Goal: Navigation & Orientation: Find specific page/section

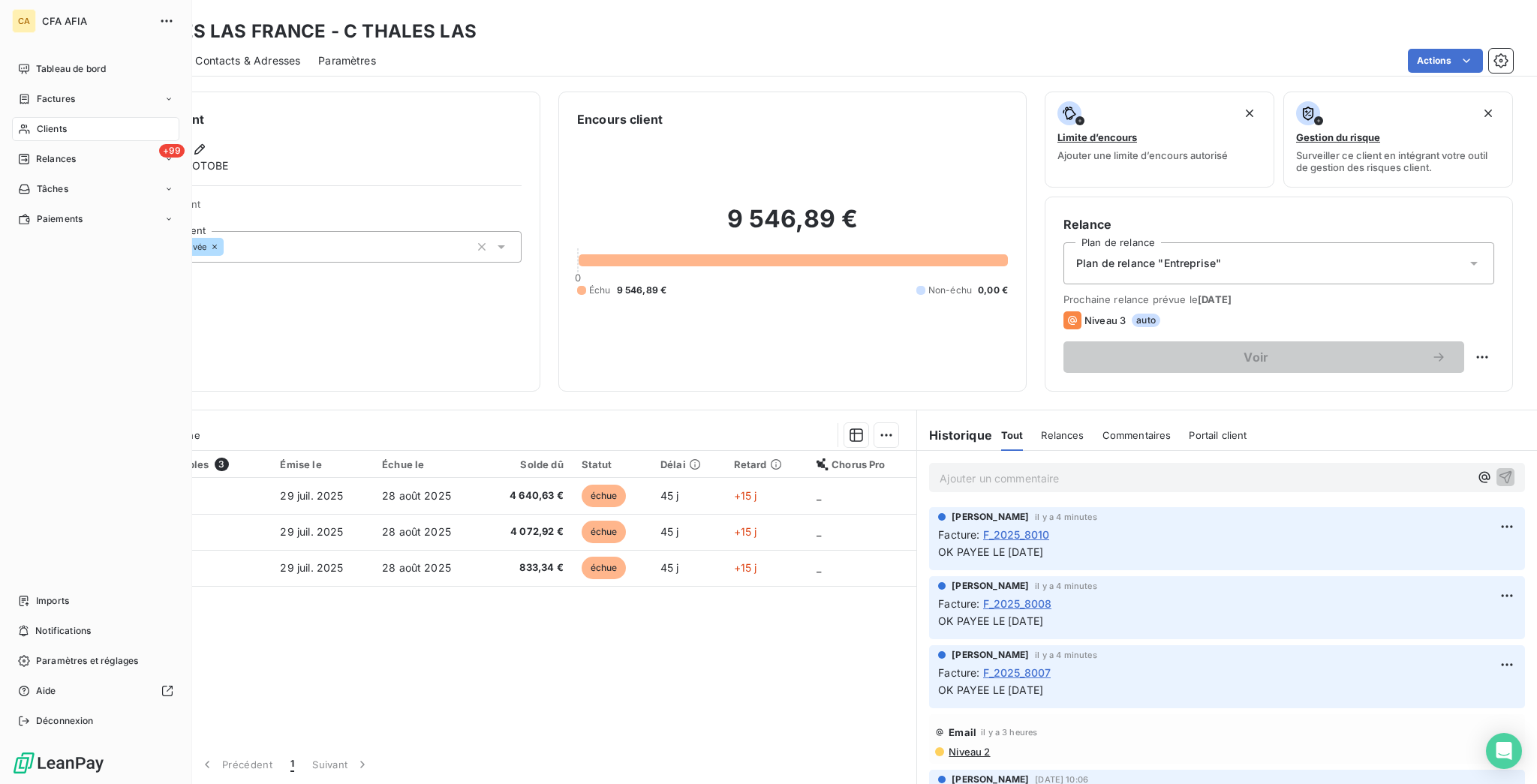
click at [42, 123] on span "Clients" at bounding box center [52, 129] width 30 height 14
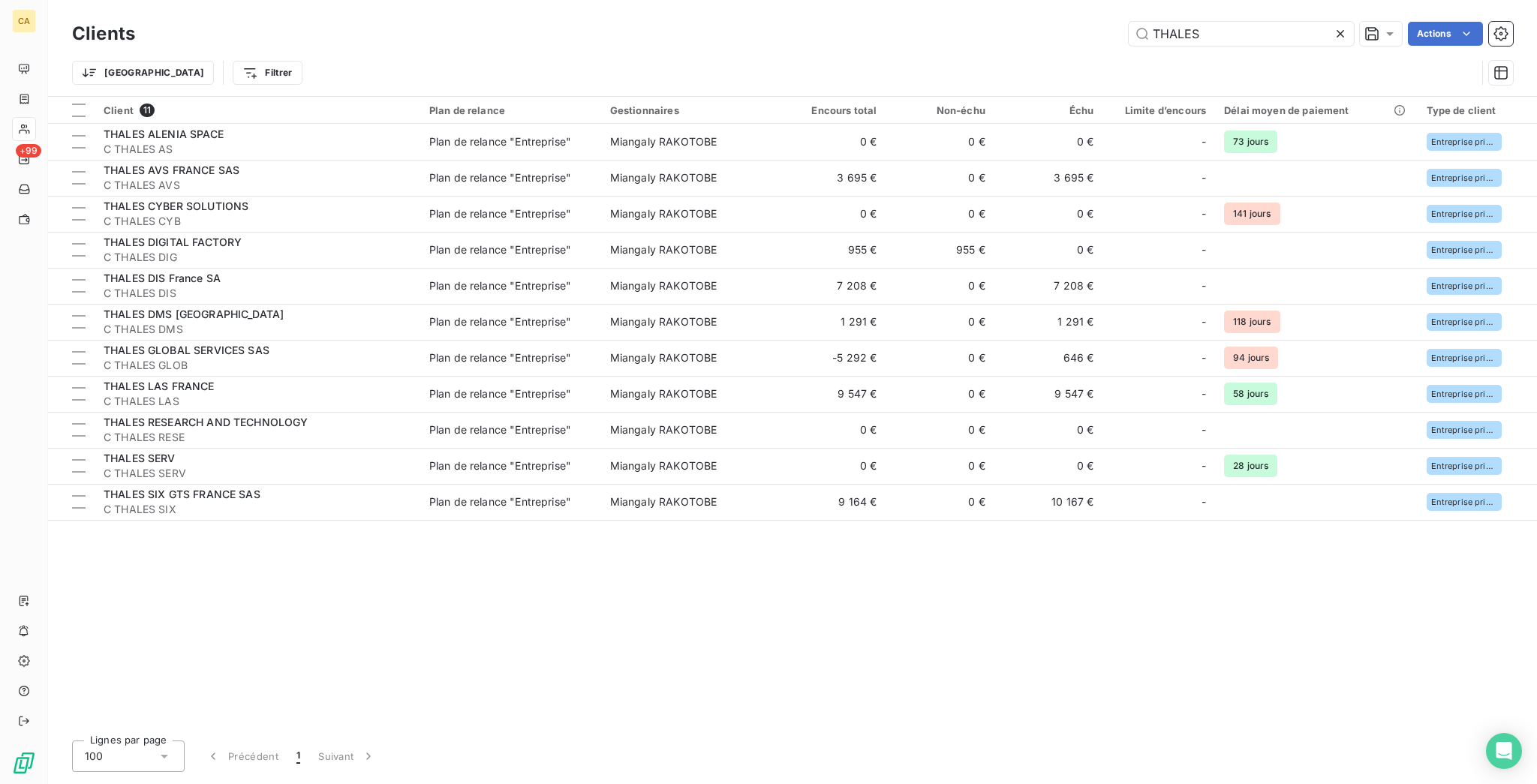
drag, startPoint x: 1237, startPoint y: 26, endPoint x: 1108, endPoint y: 30, distance: 129.1
click at [1108, 30] on div "THALES Actions" at bounding box center [833, 34] width 1360 height 24
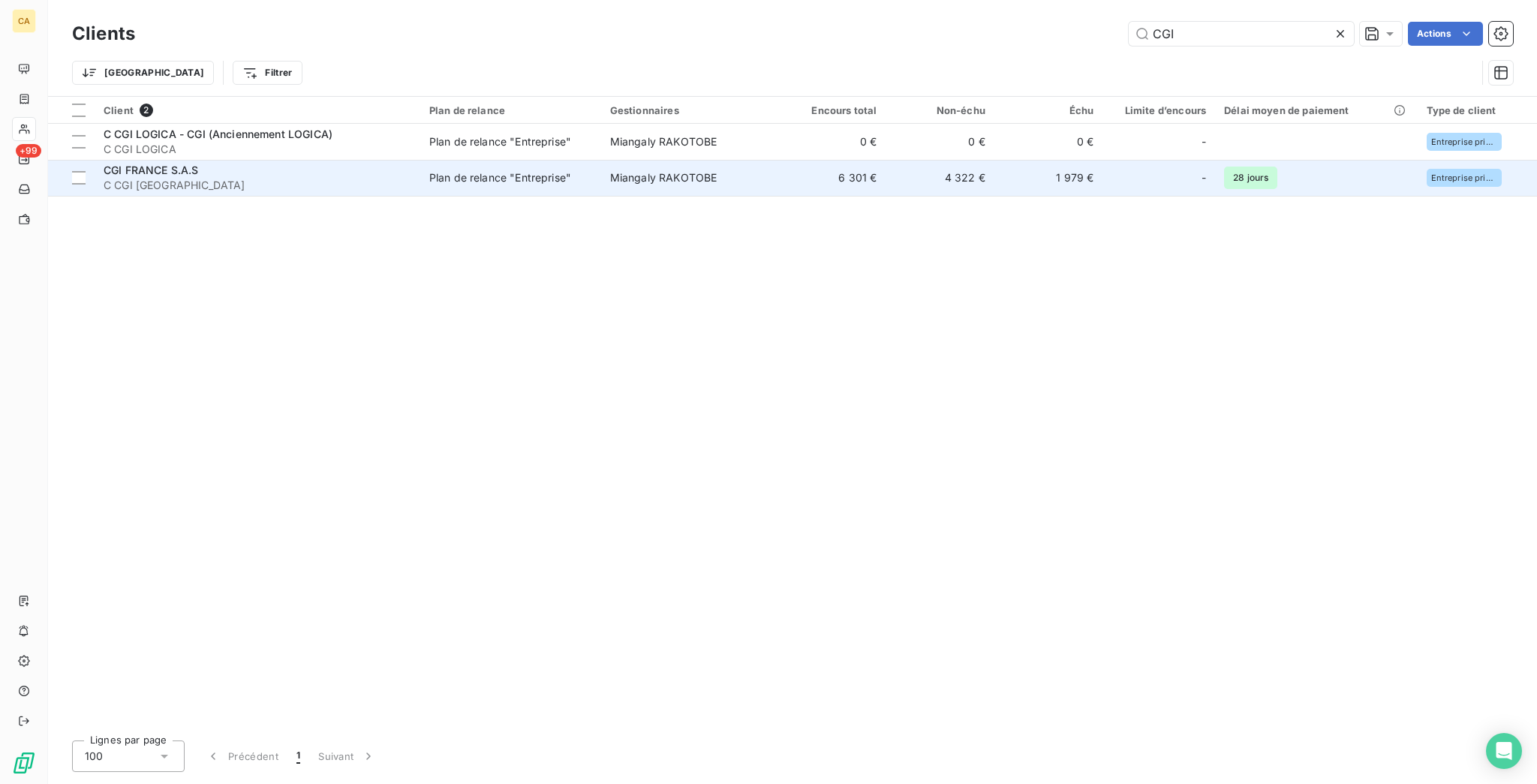
type input "CGI"
click at [243, 162] on div "CGI FRANCE S.A.S" at bounding box center [256, 170] width 307 height 15
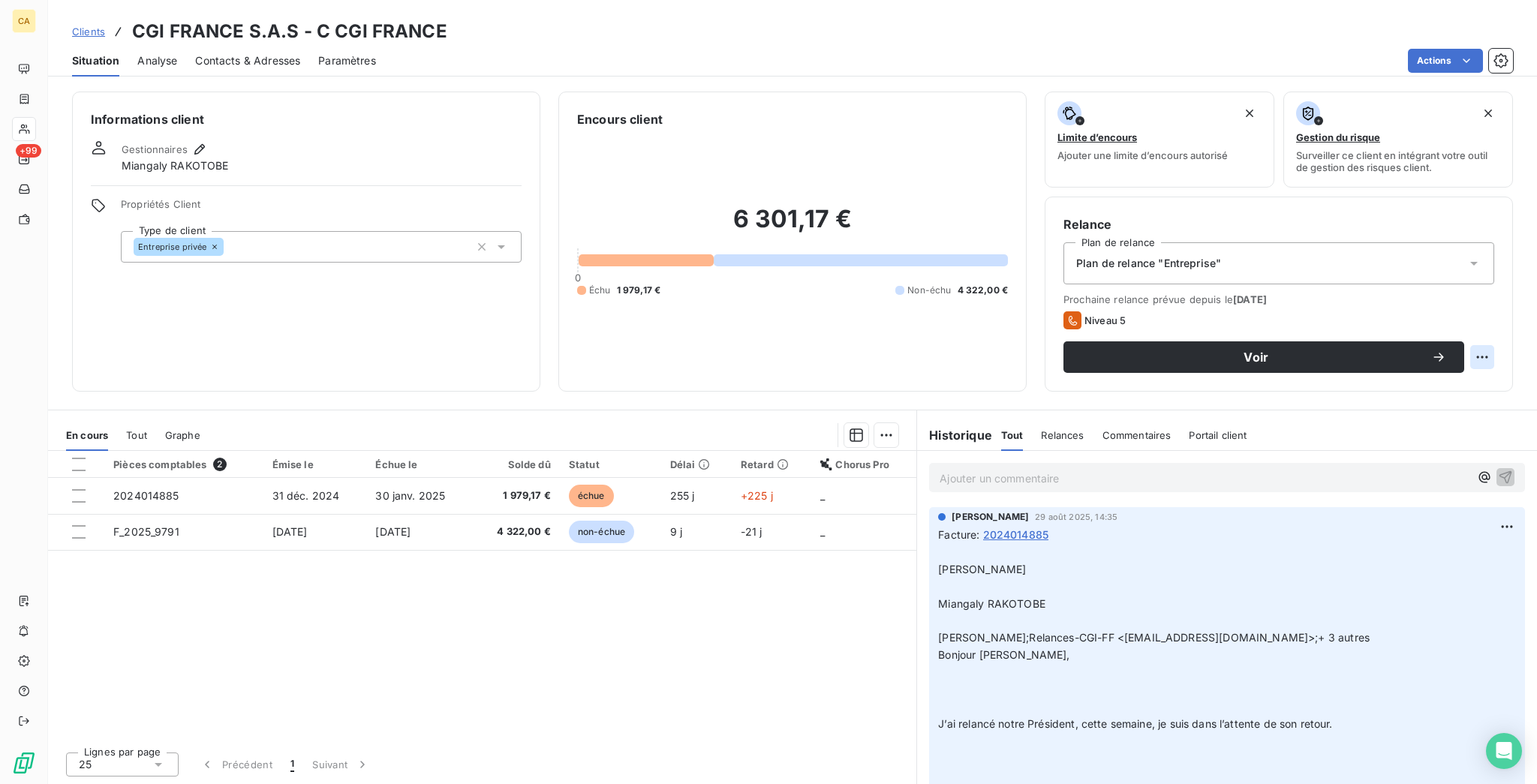
click at [1494, 291] on html "CA +99 Clients CGI FRANCE S.A.S - C CGI FRANCE Situation Analyse Contacts & Adr…" at bounding box center [768, 392] width 1537 height 784
click at [1483, 327] on div "Replanifier cette action" at bounding box center [1436, 327] width 135 height 24
select select "8"
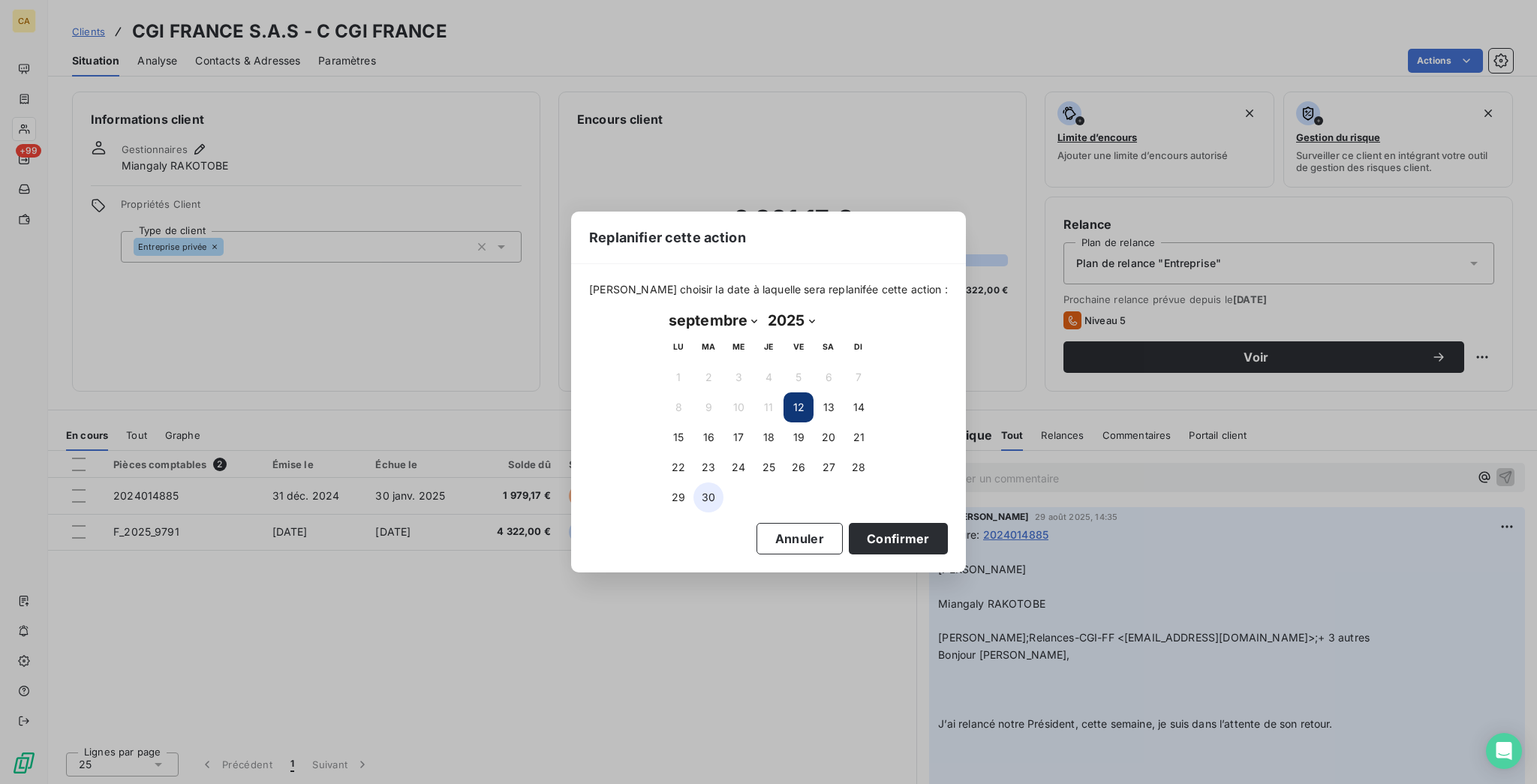
click at [698, 488] on button "30" at bounding box center [708, 497] width 30 height 30
click at [849, 526] on button "Confirmer" at bounding box center [898, 539] width 99 height 31
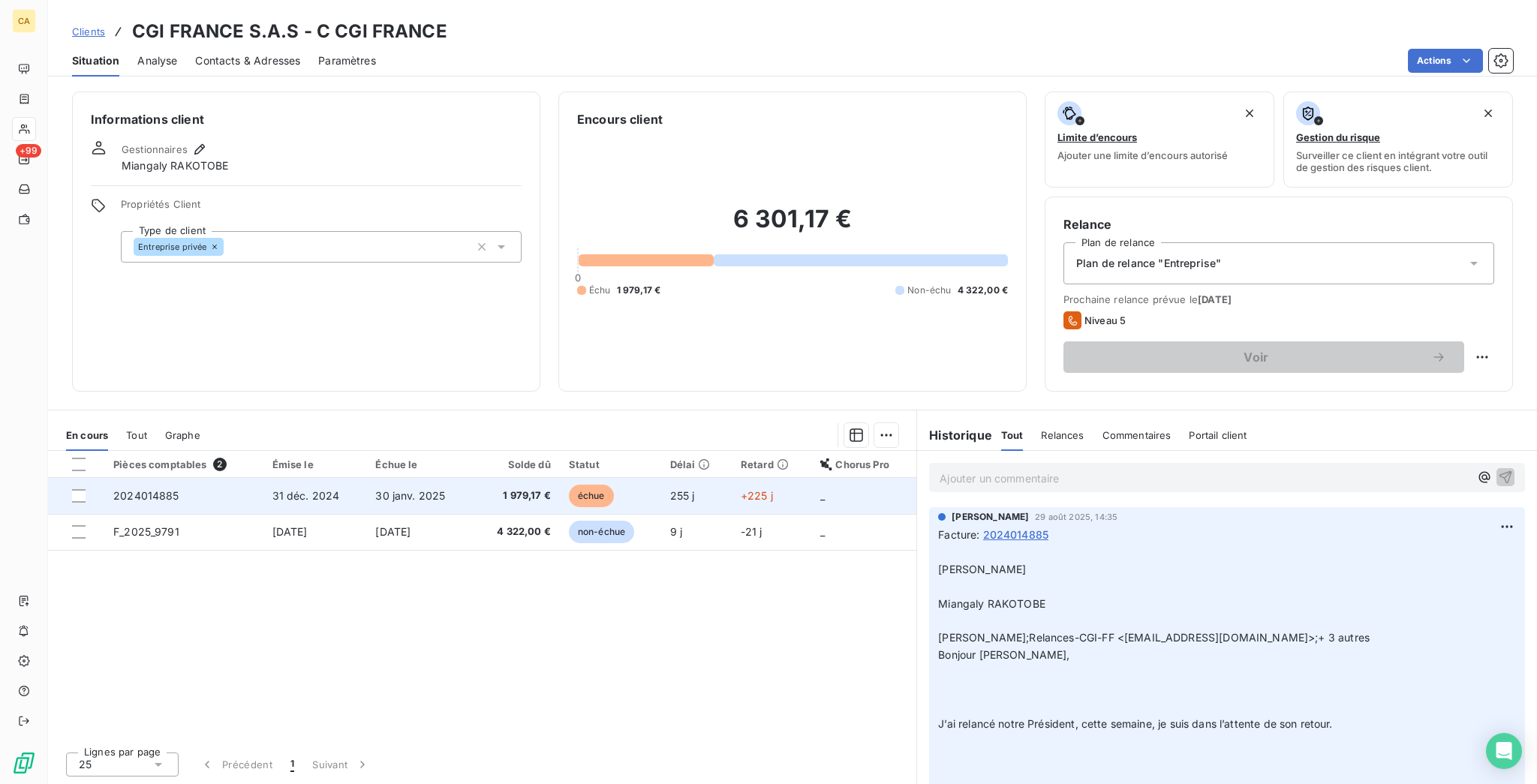
click at [387, 489] on span "30 janv. 2025" at bounding box center [411, 495] width 70 height 13
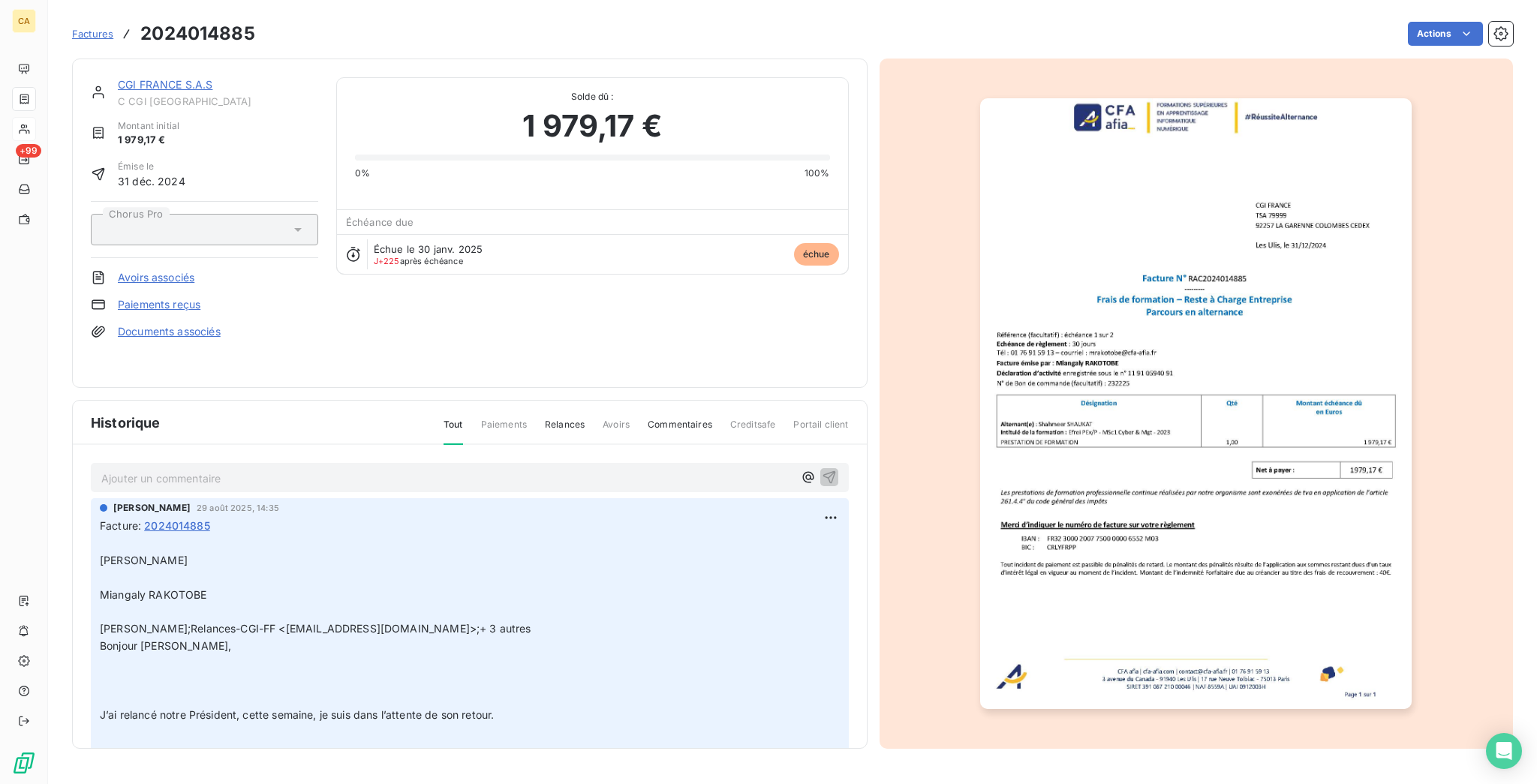
click at [282, 469] on p "Ajouter un commentaire ﻿" at bounding box center [447, 478] width 692 height 18
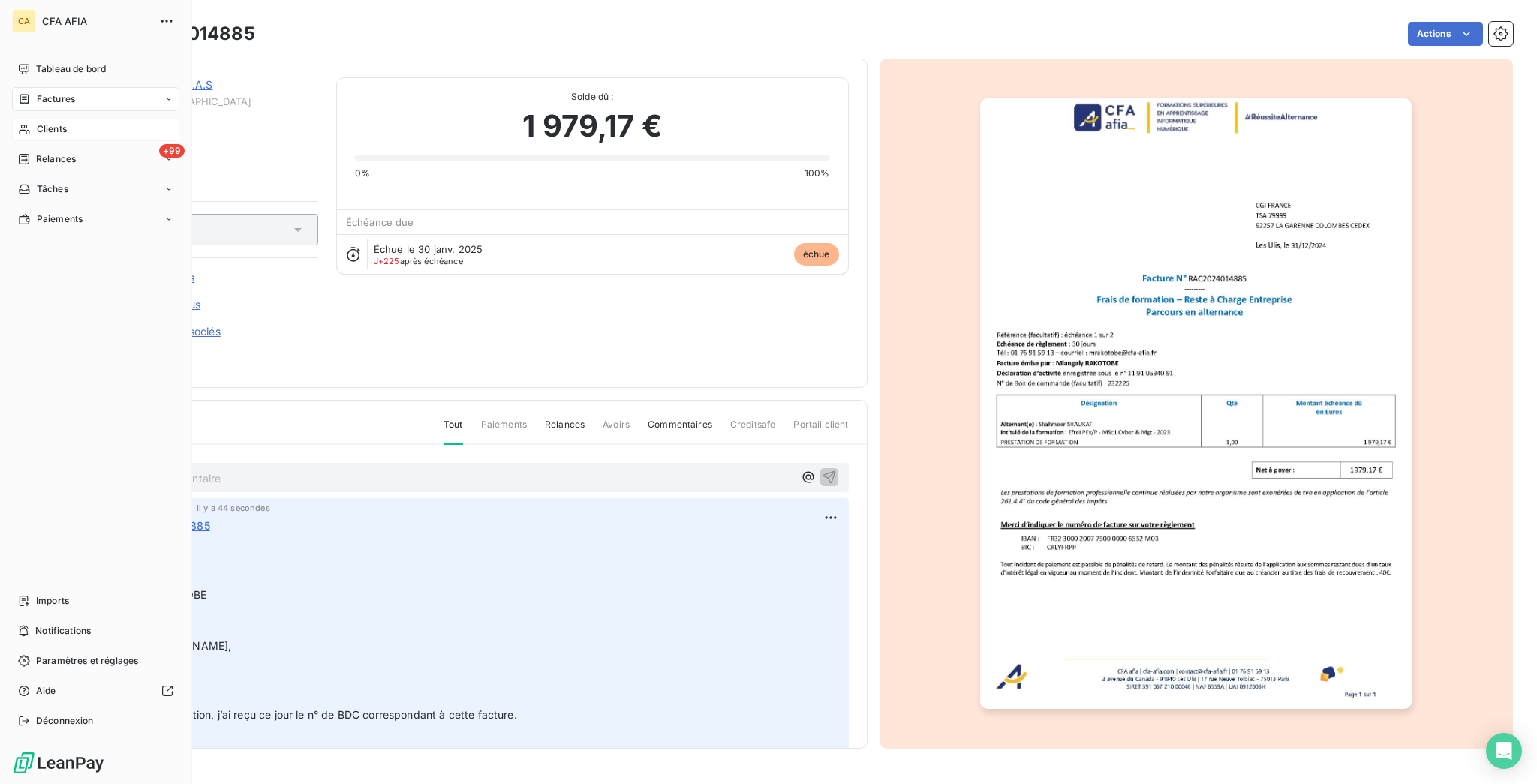
click at [27, 92] on div "Factures" at bounding box center [47, 99] width 57 height 14
click at [37, 92] on span "Factures" at bounding box center [55, 99] width 38 height 14
click at [46, 123] on span "Factures" at bounding box center [54, 129] width 38 height 14
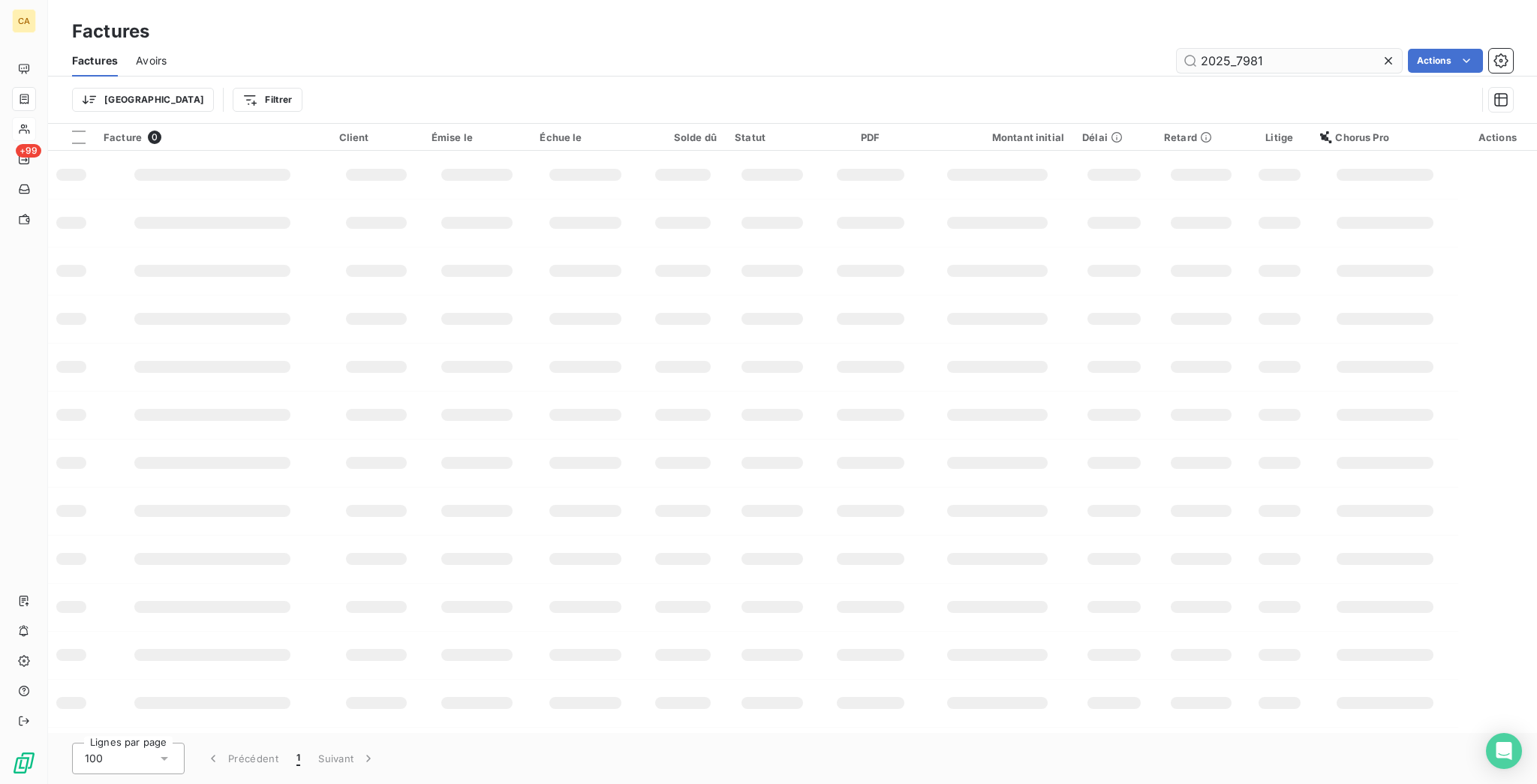
click at [1275, 56] on input "2025_7981" at bounding box center [1289, 61] width 225 height 24
drag, startPoint x: 1277, startPoint y: 45, endPoint x: 1239, endPoint y: 44, distance: 38.0
click at [1239, 49] on input "2025_7981" at bounding box center [1289, 61] width 225 height 24
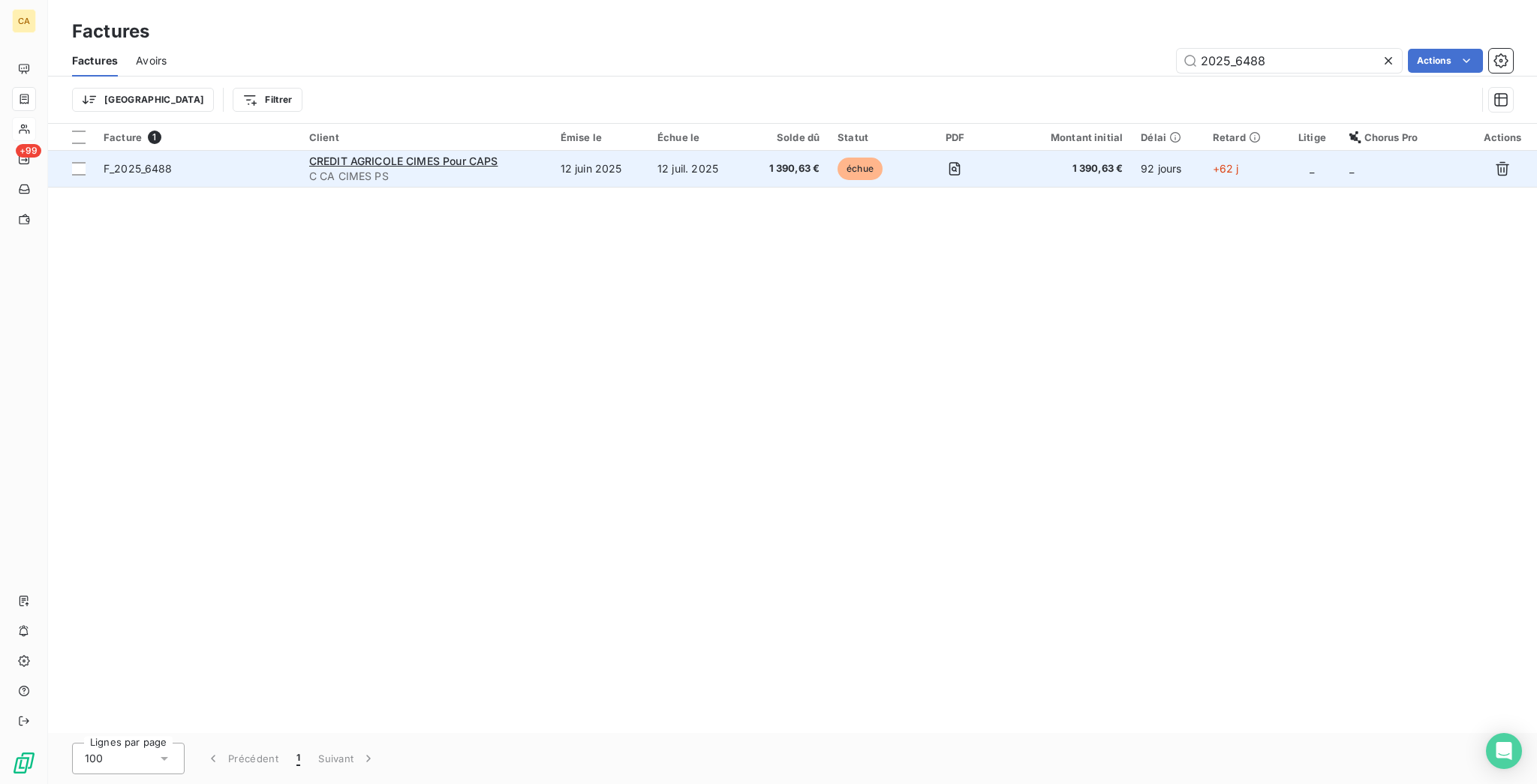
type input "2025_6488"
click at [615, 151] on td "12 juin 2025" at bounding box center [600, 168] width 97 height 36
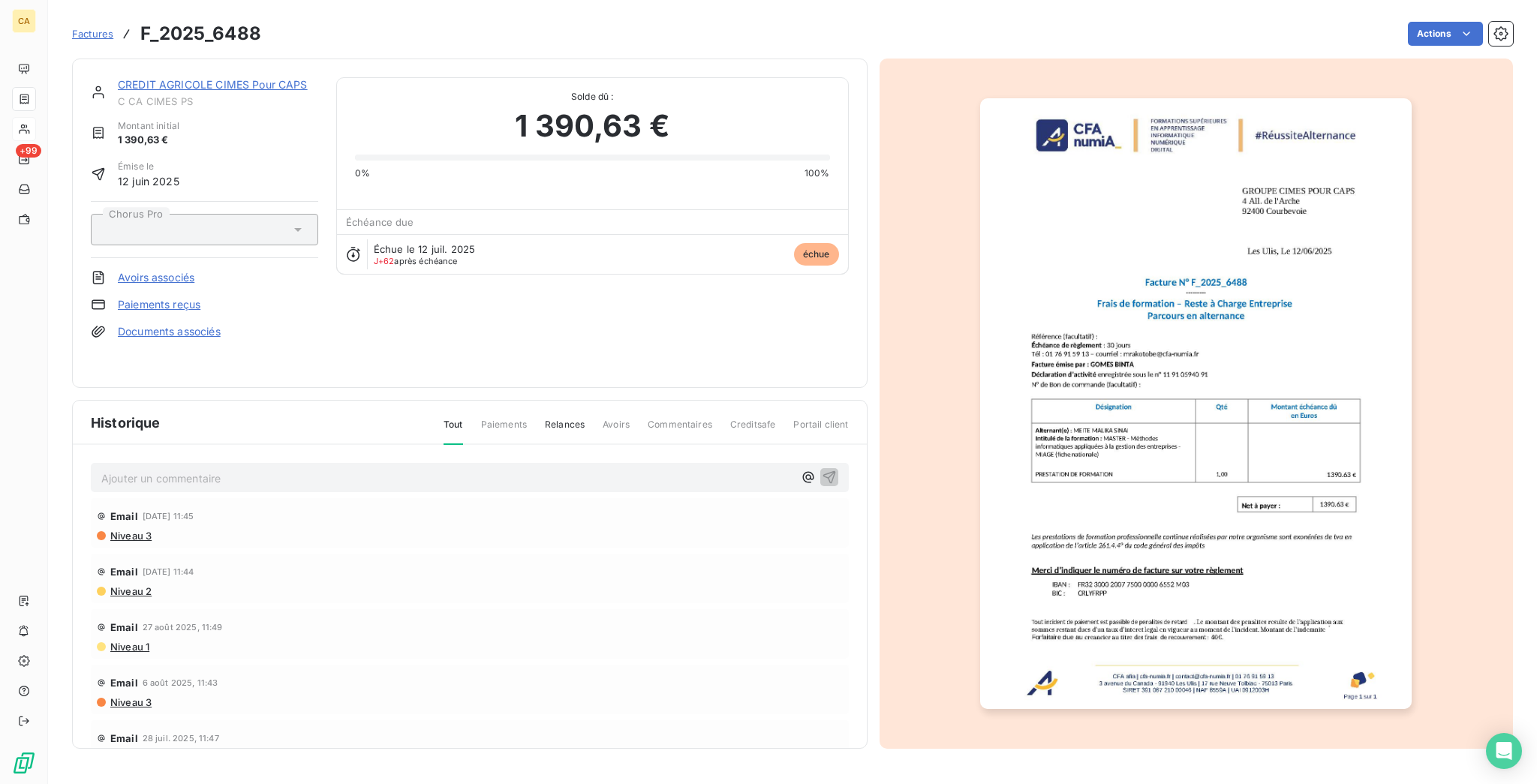
click at [309, 469] on p "Ajouter un commentaire ﻿" at bounding box center [447, 478] width 692 height 18
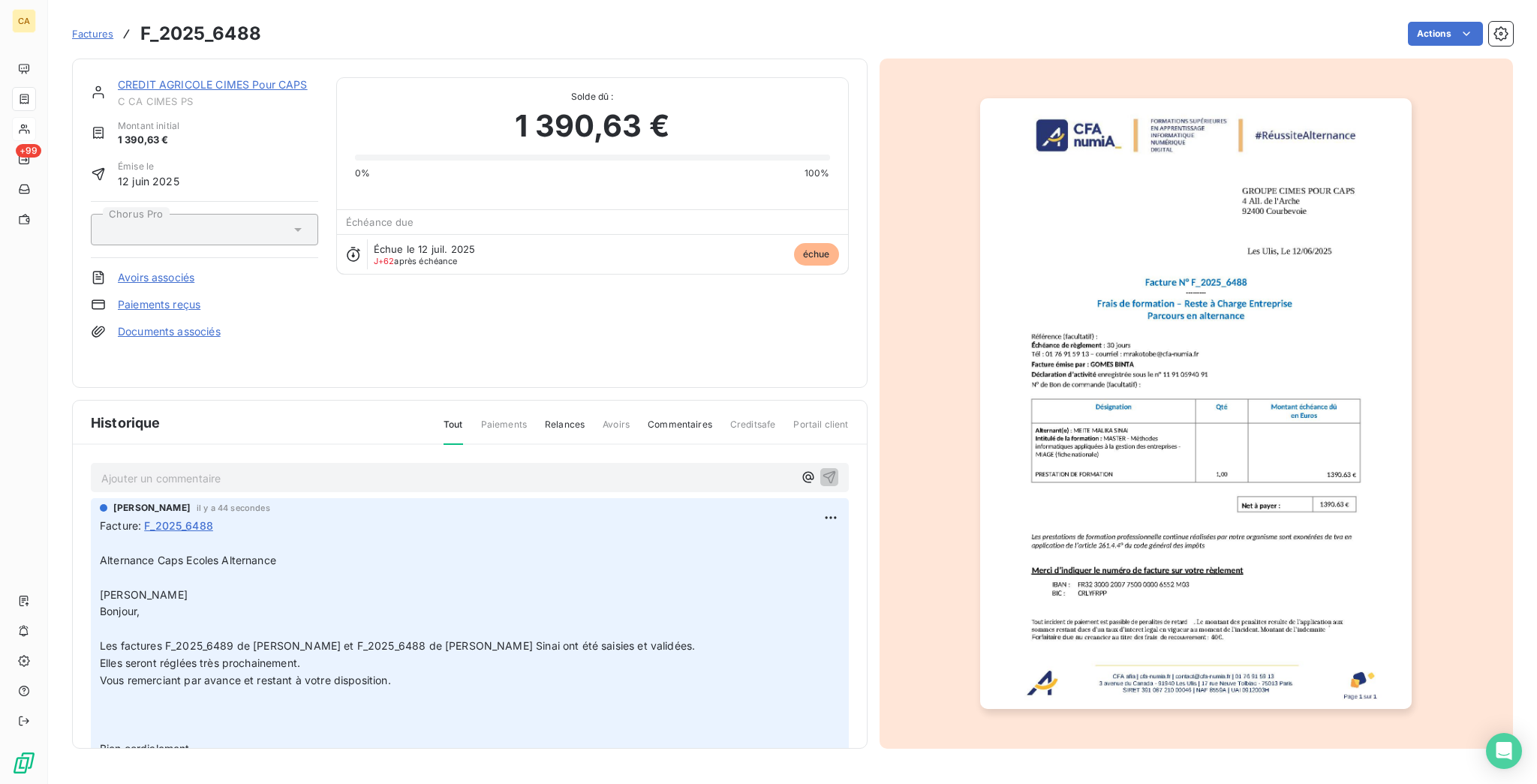
click at [200, 78] on link "CREDIT AGRICOLE CIMES Pour CAPS" at bounding box center [213, 85] width 190 height 13
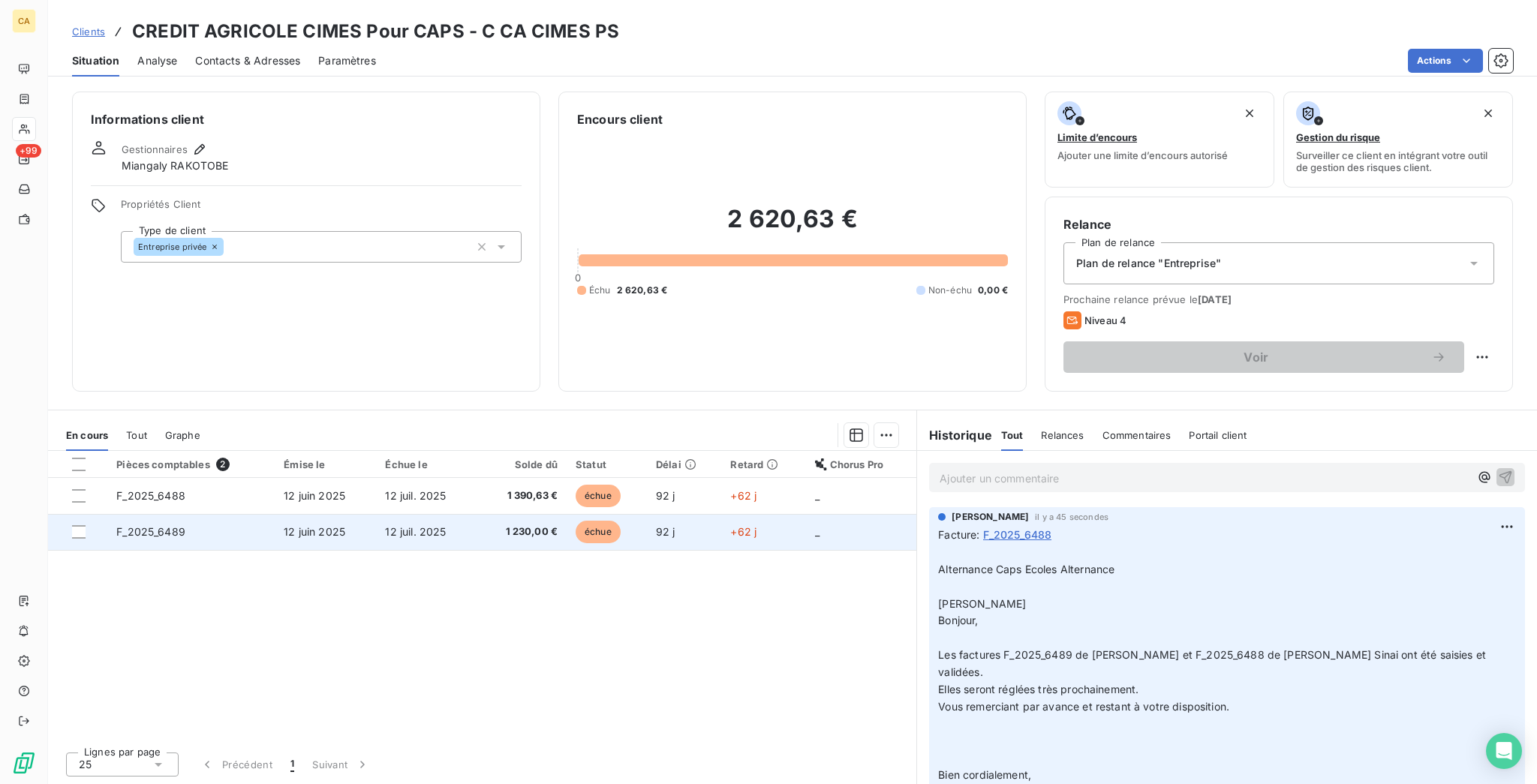
click at [167, 514] on td "F_2025_6489" at bounding box center [190, 531] width 167 height 36
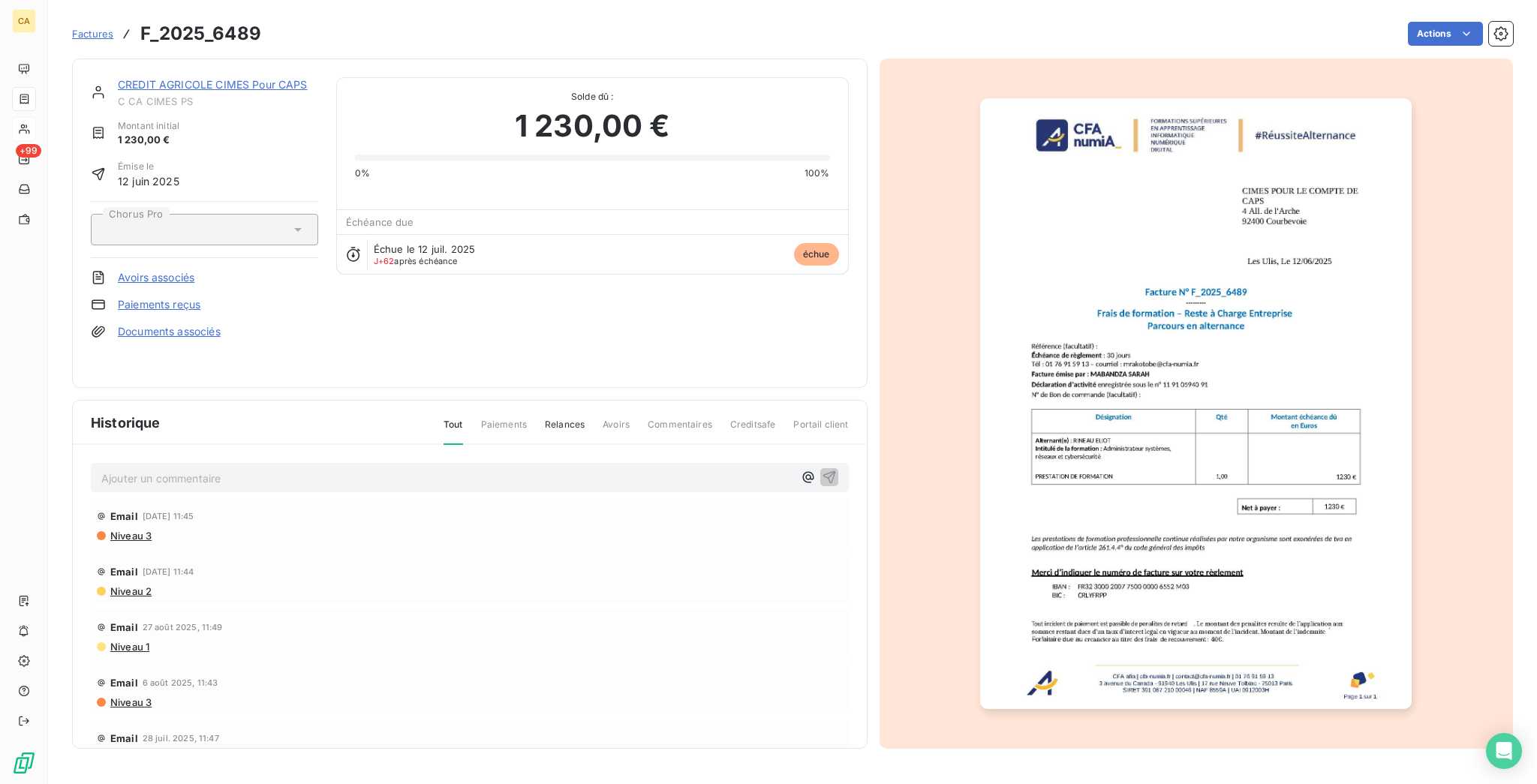
click at [150, 469] on p "Ajouter un commentaire ﻿" at bounding box center [447, 478] width 692 height 18
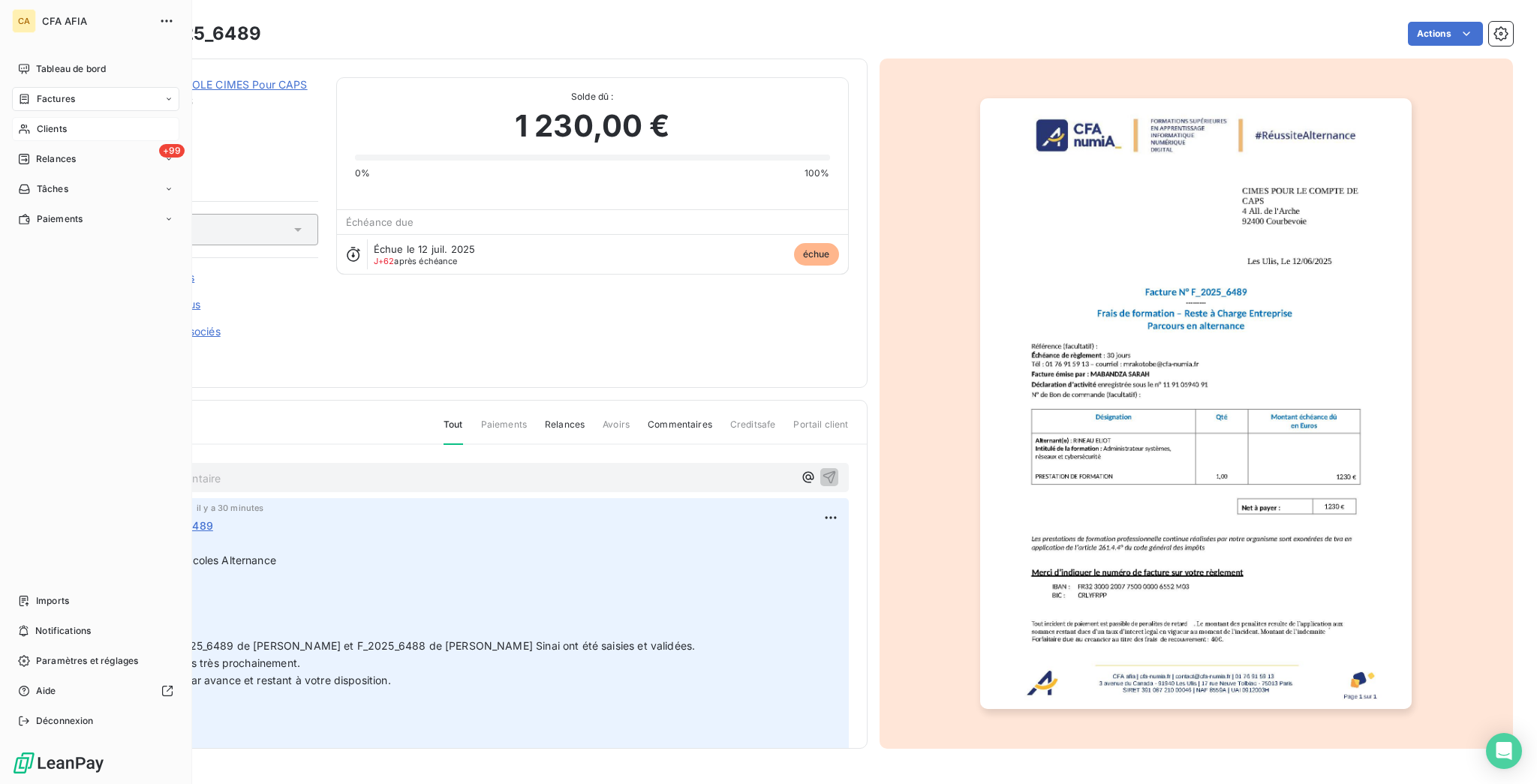
click at [49, 117] on div "Clients" at bounding box center [95, 129] width 167 height 24
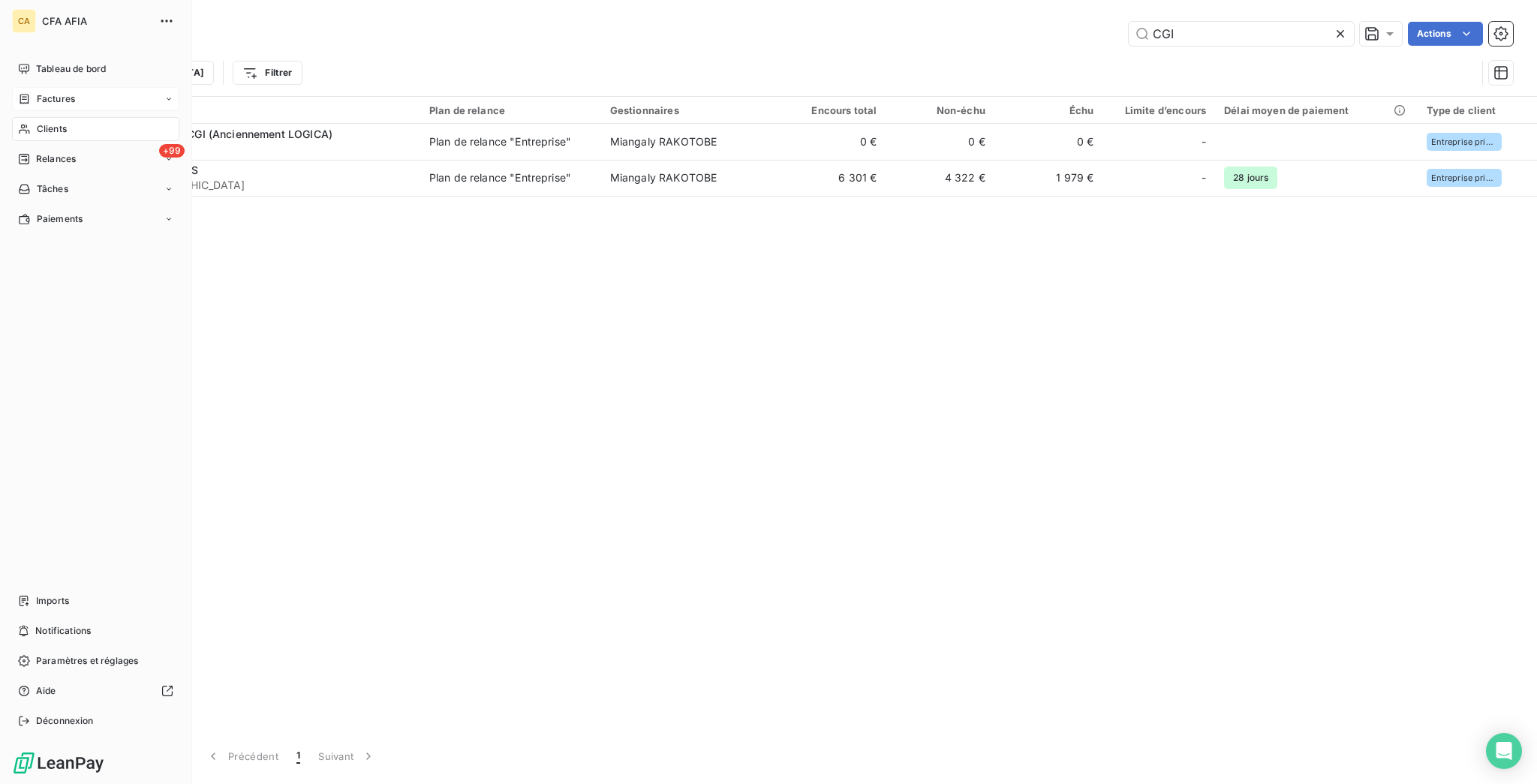
click at [37, 92] on span "Factures" at bounding box center [55, 99] width 38 height 14
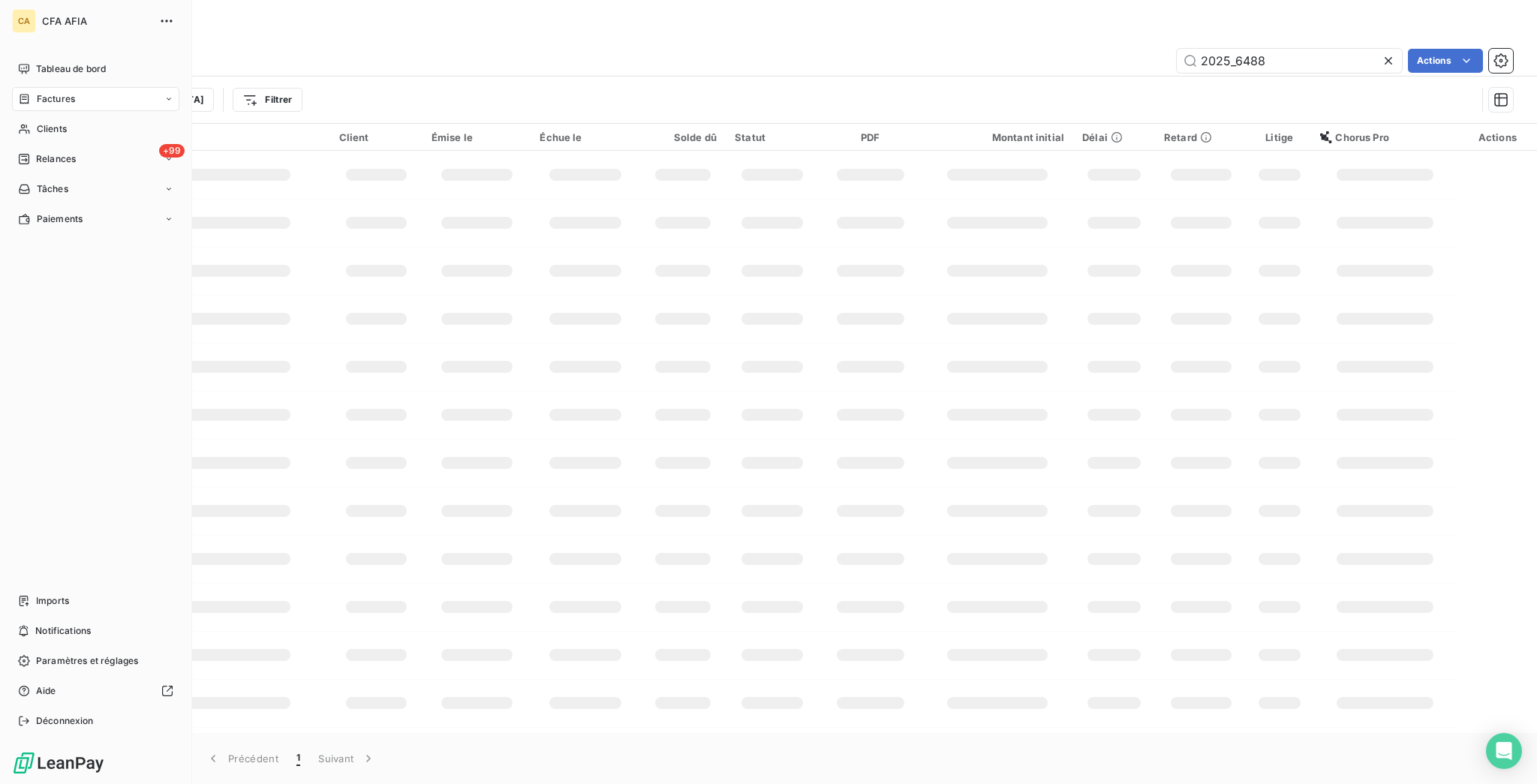
click at [22, 93] on icon at bounding box center [25, 99] width 13 height 12
click at [36, 123] on span "Factures" at bounding box center [54, 129] width 38 height 14
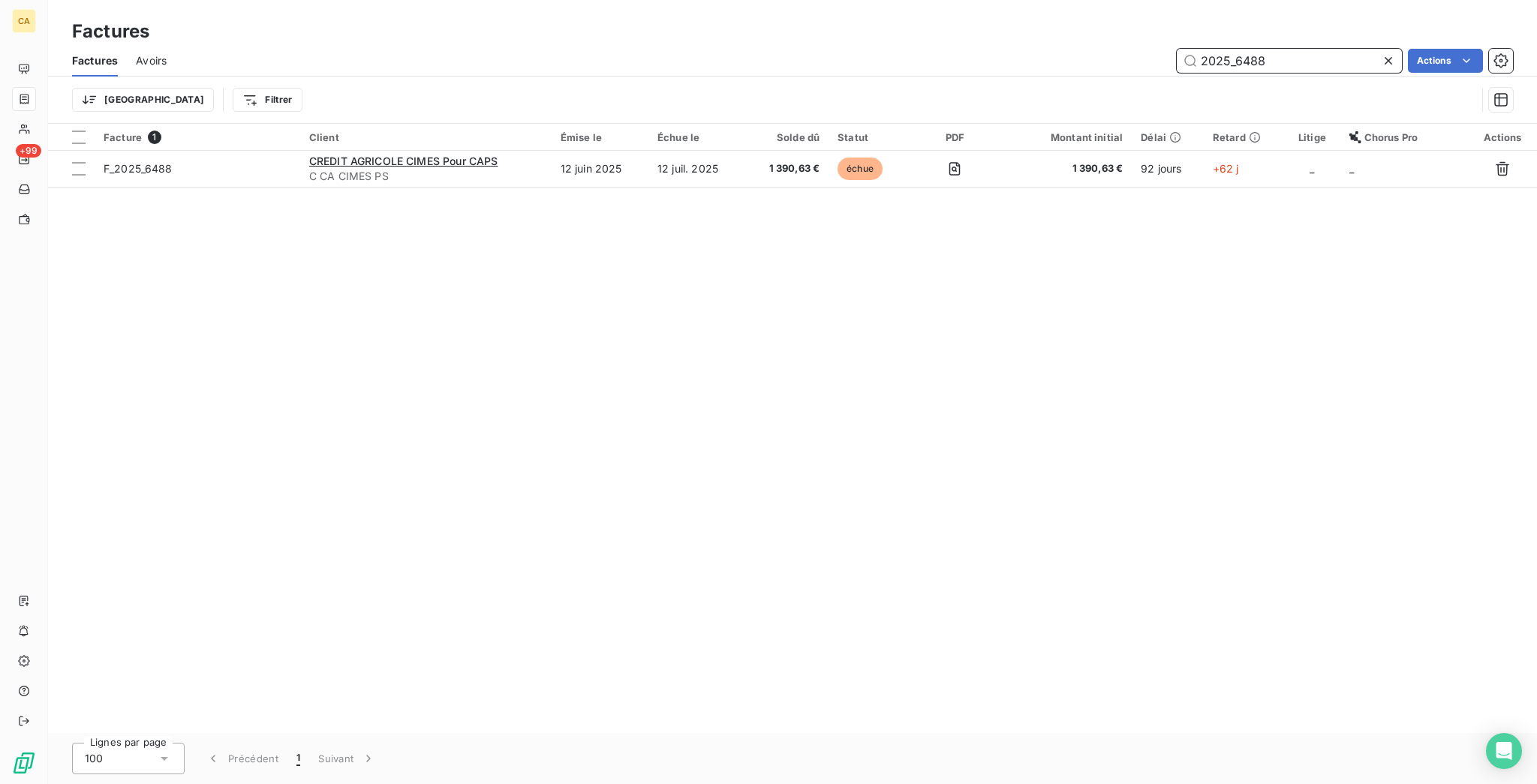
drag, startPoint x: 1245, startPoint y: 46, endPoint x: 1480, endPoint y: 85, distance: 238.2
click at [1450, 77] on div "Factures Avoirs 2025_6488 Actions Trier Filtrer" at bounding box center [792, 84] width 1488 height 78
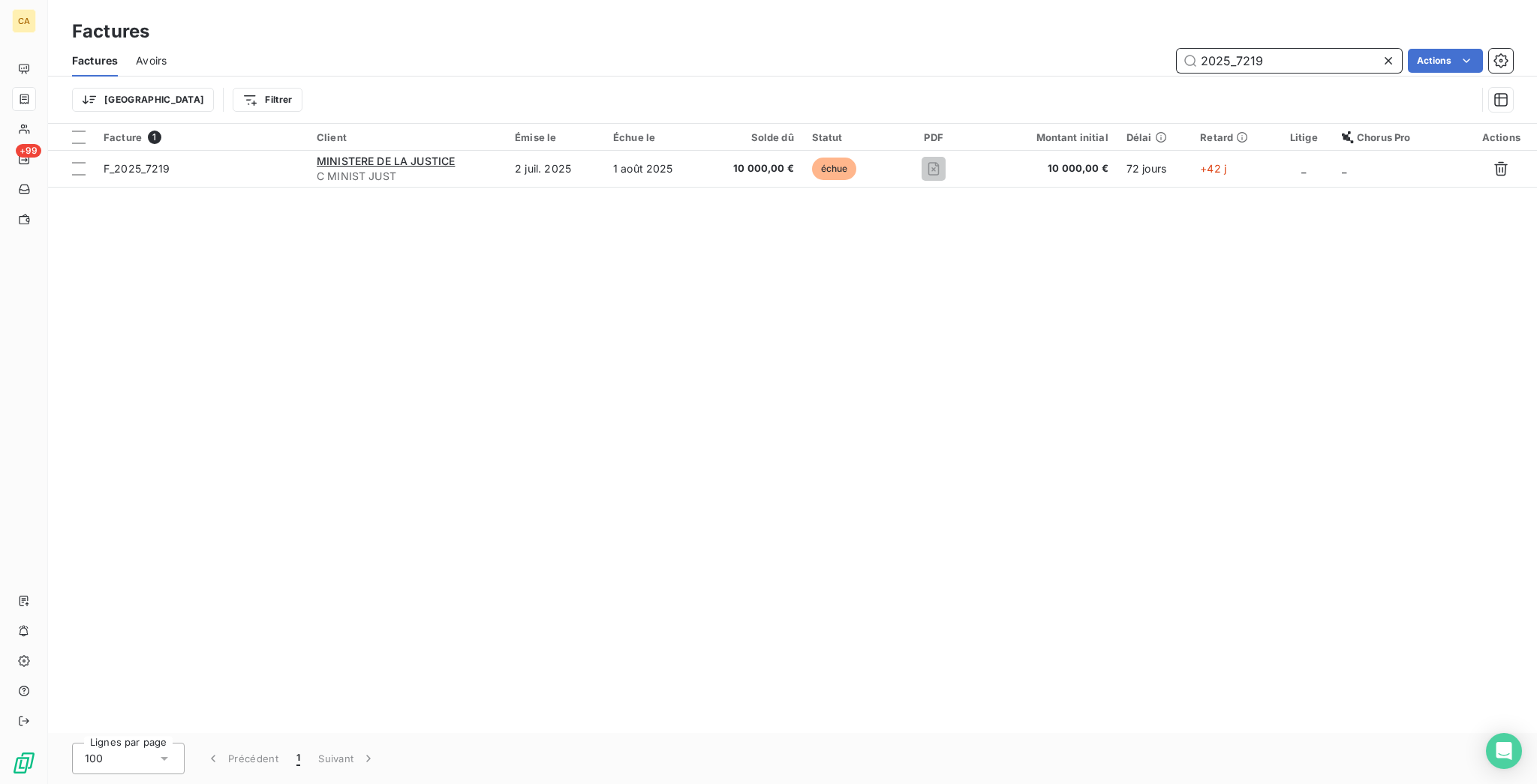
drag, startPoint x: 1293, startPoint y: 41, endPoint x: 1244, endPoint y: 53, distance: 50.4
click at [1244, 53] on input "2025_7219" at bounding box center [1289, 61] width 225 height 24
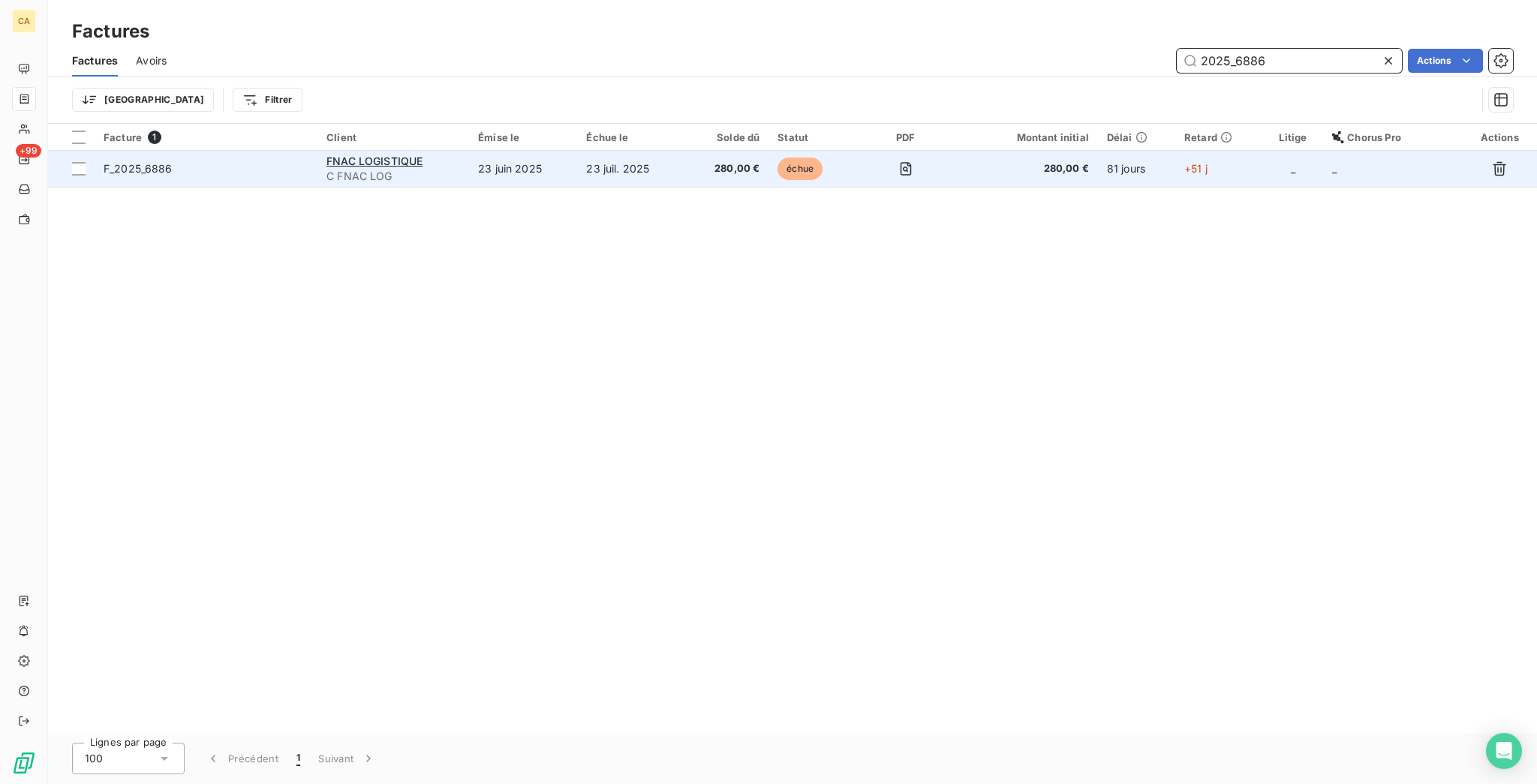
type input "2025_6886"
click at [760, 161] on span "280,00 €" at bounding box center [727, 169] width 66 height 15
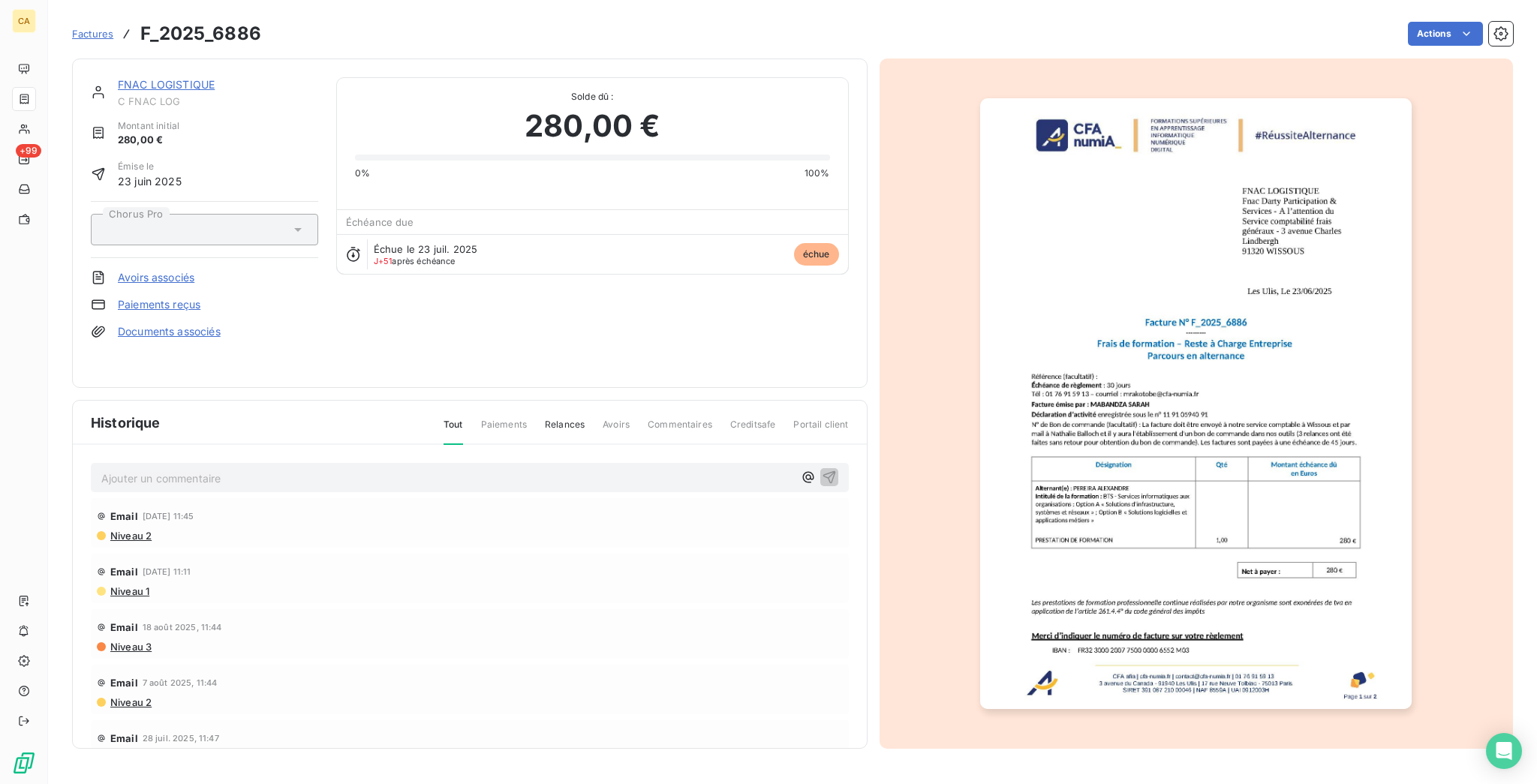
click at [216, 469] on p "Ajouter un commentaire ﻿" at bounding box center [447, 478] width 692 height 18
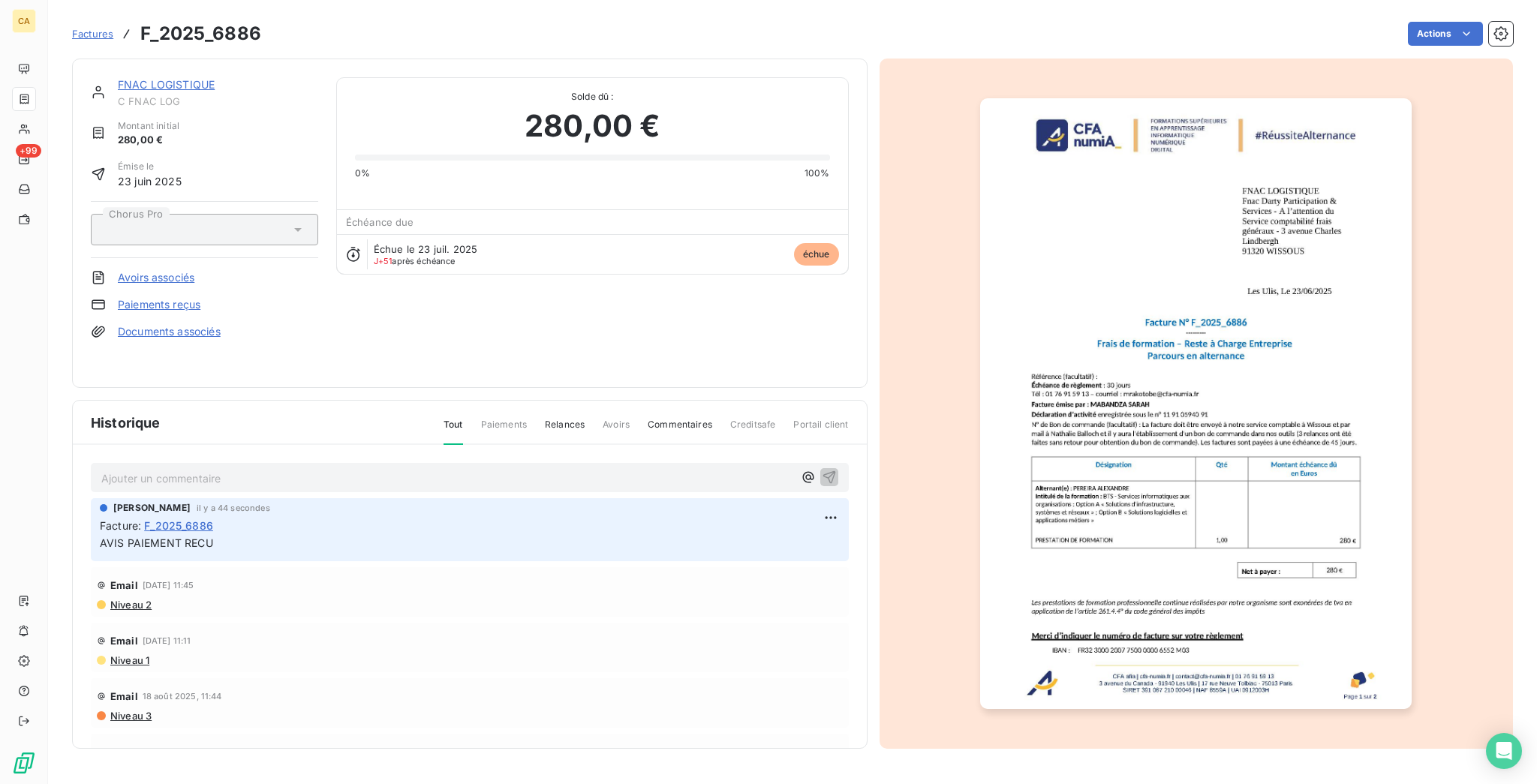
click at [124, 58] on div "FNAC LOGISTIQUE C FNAC LOG Montant initial 280,00 € Émise le 23 juin 2025 Choru…" at bounding box center [470, 222] width 795 height 329
click at [125, 78] on link "FNAC LOGISTIQUE" at bounding box center [166, 85] width 97 height 13
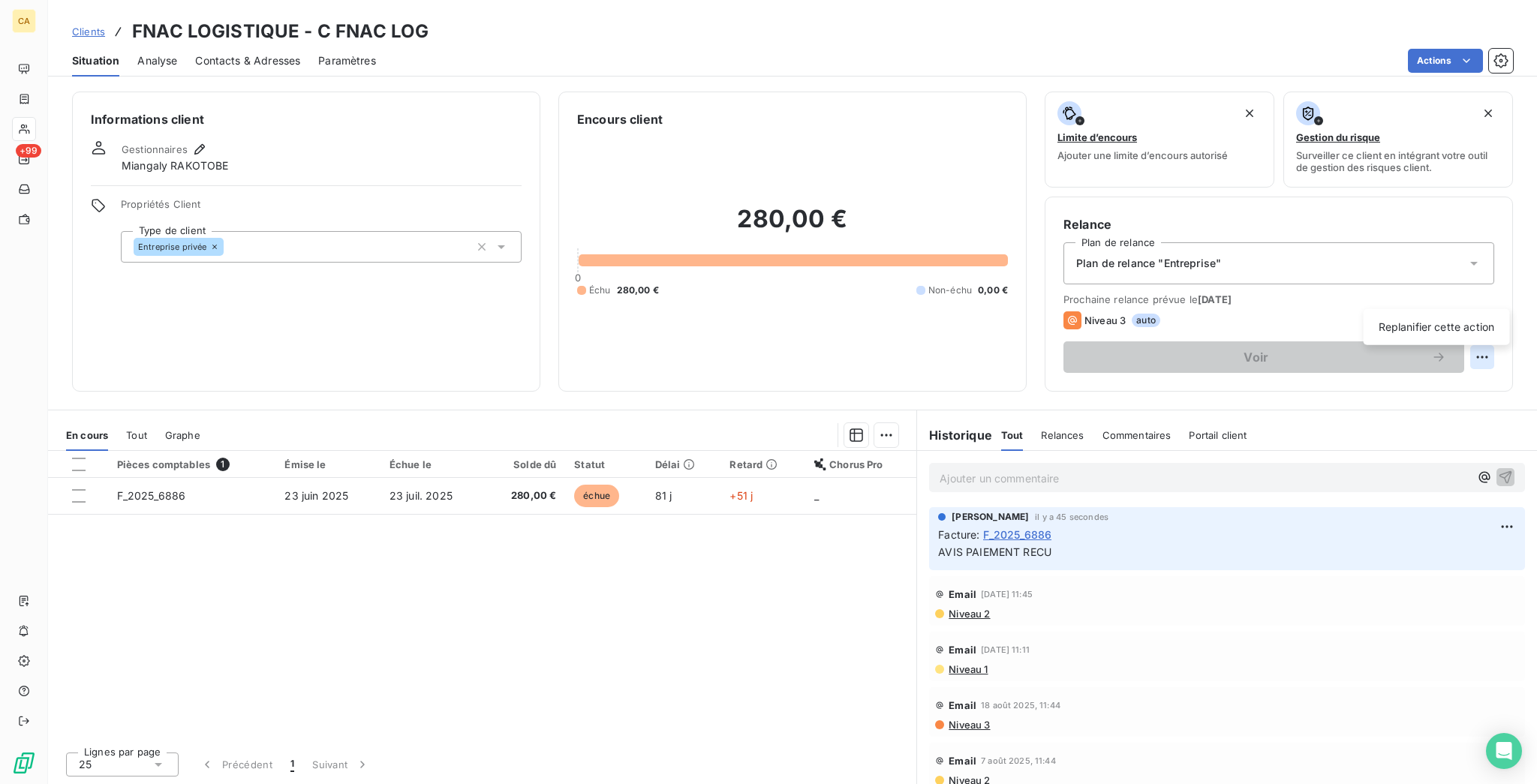
click at [1487, 291] on html "CA +99 Clients FNAC LOGISTIQUE - C FNAC LOG Situation Analyse Contacts & Adress…" at bounding box center [768, 392] width 1537 height 784
click at [1458, 338] on div "Replanifier cette action" at bounding box center [1436, 327] width 147 height 36
click at [1458, 326] on div "Replanifier cette action" at bounding box center [1436, 327] width 135 height 24
select select "8"
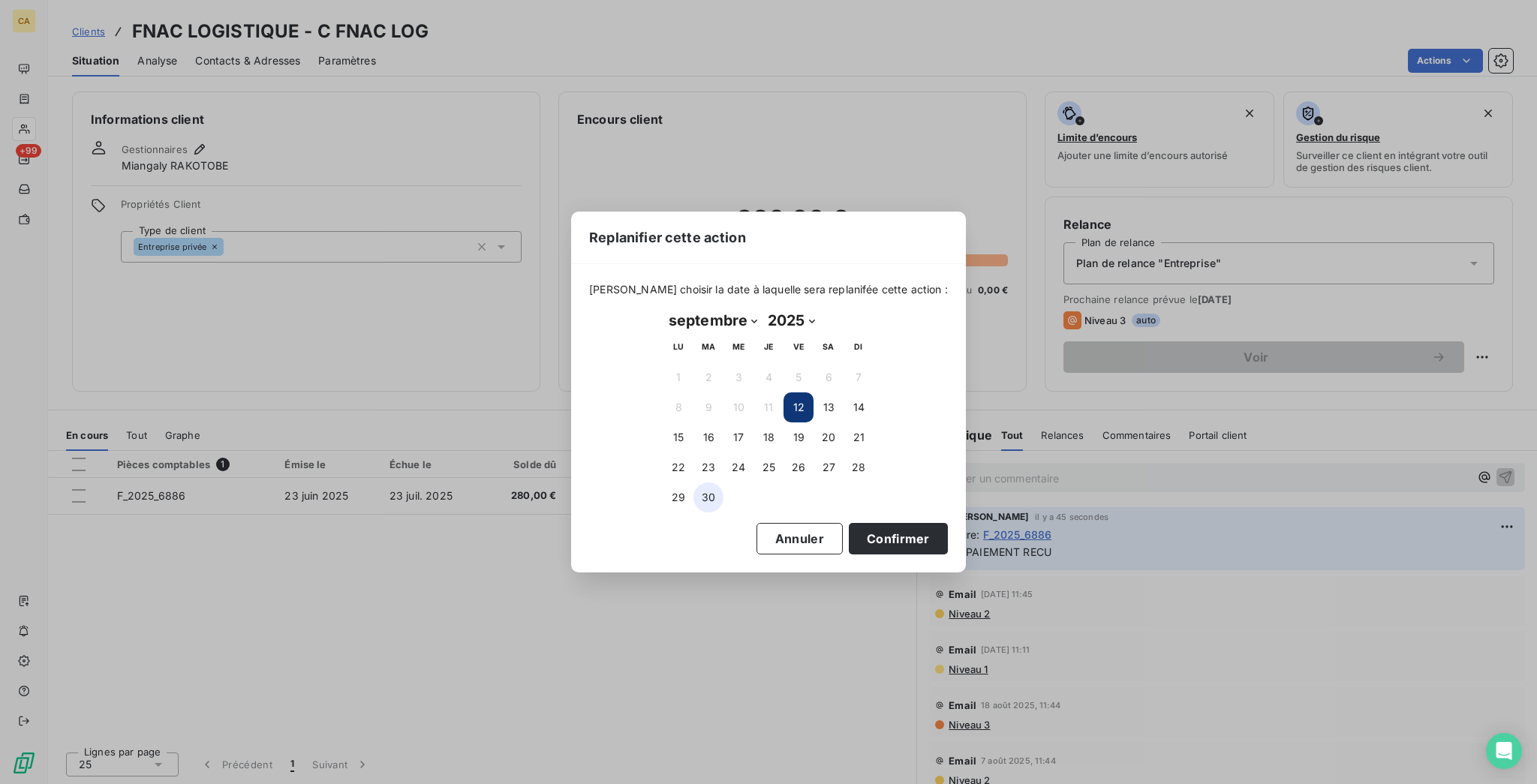
click at [699, 491] on button "30" at bounding box center [708, 497] width 30 height 30
click at [882, 524] on button "Confirmer" at bounding box center [898, 539] width 99 height 31
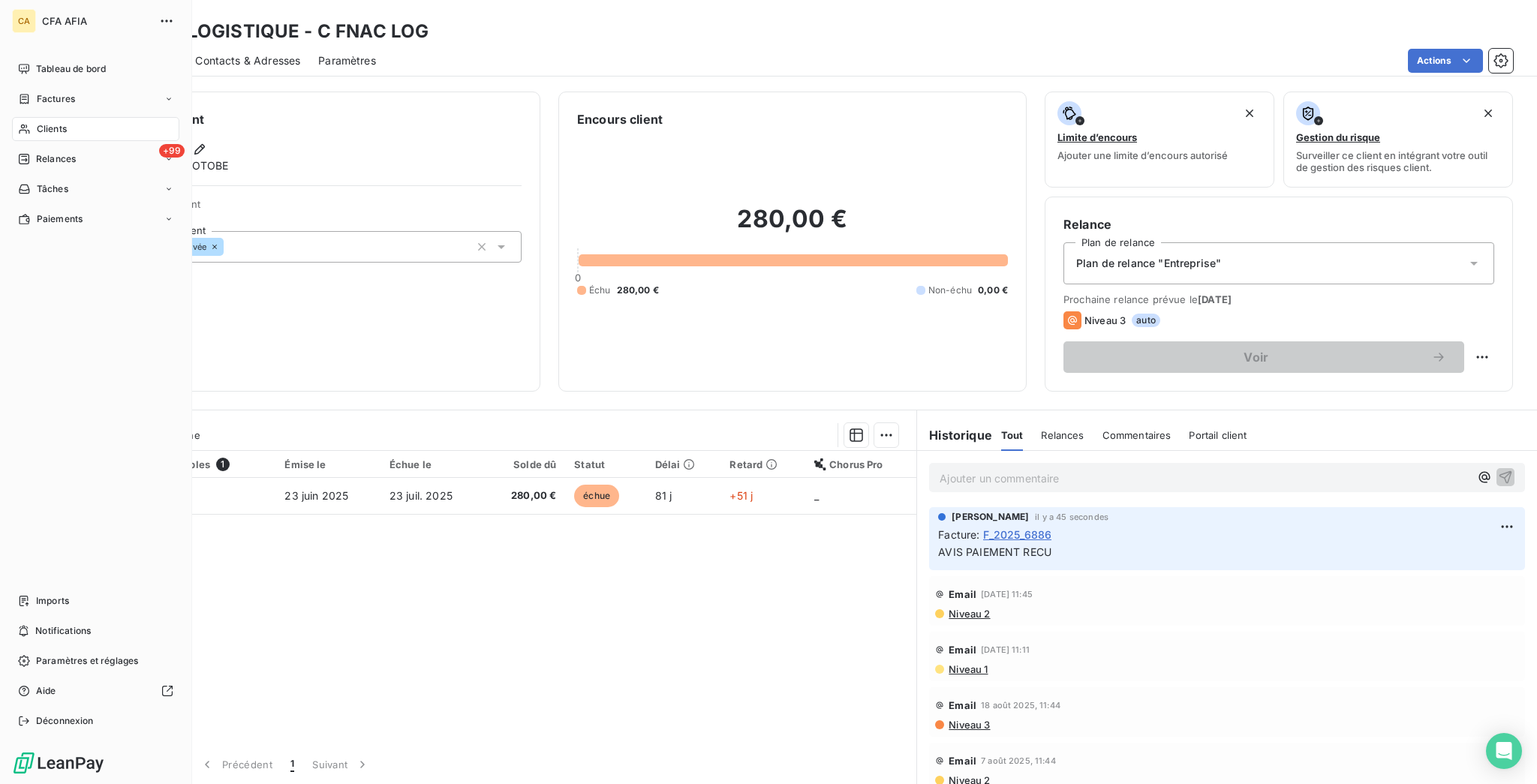
click at [12, 117] on div "Clients" at bounding box center [95, 129] width 167 height 24
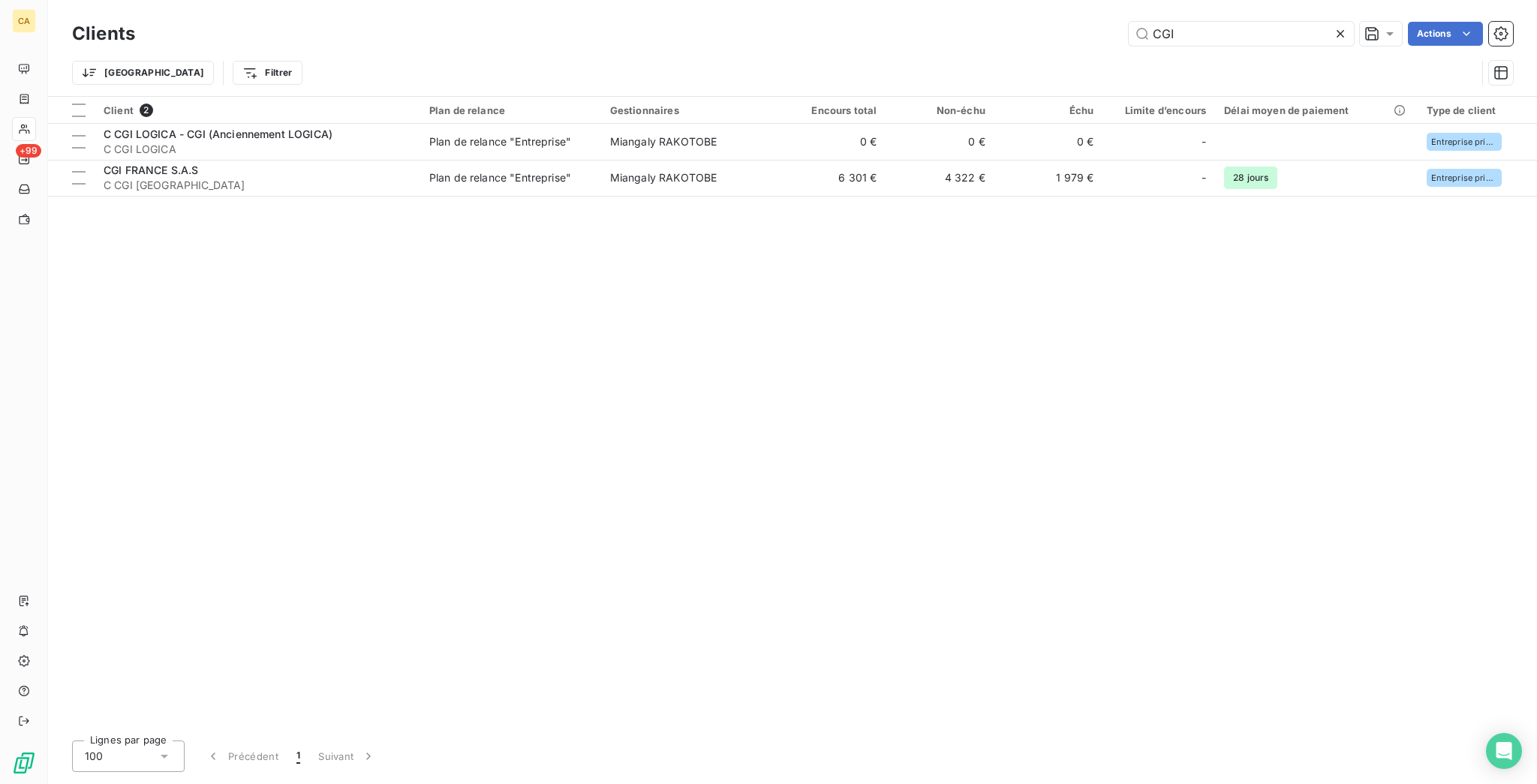
click at [1348, 26] on icon at bounding box center [1340, 33] width 15 height 15
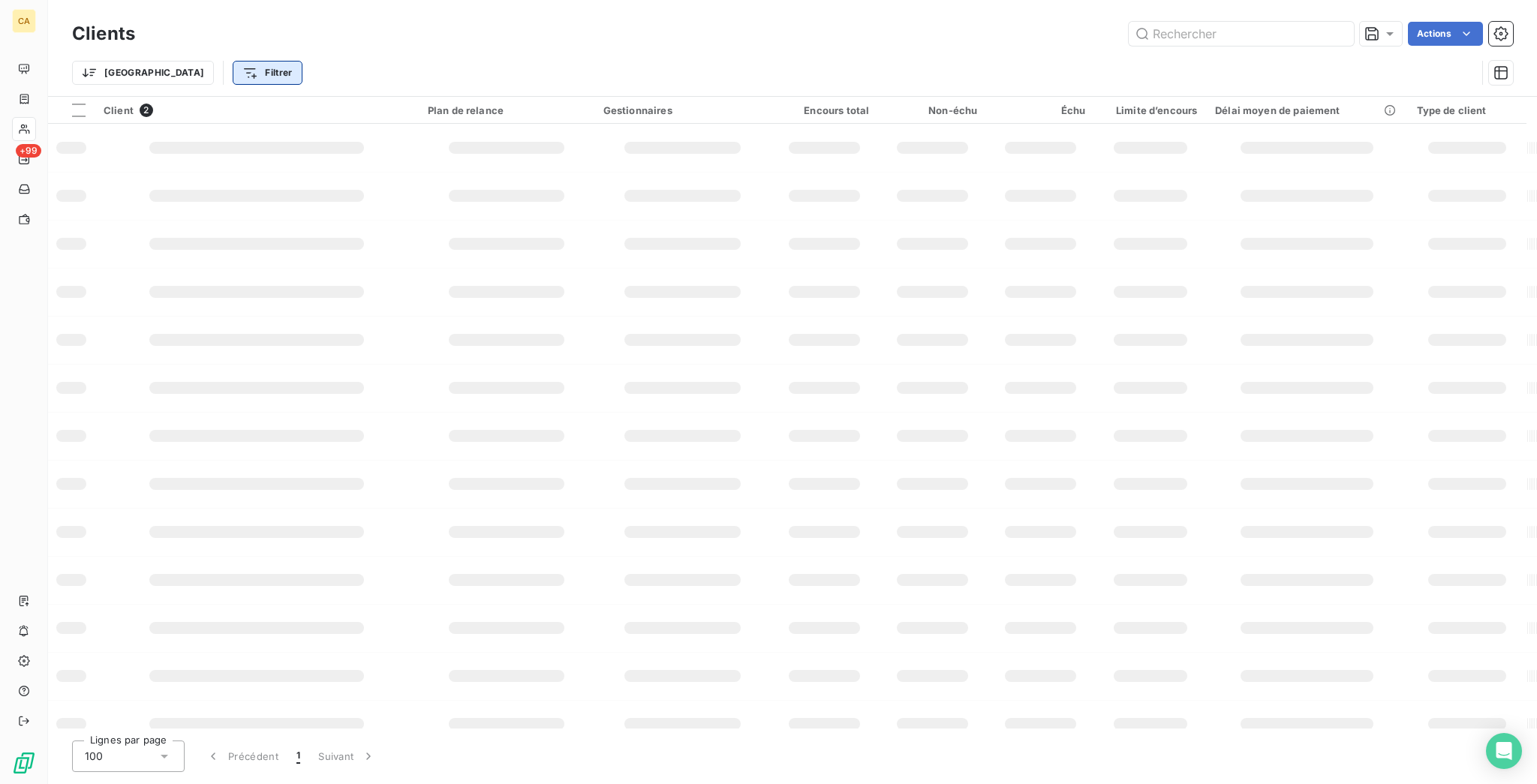
click at [151, 58] on html "CA +99 Clients Actions Trier Filtrer Client 2 Plan de relance Gestionnaires Enc…" at bounding box center [768, 392] width 1537 height 784
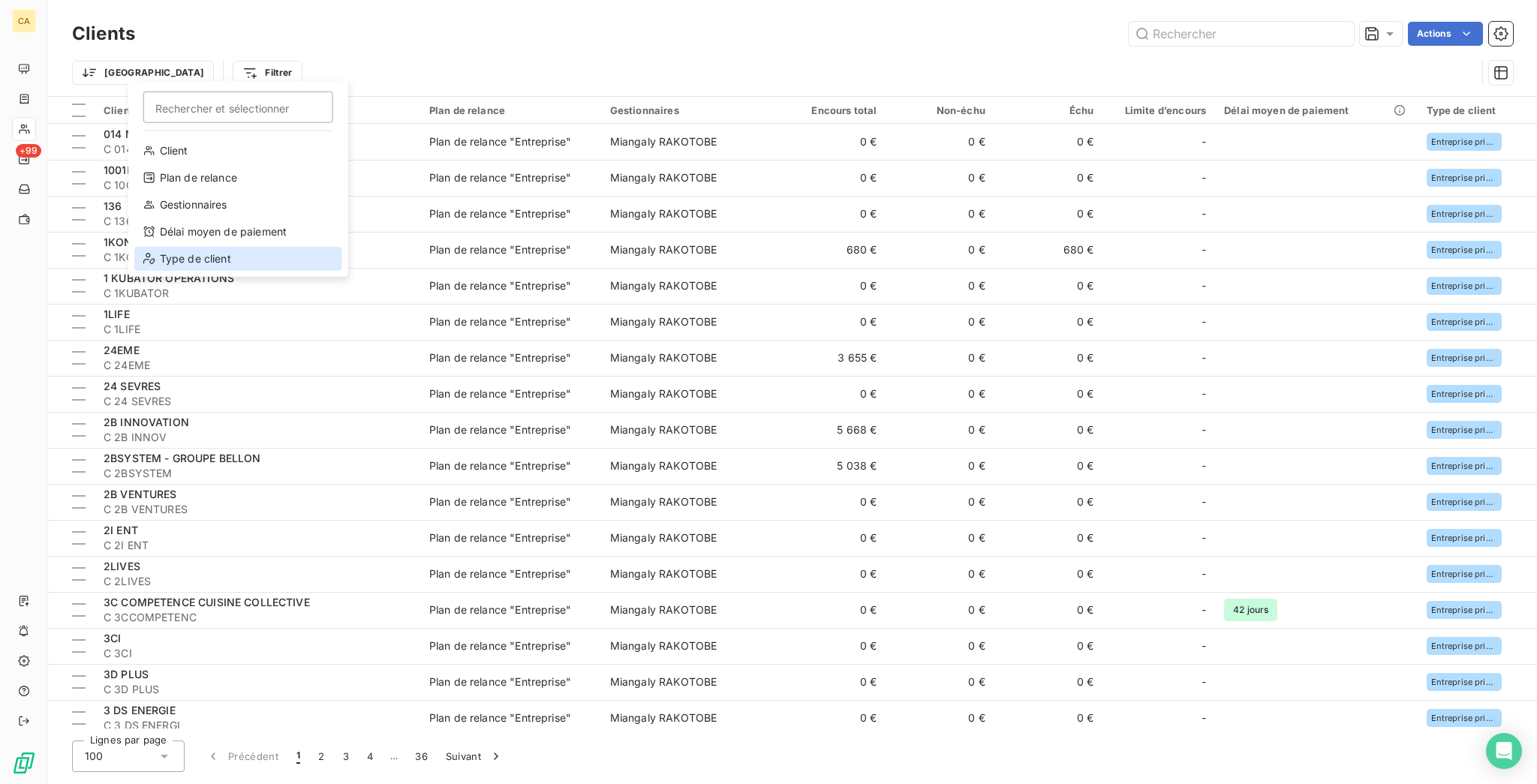
click at [196, 247] on div "Type de client" at bounding box center [238, 259] width 208 height 24
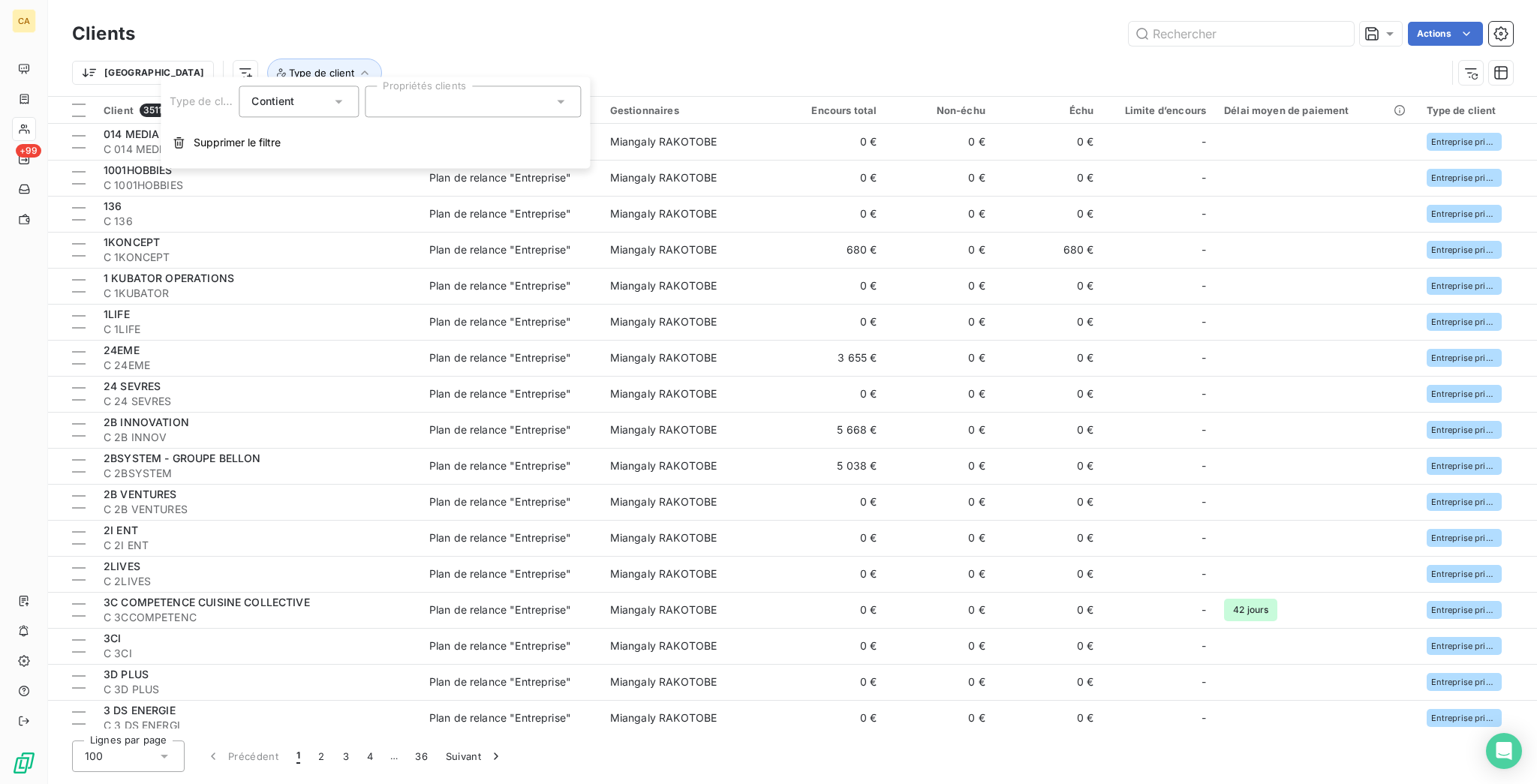
click at [364, 99] on div at bounding box center [472, 101] width 216 height 31
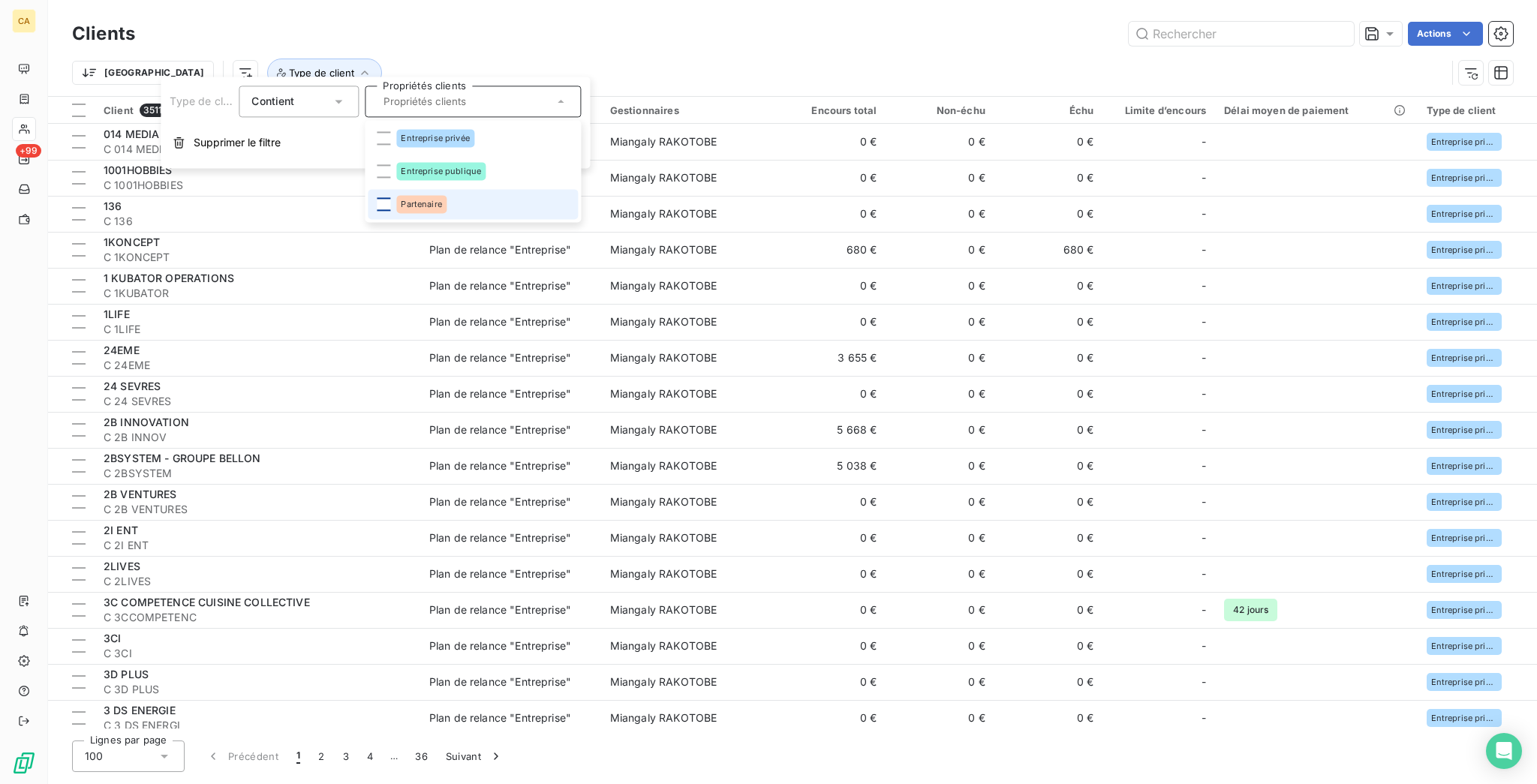
click at [376, 197] on div at bounding box center [383, 204] width 14 height 14
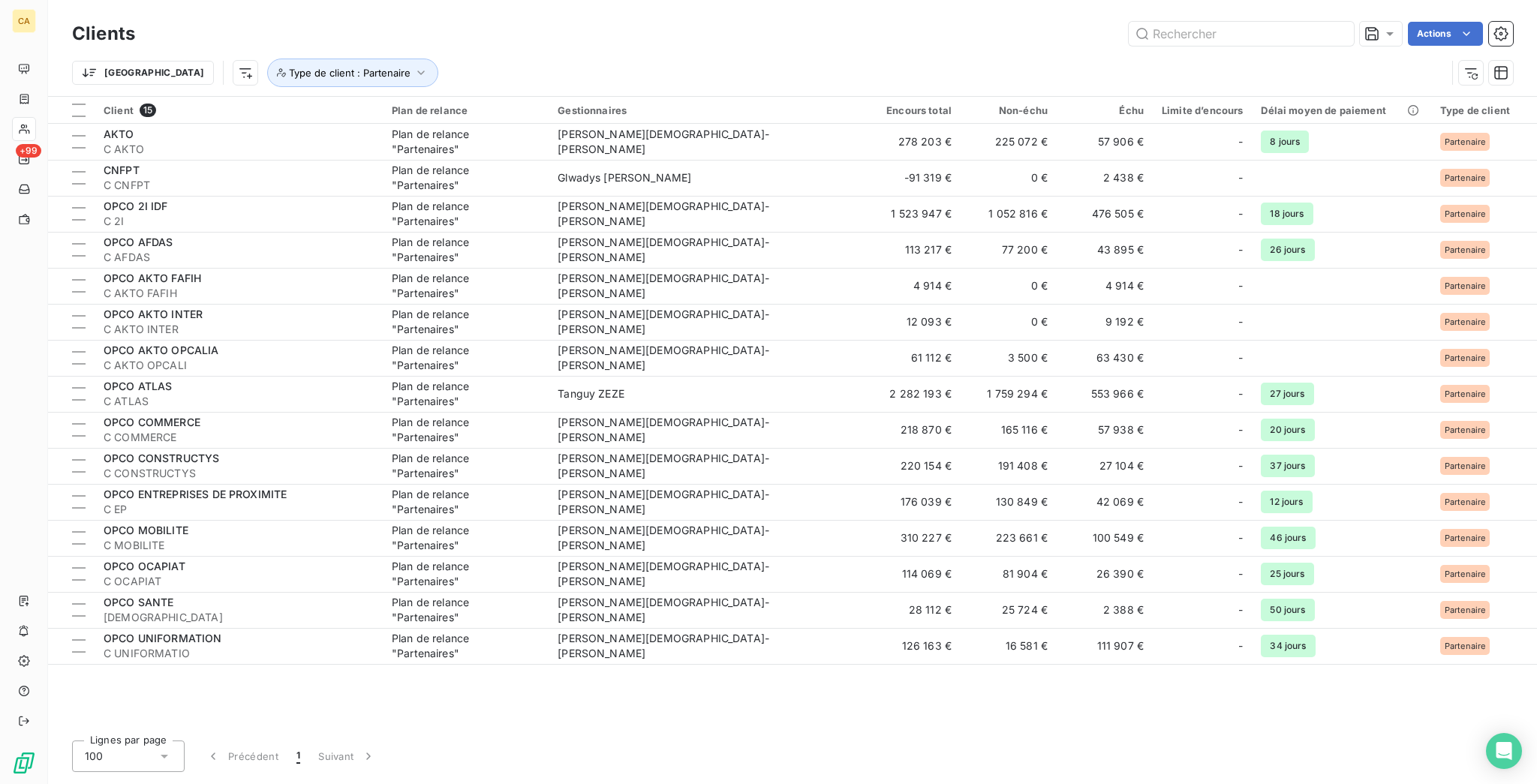
click at [375, 58] on div "Trier Type de client : Partenaire" at bounding box center [758, 72] width 1374 height 29
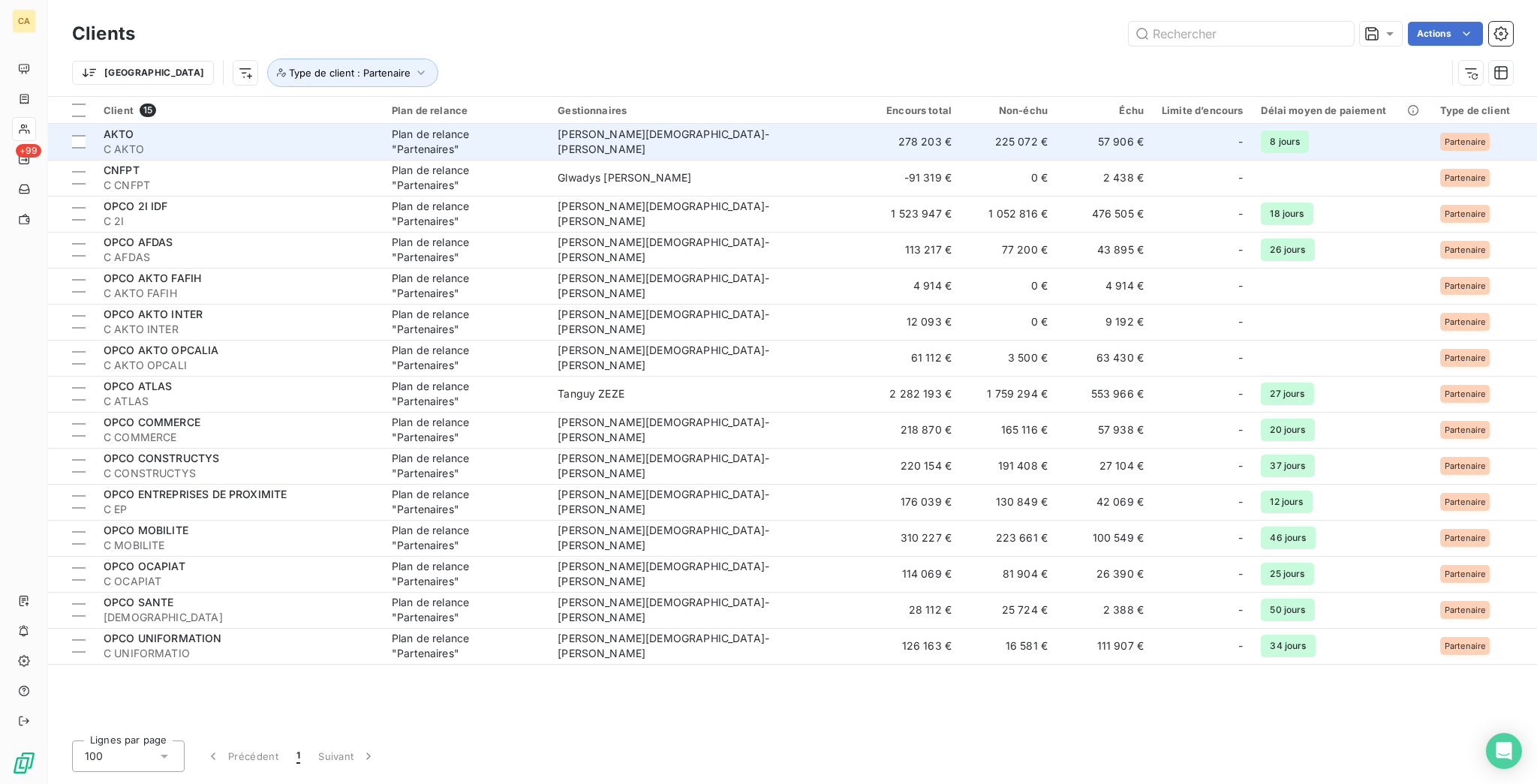
click at [622, 127] on span "[PERSON_NAME][DEMOGRAPHIC_DATA]-[PERSON_NAME]" at bounding box center [662, 141] width 211 height 28
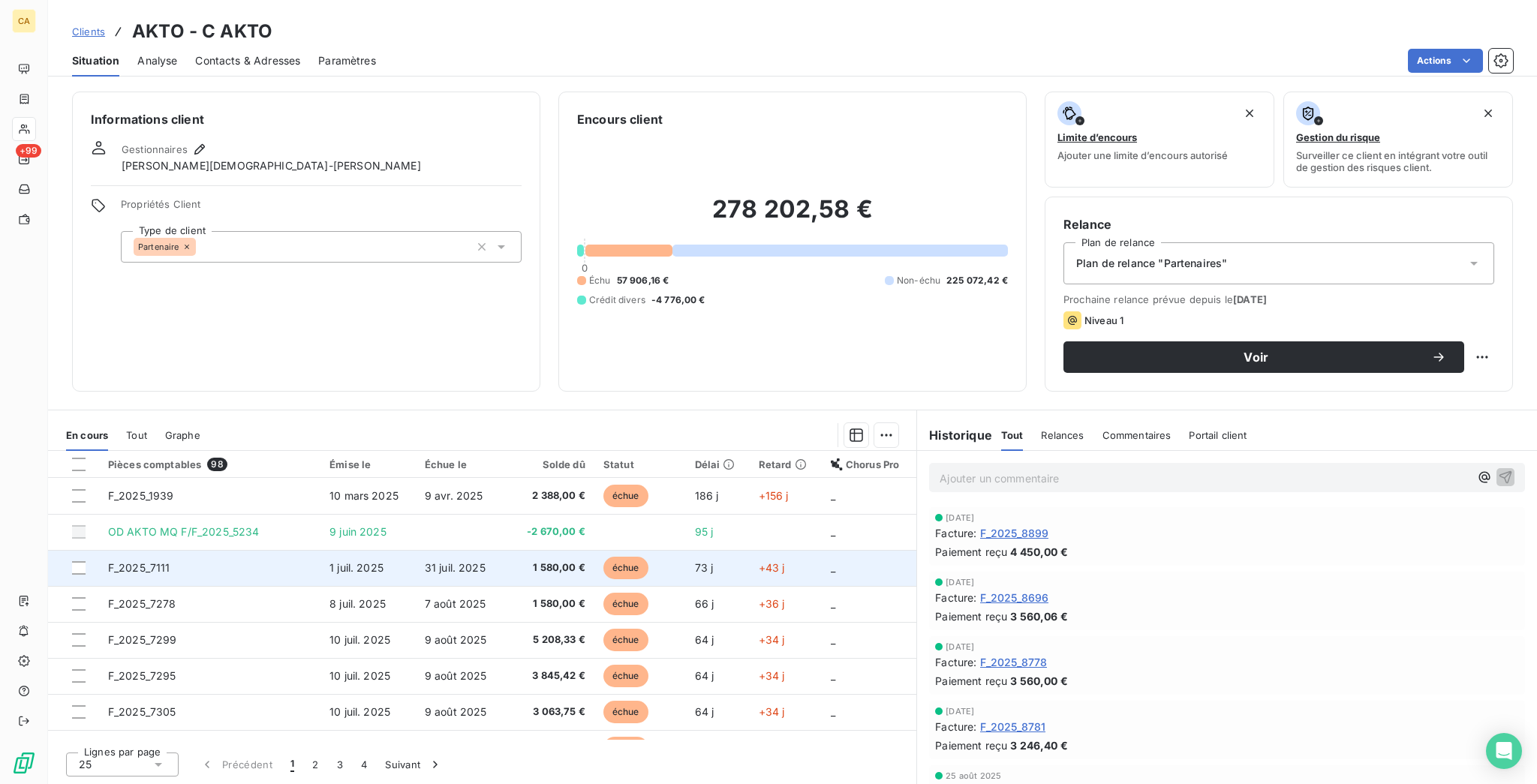
click at [246, 550] on td "F_2025_7111" at bounding box center [209, 567] width 221 height 36
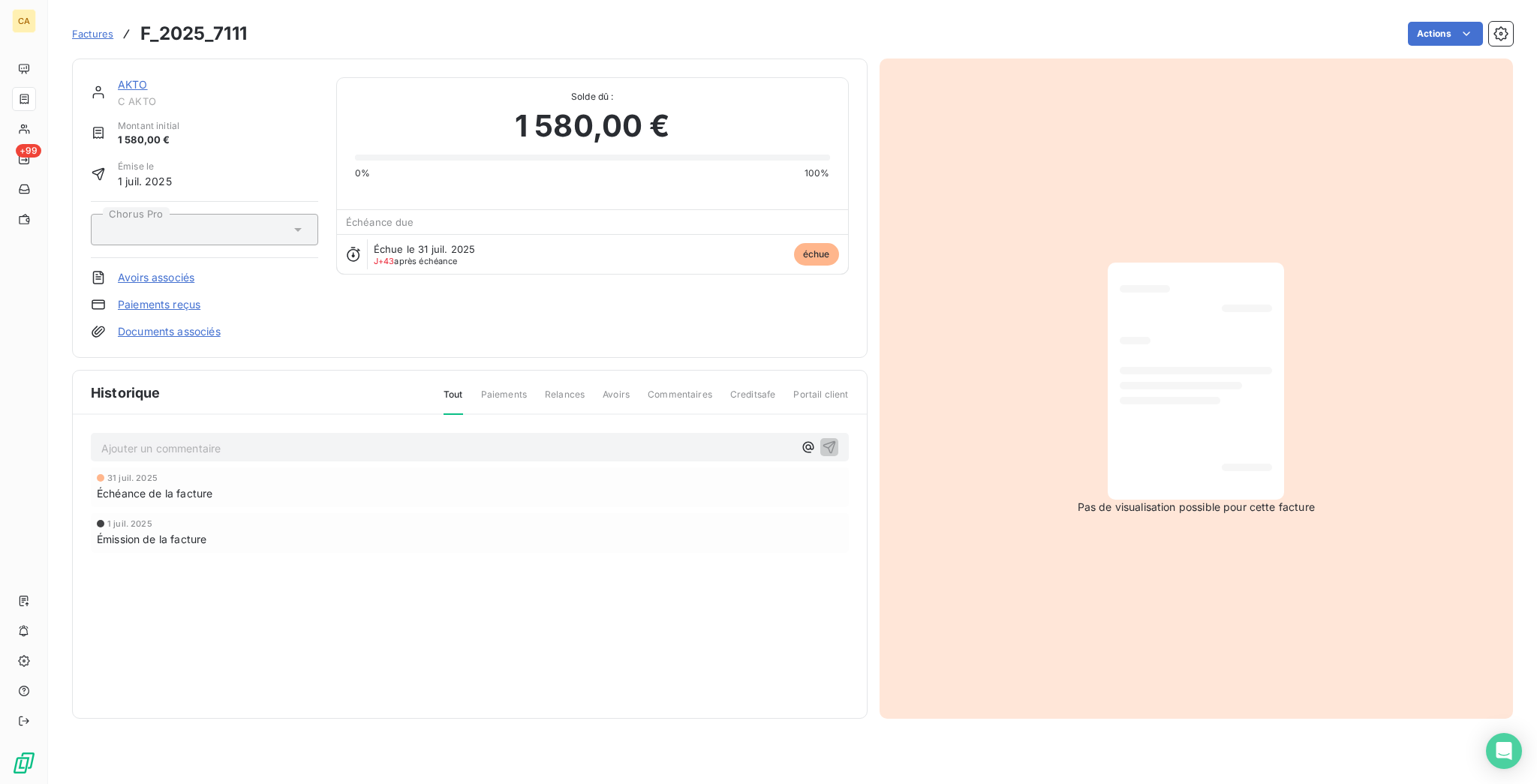
click at [118, 78] on link "AKTO" at bounding box center [133, 85] width 30 height 13
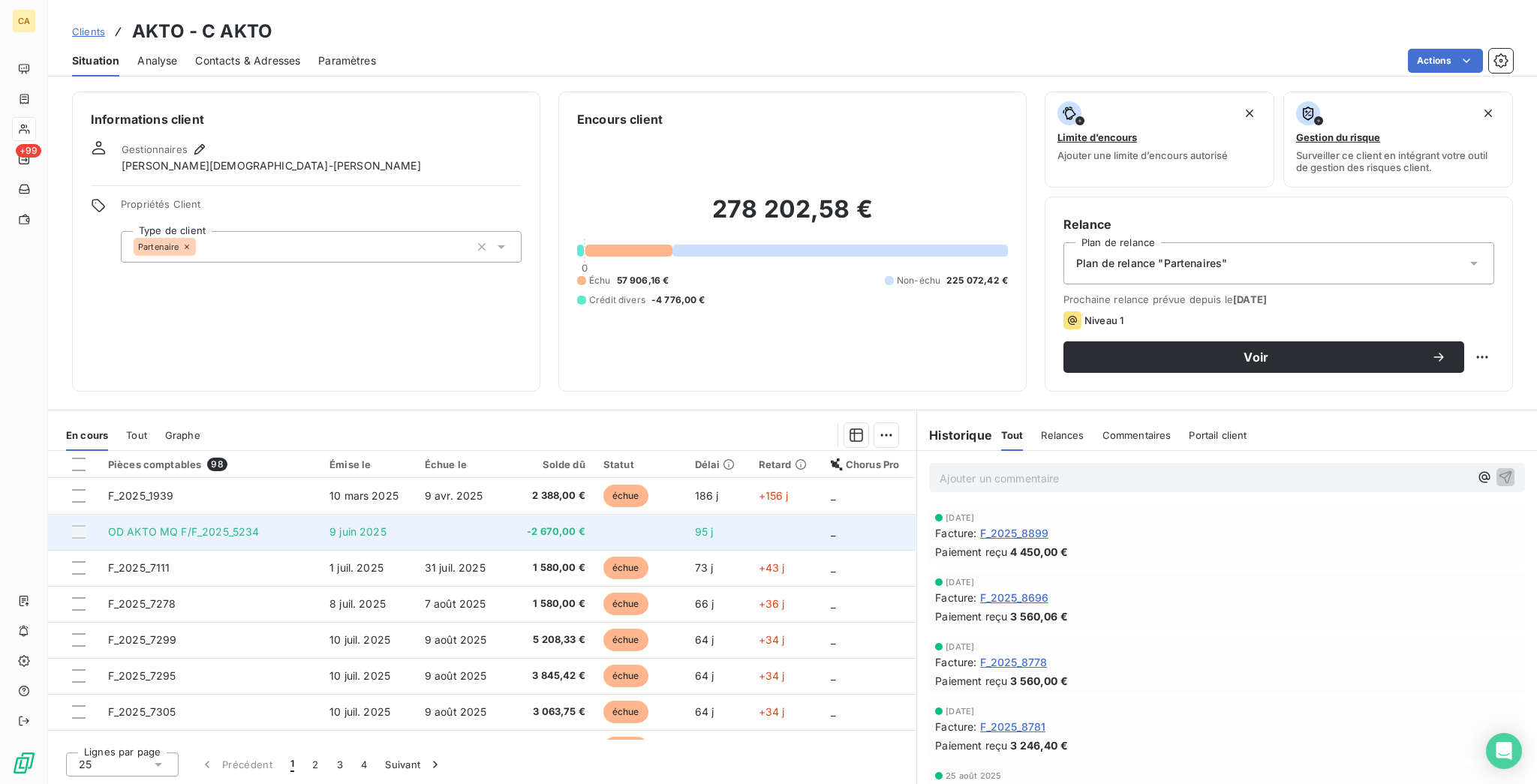
click at [174, 525] on span "OD AKTO MQ F/F_2025_5234" at bounding box center [184, 531] width 151 height 13
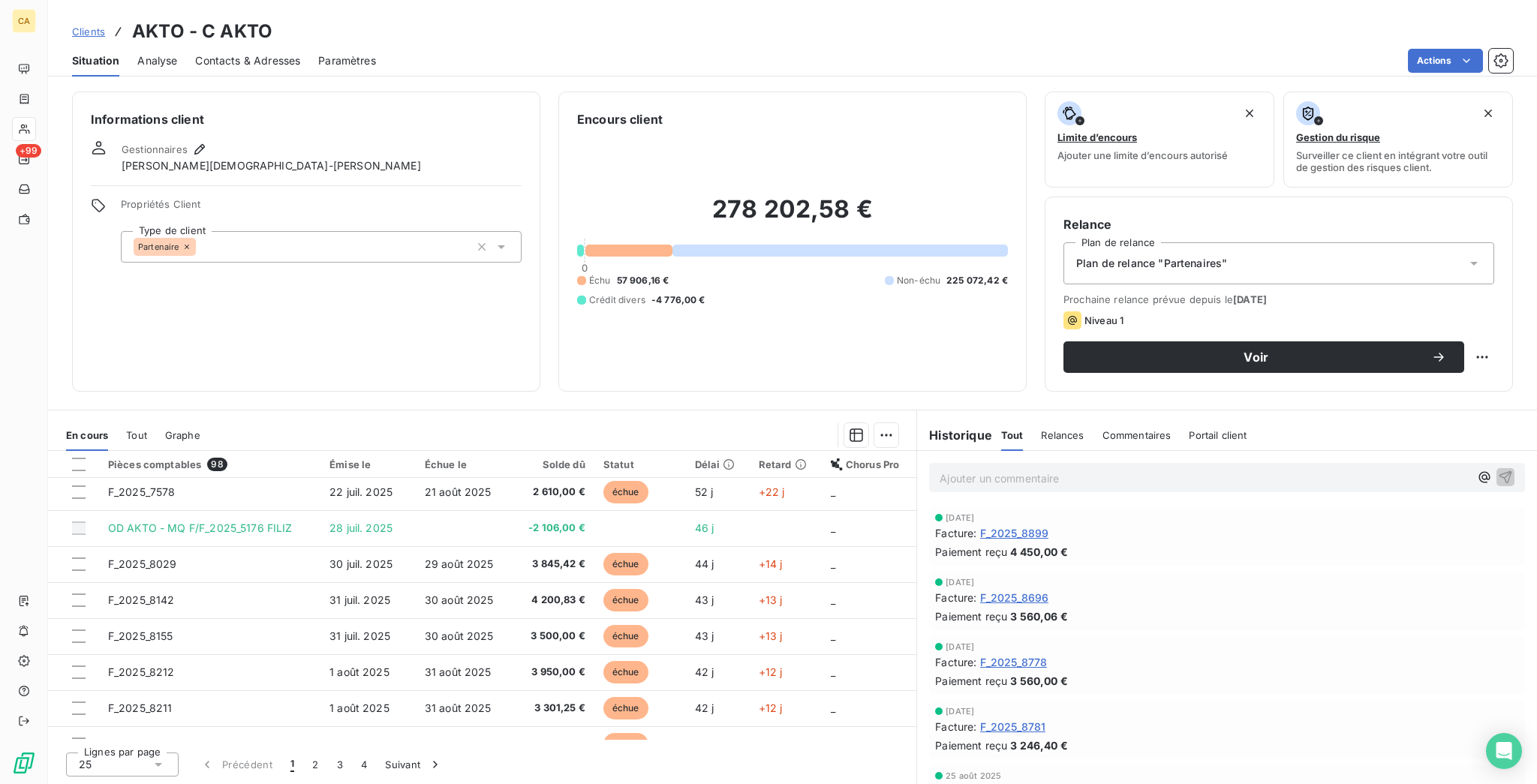
scroll to position [331, 0]
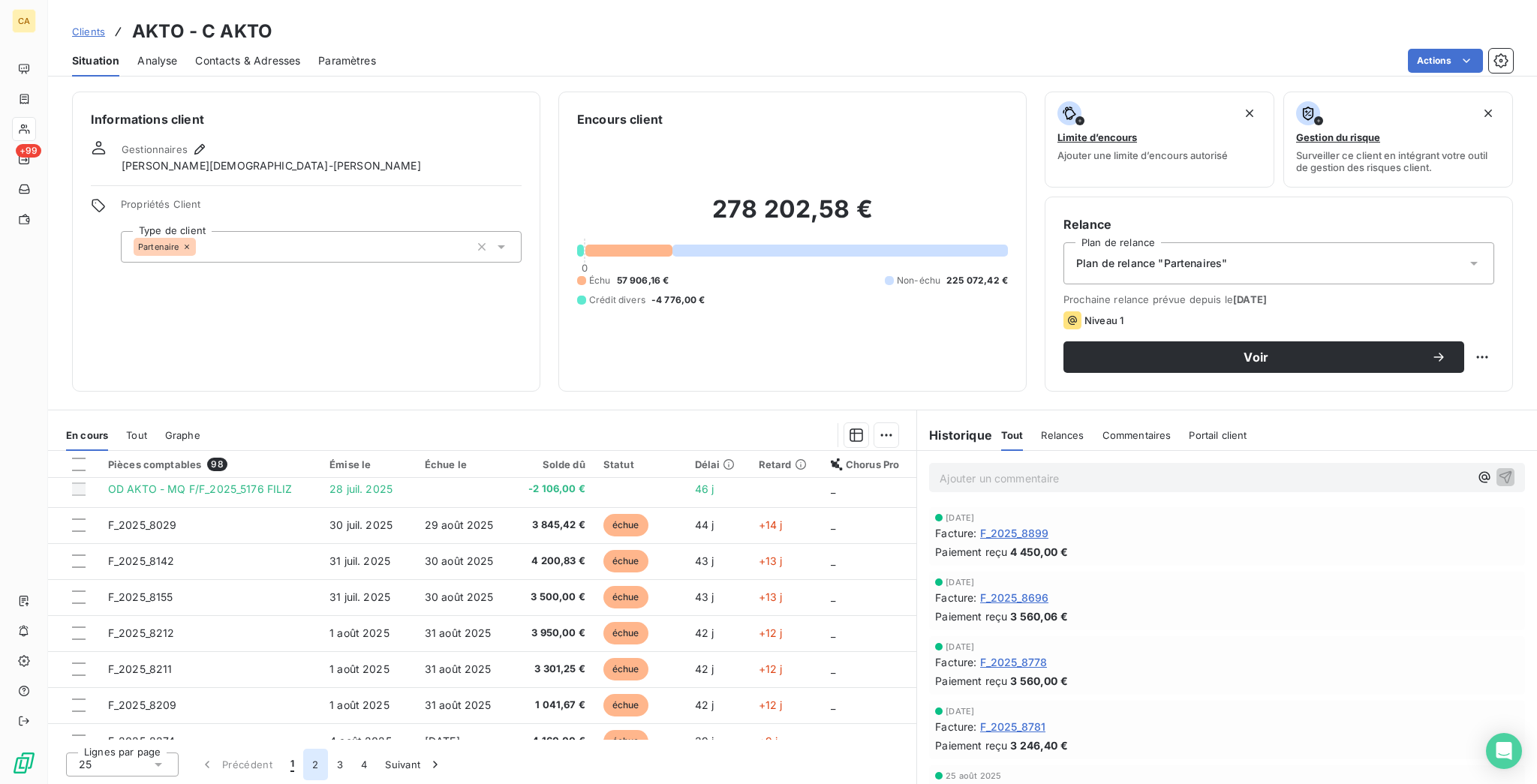
click at [304, 766] on button "2" at bounding box center [316, 765] width 24 height 31
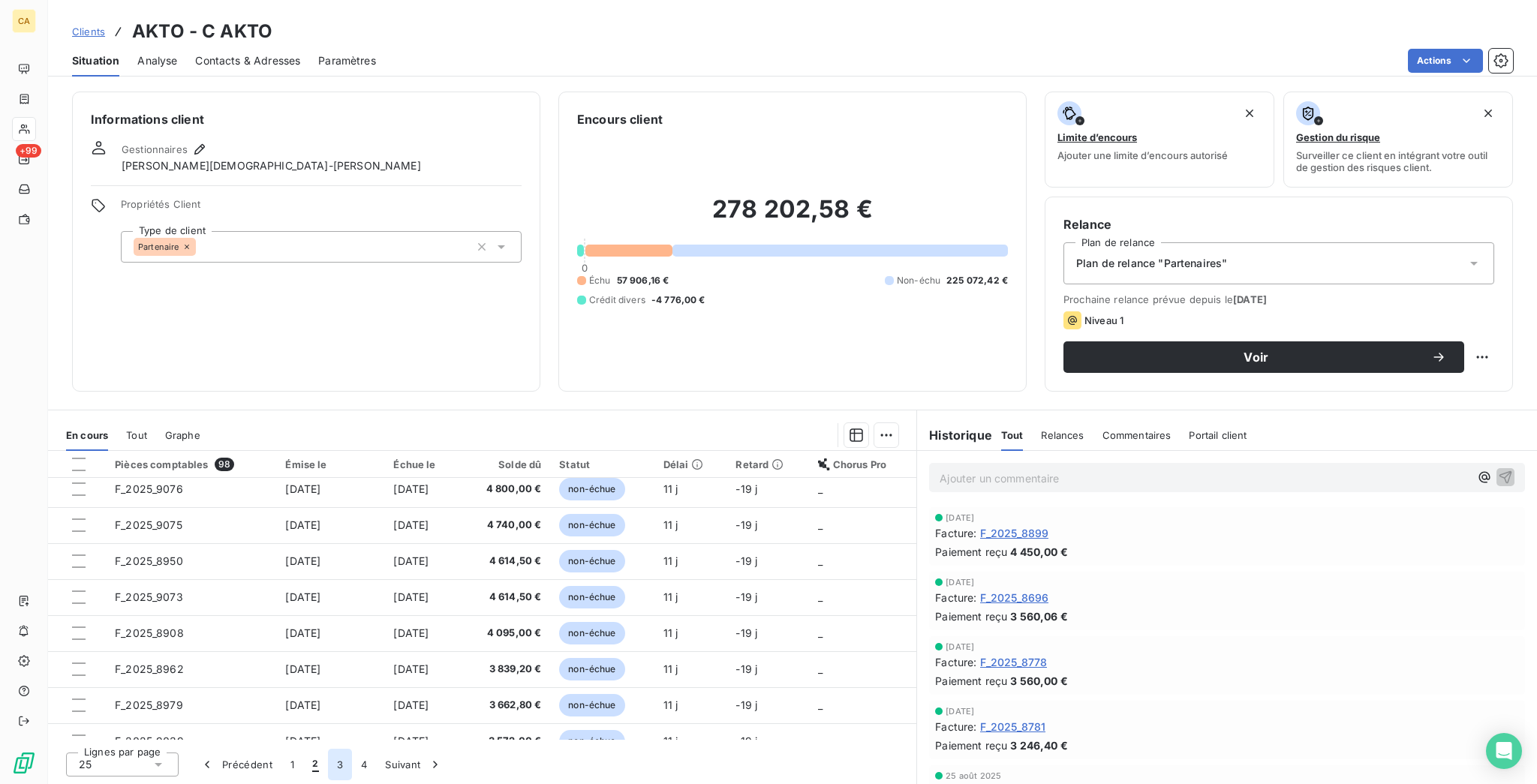
click at [328, 757] on button "3" at bounding box center [340, 765] width 24 height 31
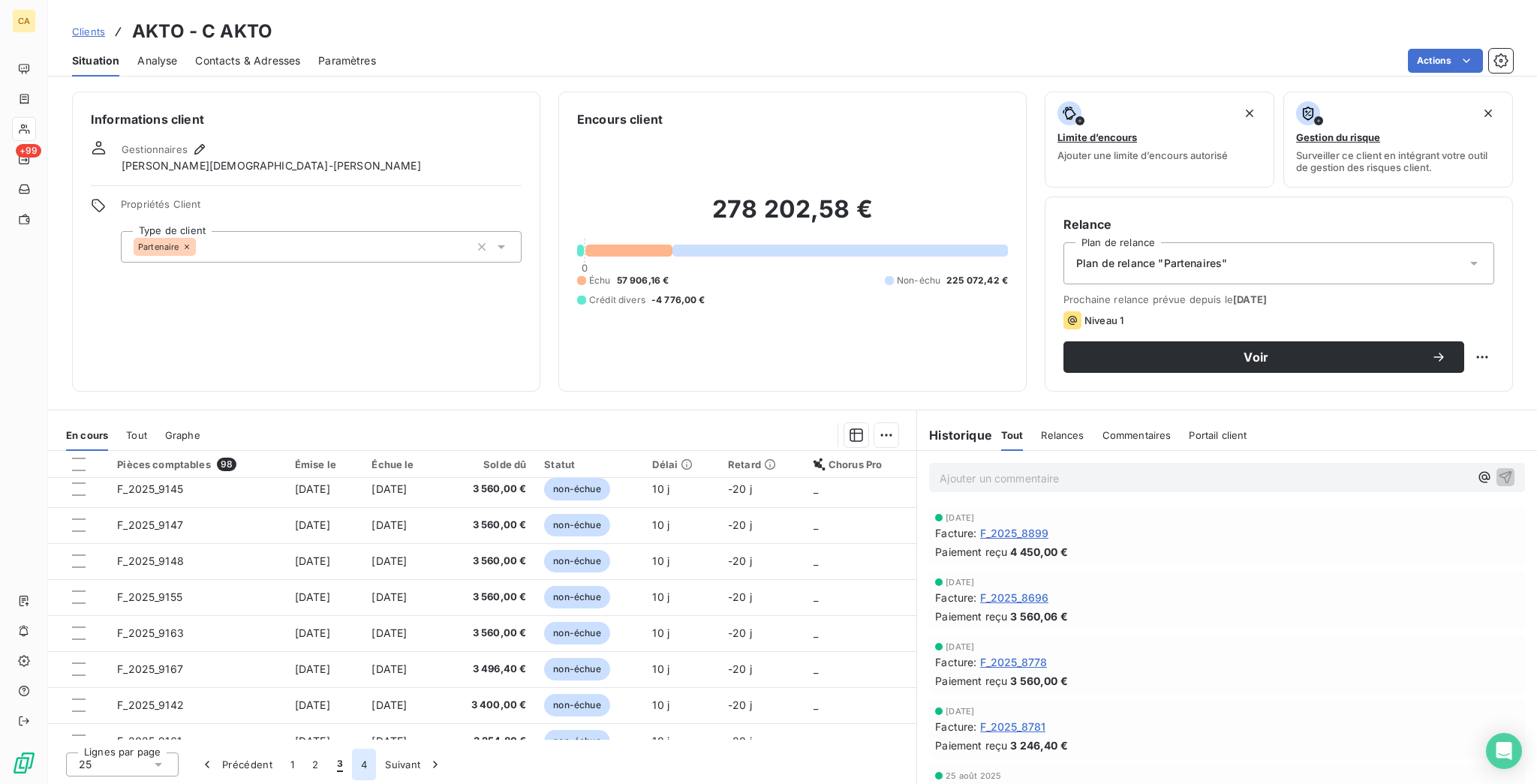
click at [351, 763] on button "4" at bounding box center [363, 765] width 24 height 31
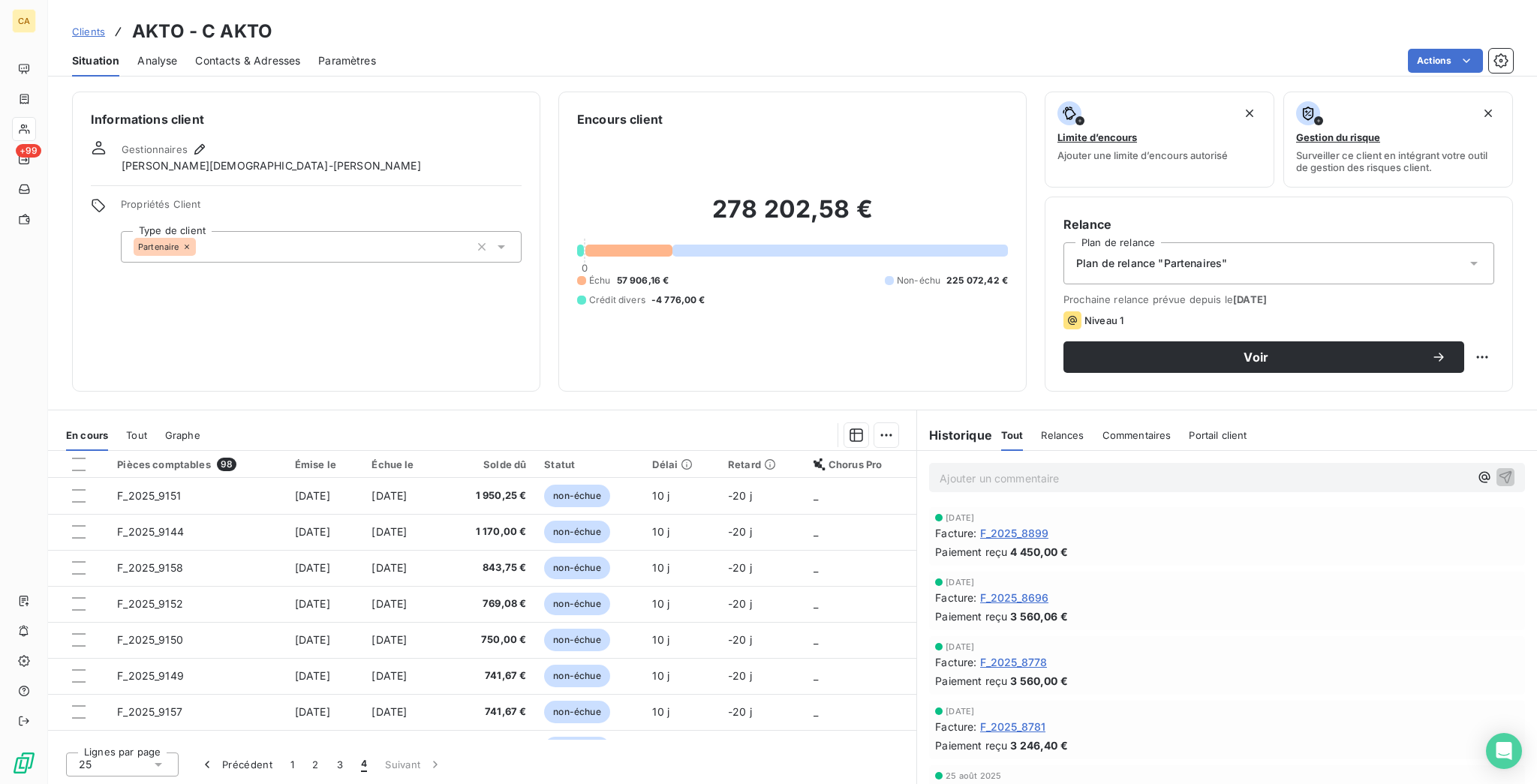
scroll to position [278, 0]
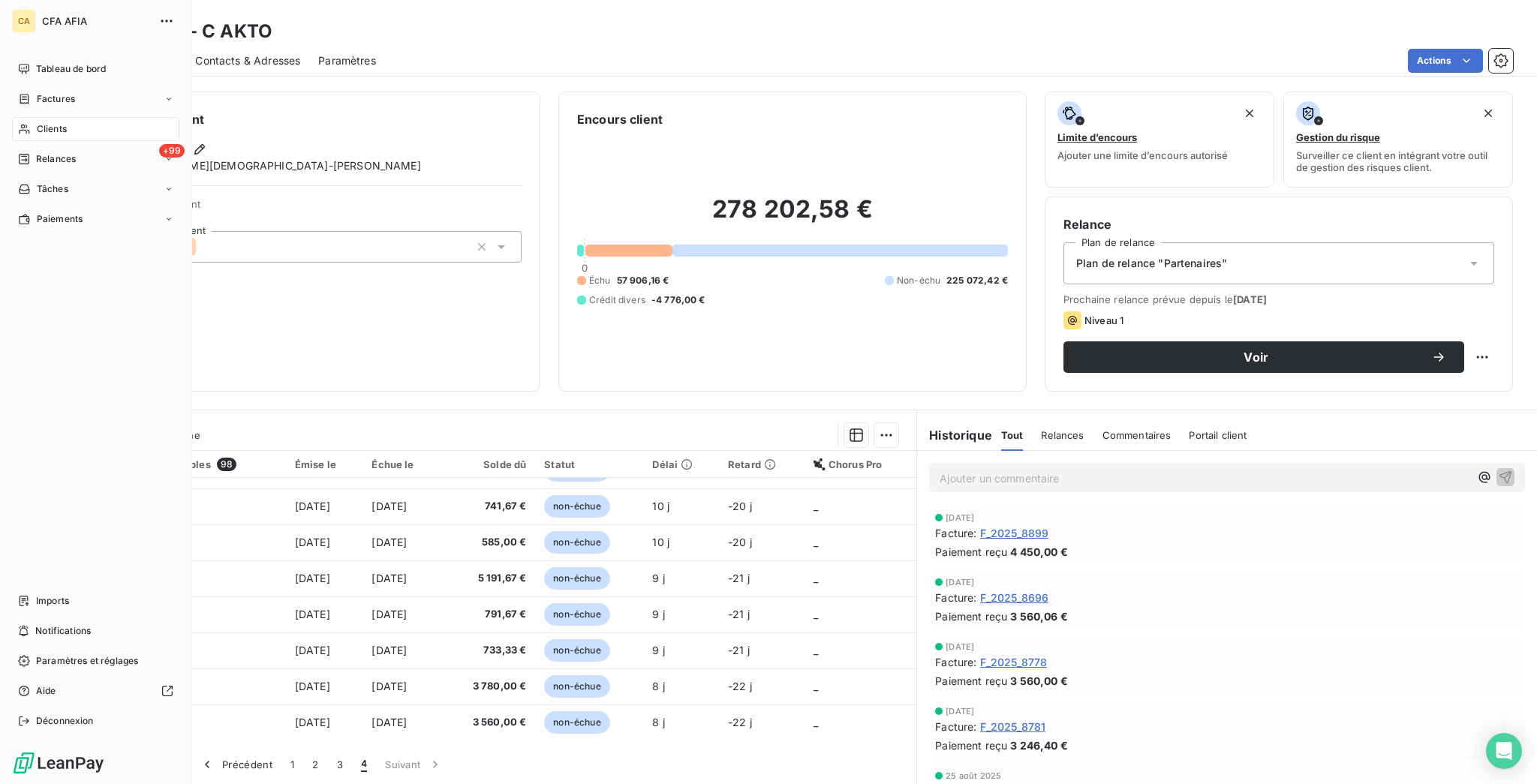
click at [22, 117] on div "Clients" at bounding box center [95, 129] width 167 height 24
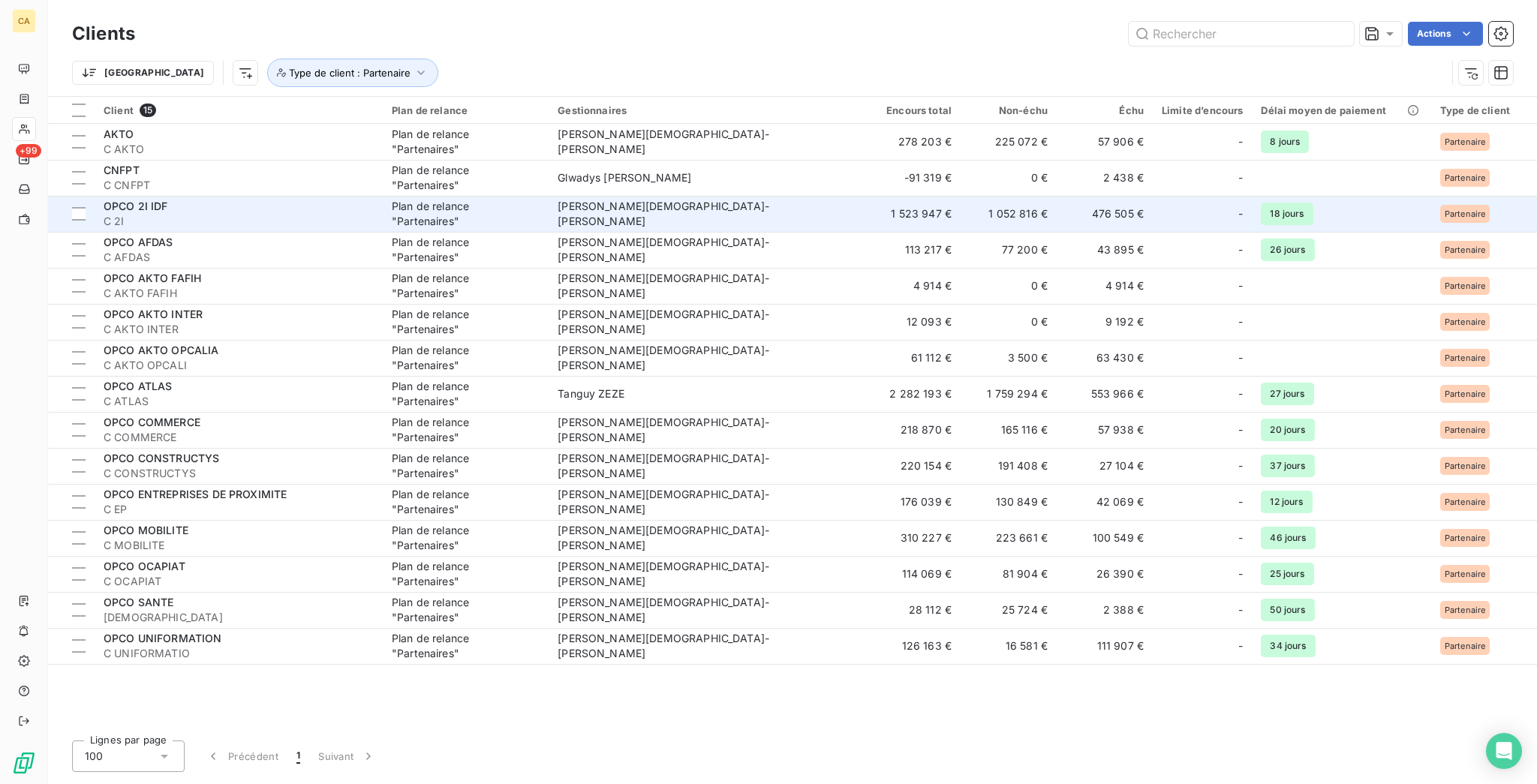
click at [161, 199] on div "OPCO 2I IDF" at bounding box center [238, 207] width 270 height 15
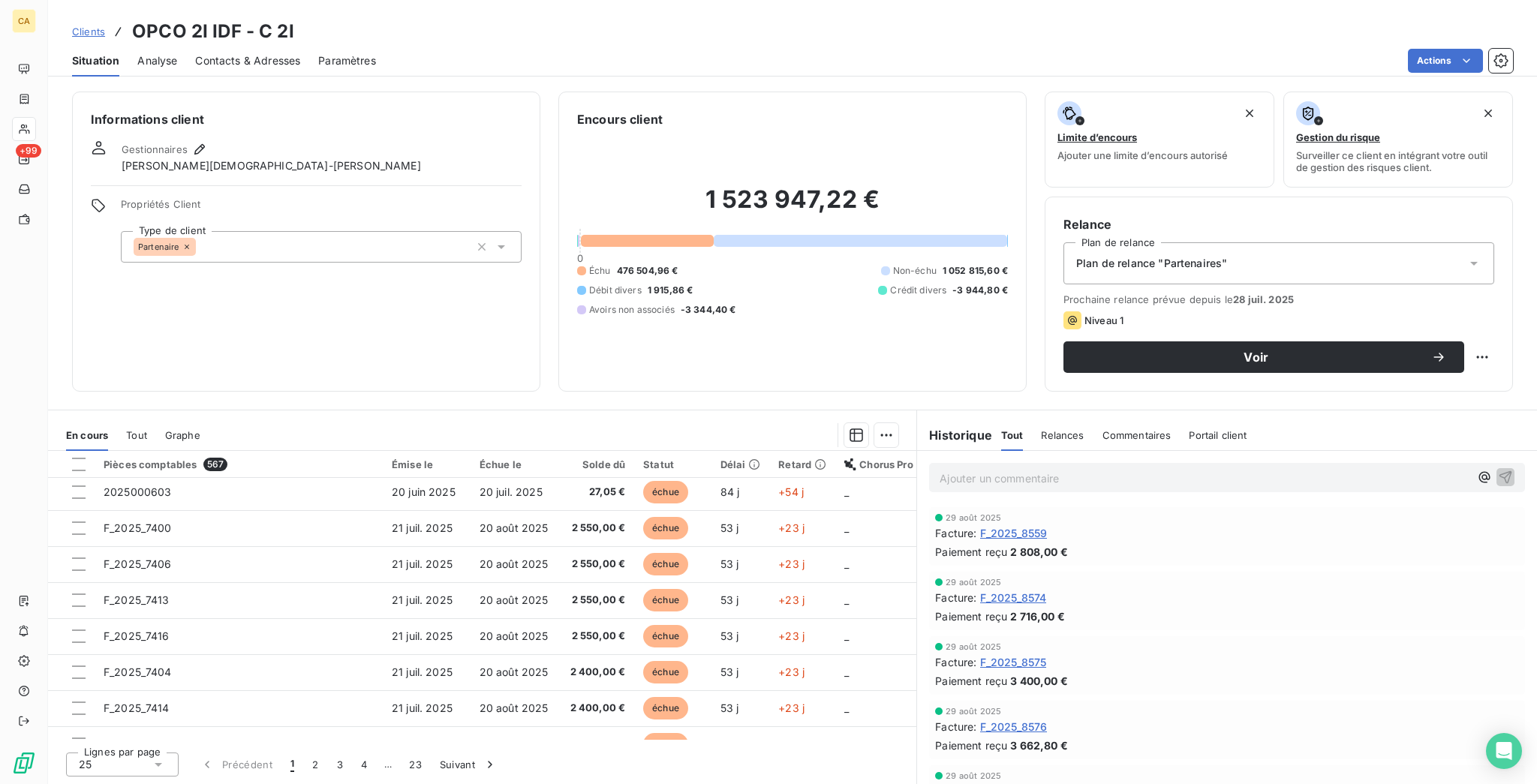
scroll to position [331, 0]
click at [304, 766] on button "2" at bounding box center [316, 765] width 24 height 31
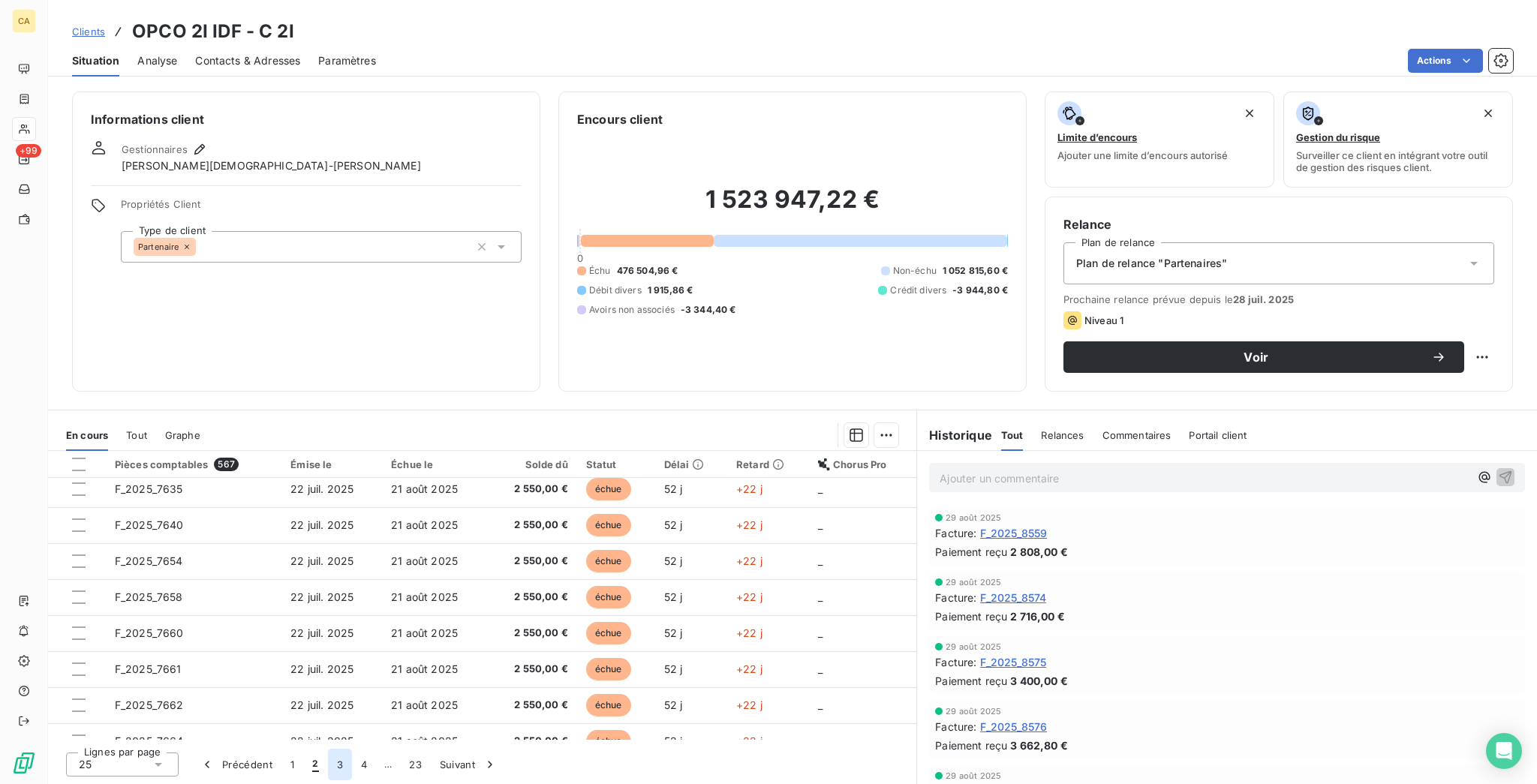
click at [328, 773] on button "3" at bounding box center [340, 765] width 24 height 31
click at [351, 769] on button "4" at bounding box center [363, 765] width 24 height 31
click at [375, 760] on button "5" at bounding box center [387, 765] width 24 height 31
click at [375, 763] on button "6" at bounding box center [387, 765] width 24 height 31
click at [375, 765] on button "7" at bounding box center [387, 765] width 23 height 31
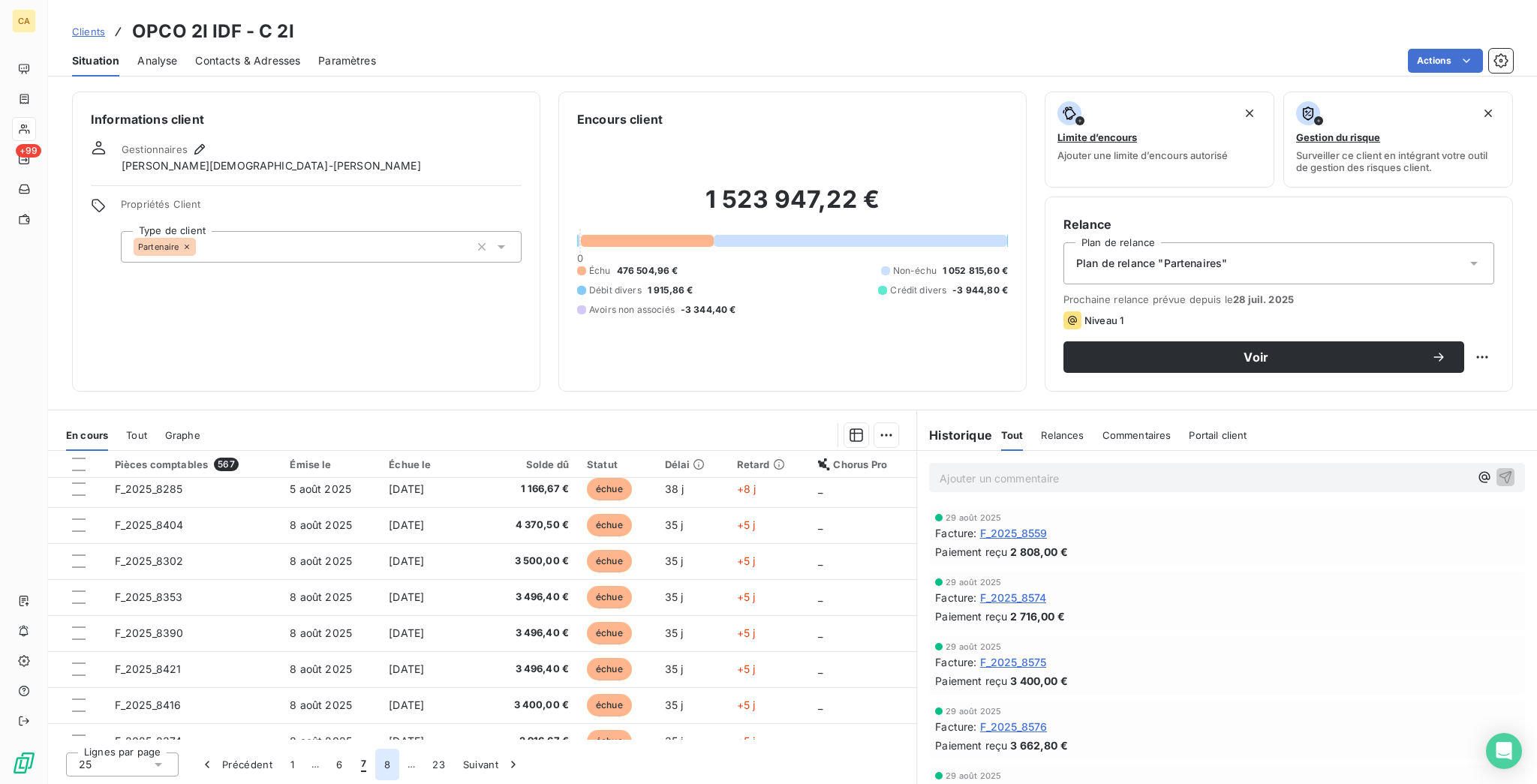
click at [375, 768] on button "8" at bounding box center [387, 765] width 24 height 31
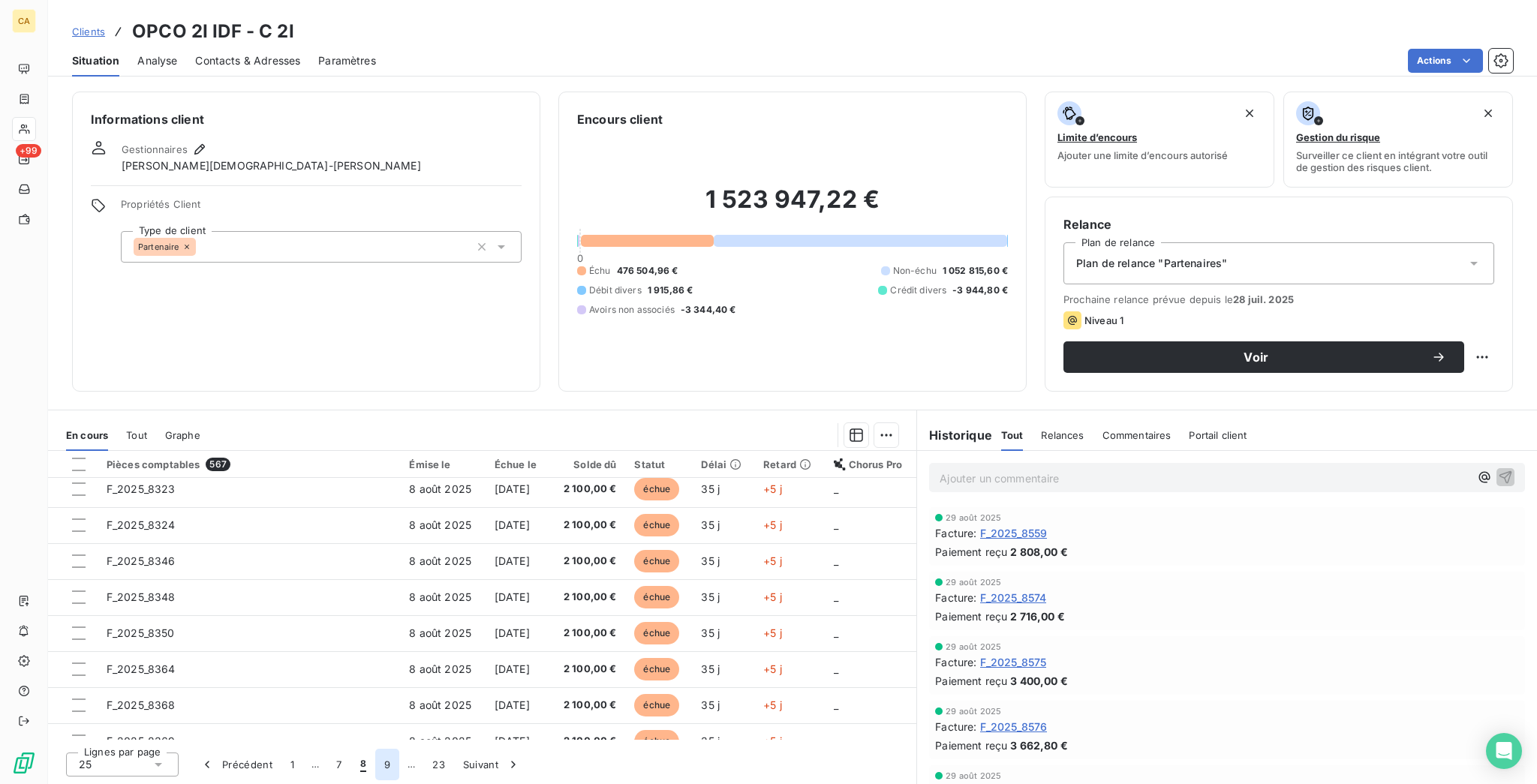
click at [375, 766] on button "9" at bounding box center [387, 765] width 24 height 31
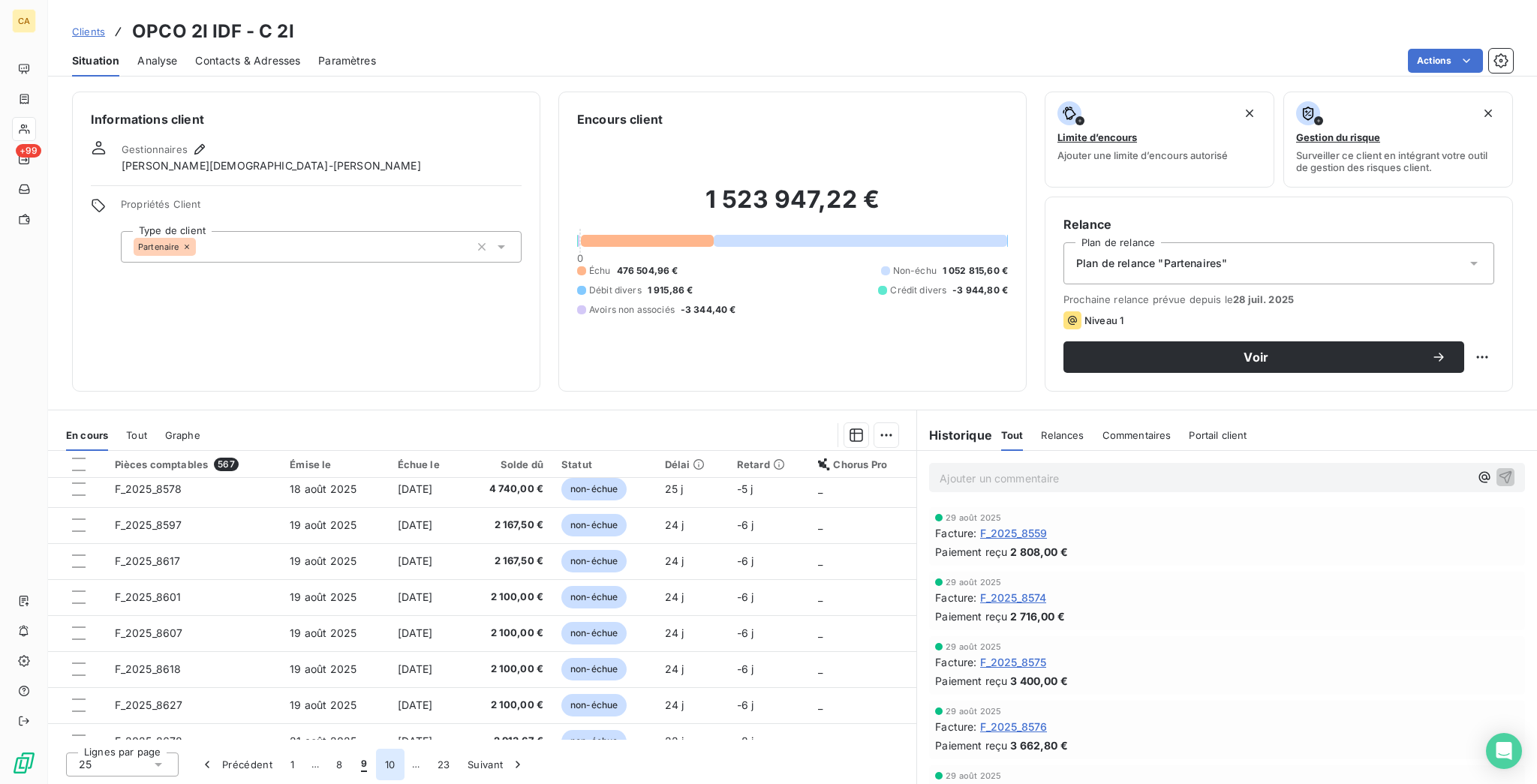
click at [375, 772] on button "10" at bounding box center [389, 765] width 29 height 31
click at [380, 763] on button "11" at bounding box center [393, 765] width 26 height 31
click at [382, 761] on button "12" at bounding box center [396, 765] width 29 height 31
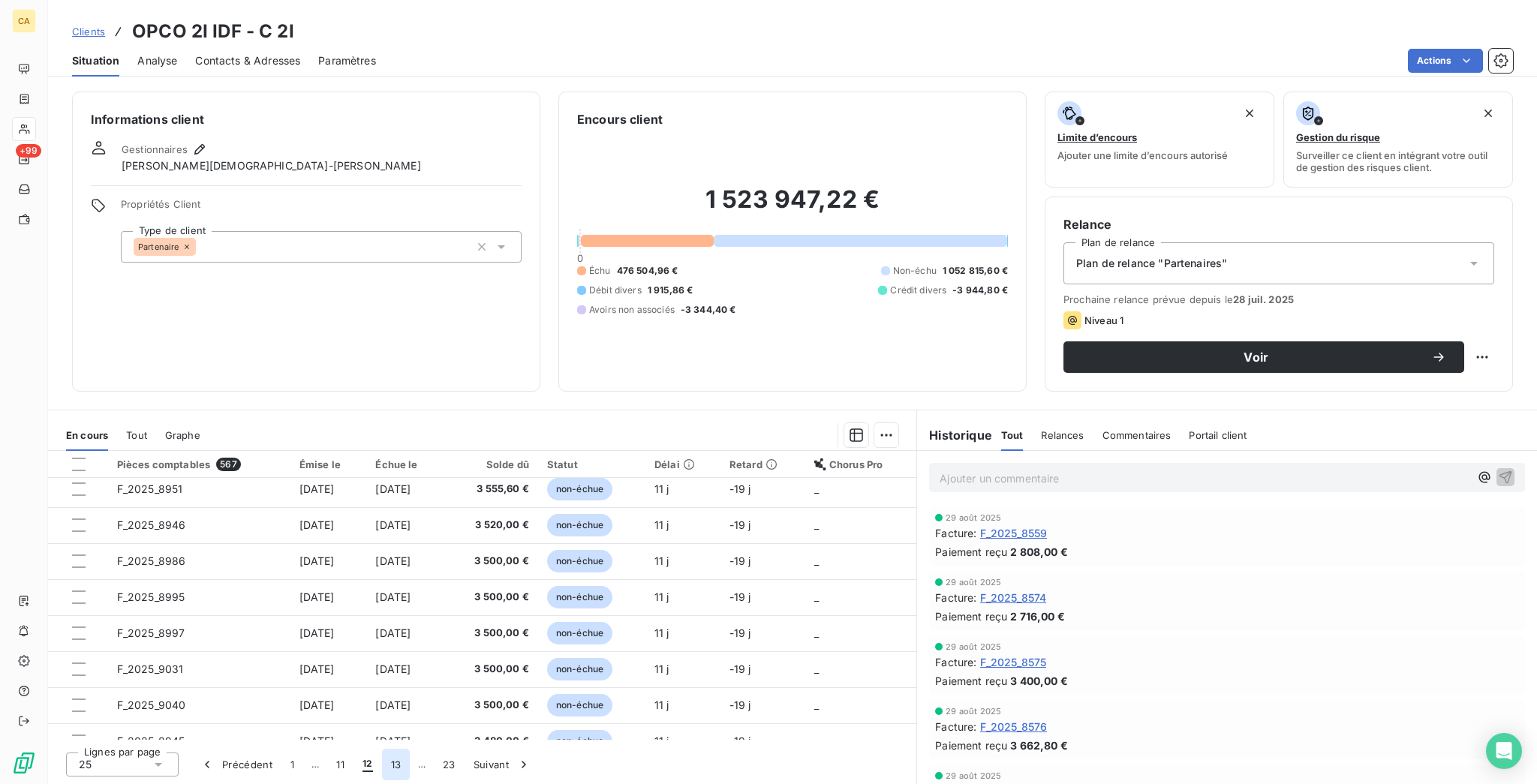
click at [382, 766] on button "13" at bounding box center [396, 765] width 29 height 31
click at [384, 766] on button "14" at bounding box center [398, 765] width 29 height 31
click at [384, 759] on button "15" at bounding box center [398, 765] width 29 height 31
click at [384, 764] on button "16" at bounding box center [398, 765] width 29 height 31
click at [384, 773] on button "17" at bounding box center [398, 765] width 28 height 31
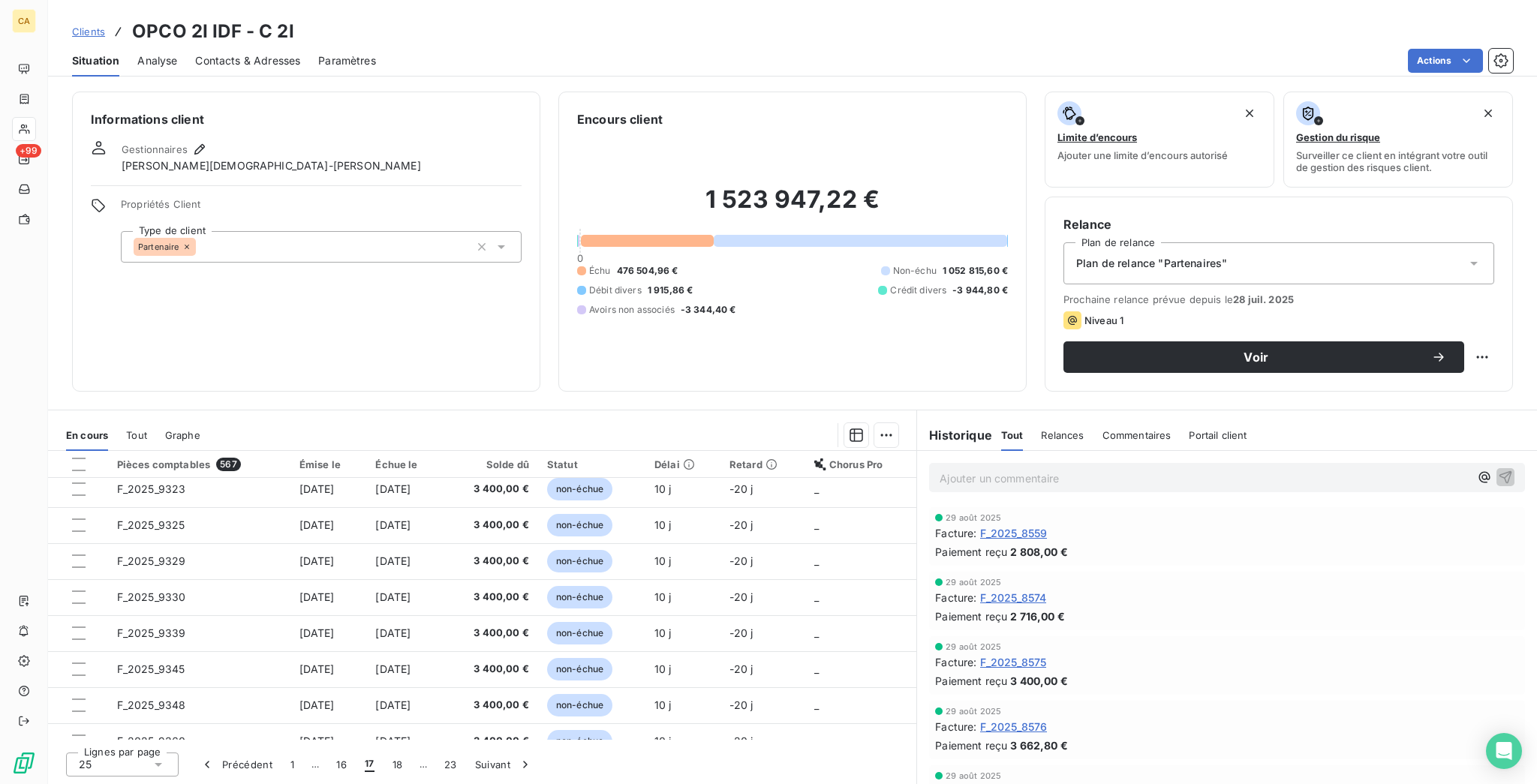
click at [384, 778] on button "18" at bounding box center [398, 765] width 29 height 31
click at [384, 764] on button "19" at bounding box center [398, 765] width 29 height 31
click at [384, 769] on button "20" at bounding box center [399, 765] width 30 height 31
click at [387, 765] on button "21" at bounding box center [400, 765] width 29 height 31
click at [387, 769] on button "22" at bounding box center [401, 765] width 30 height 31
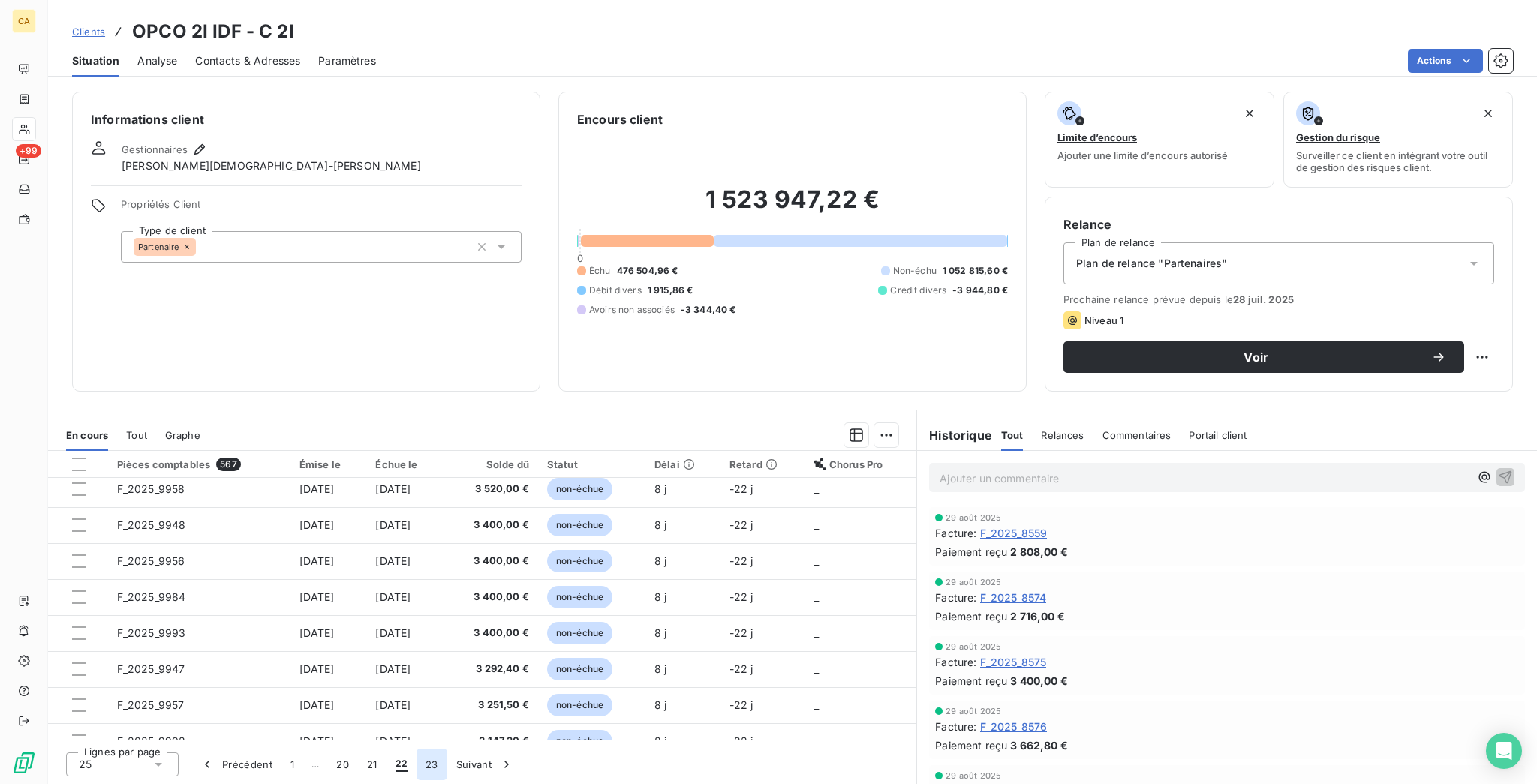
click at [416, 772] on button "23" at bounding box center [431, 765] width 30 height 31
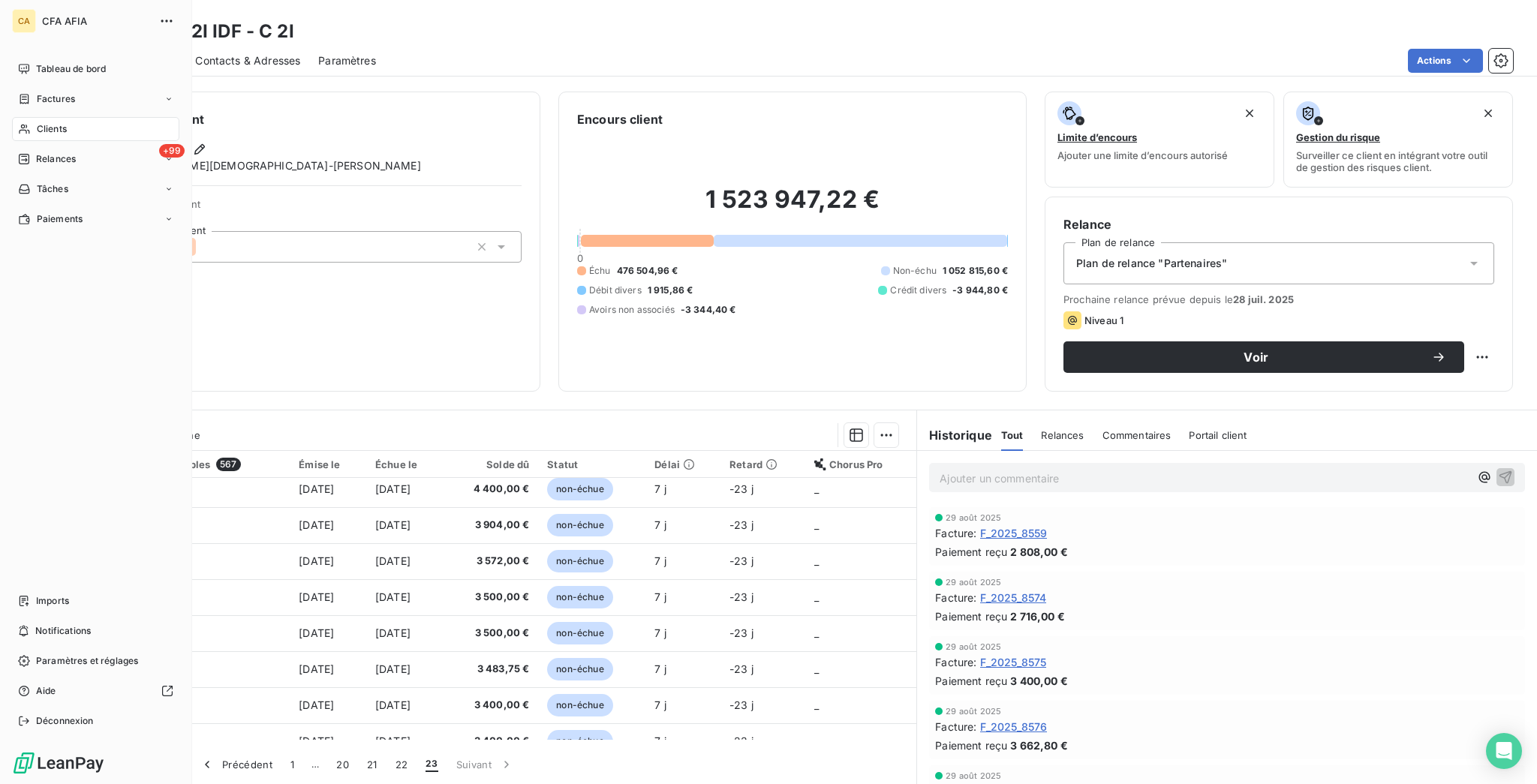
click at [37, 123] on span "Clients" at bounding box center [52, 129] width 30 height 14
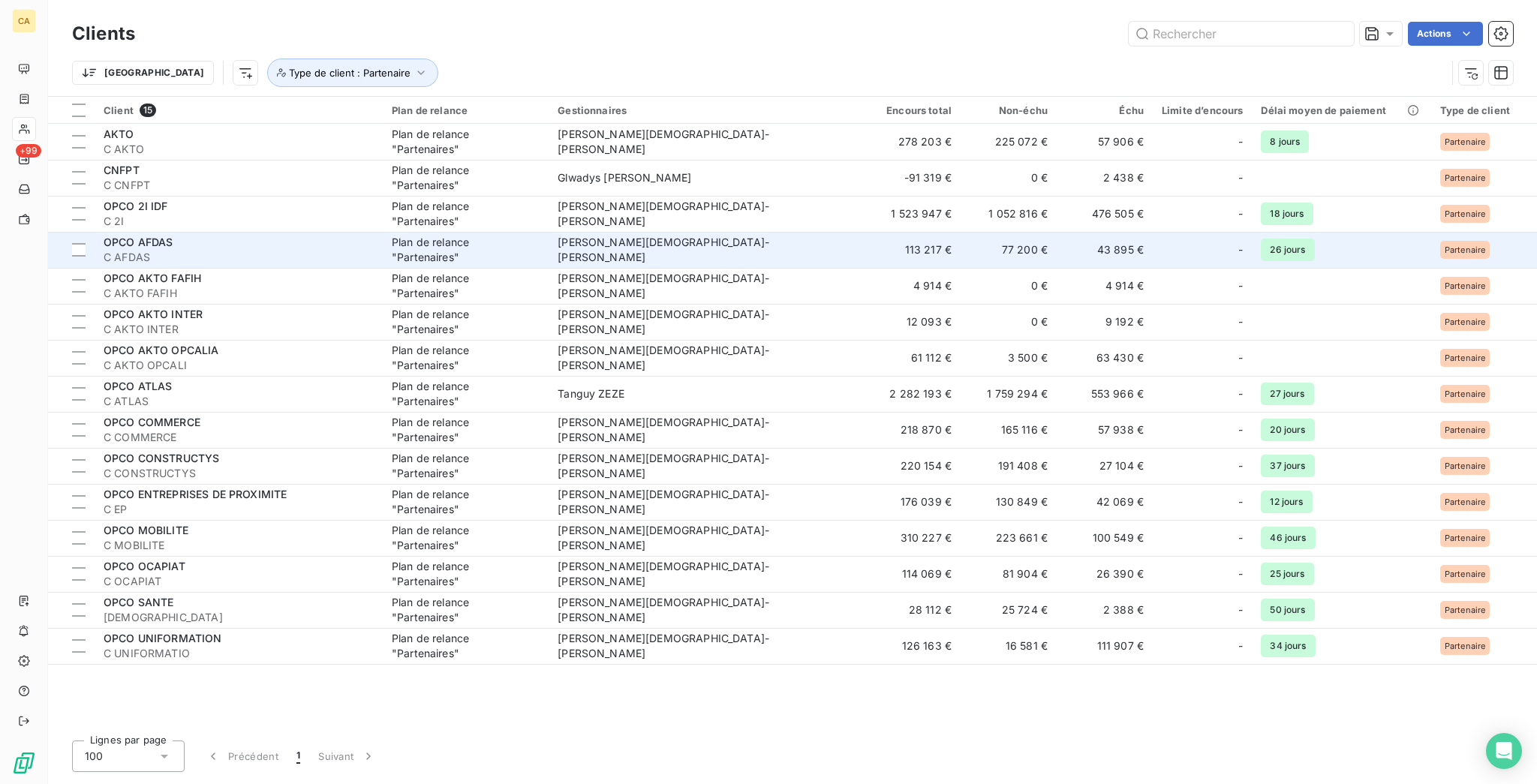
click at [144, 235] on span "OPCO AFDAS" at bounding box center [138, 242] width 70 height 13
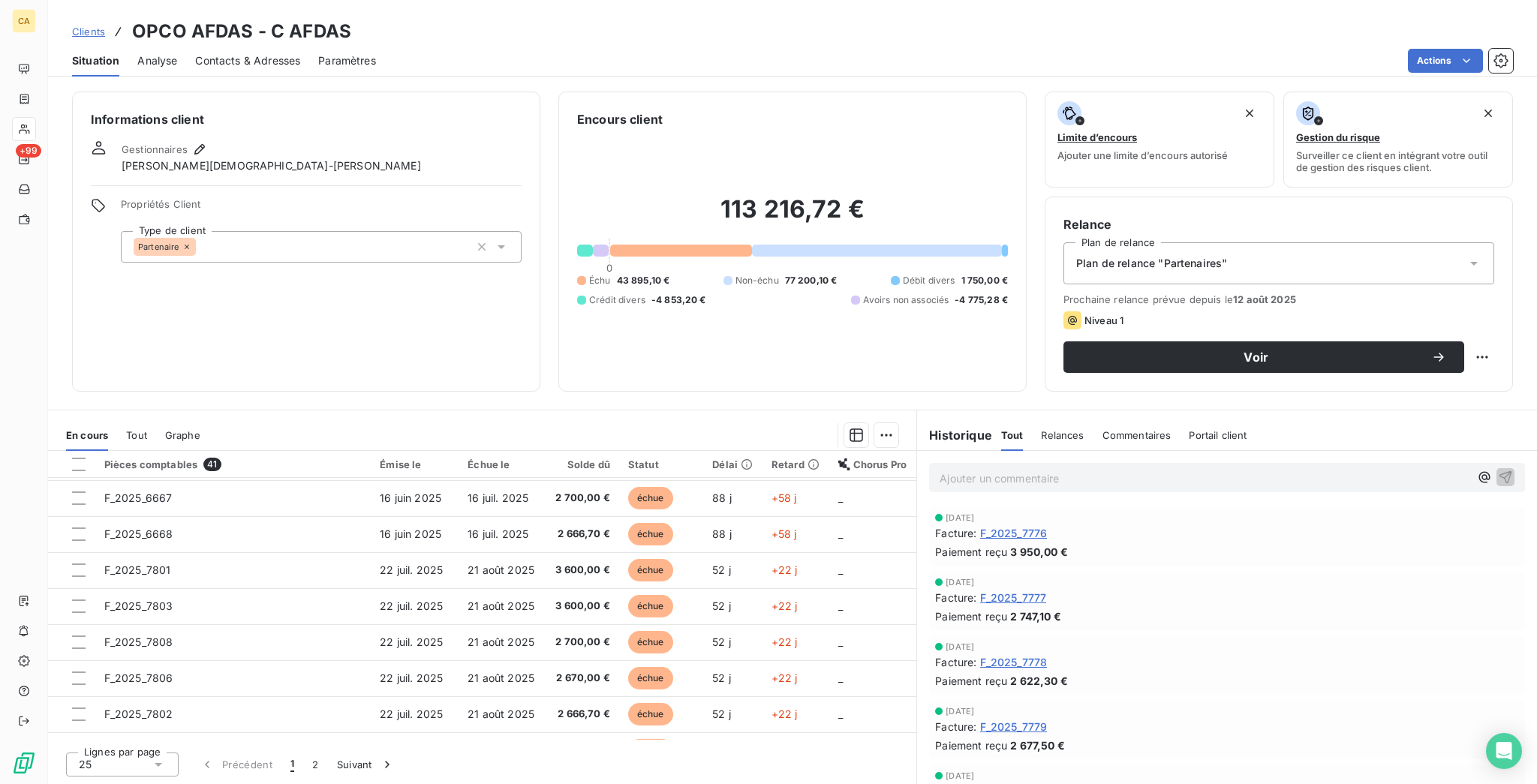
scroll to position [331, 0]
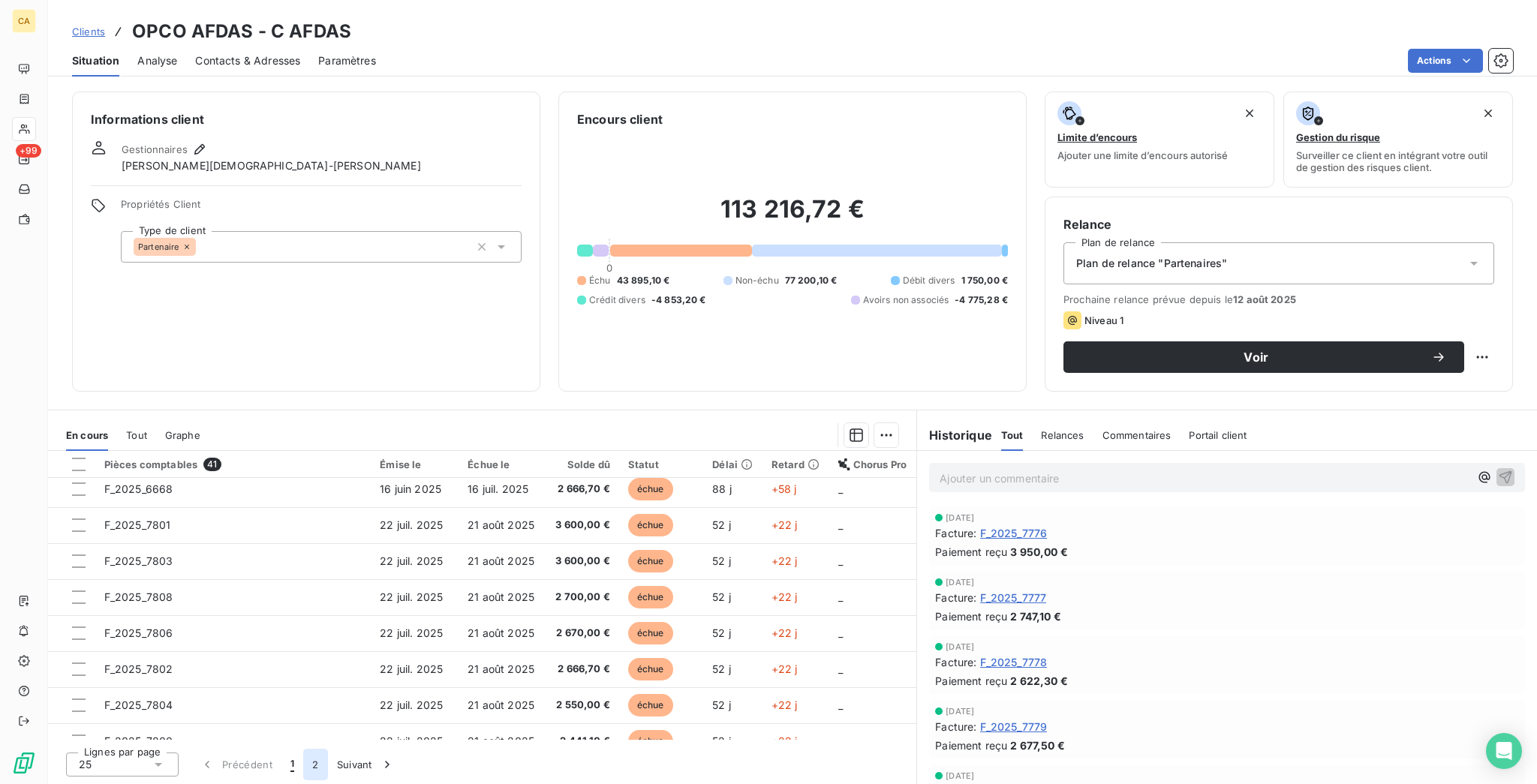
click at [304, 766] on button "2" at bounding box center [316, 765] width 24 height 31
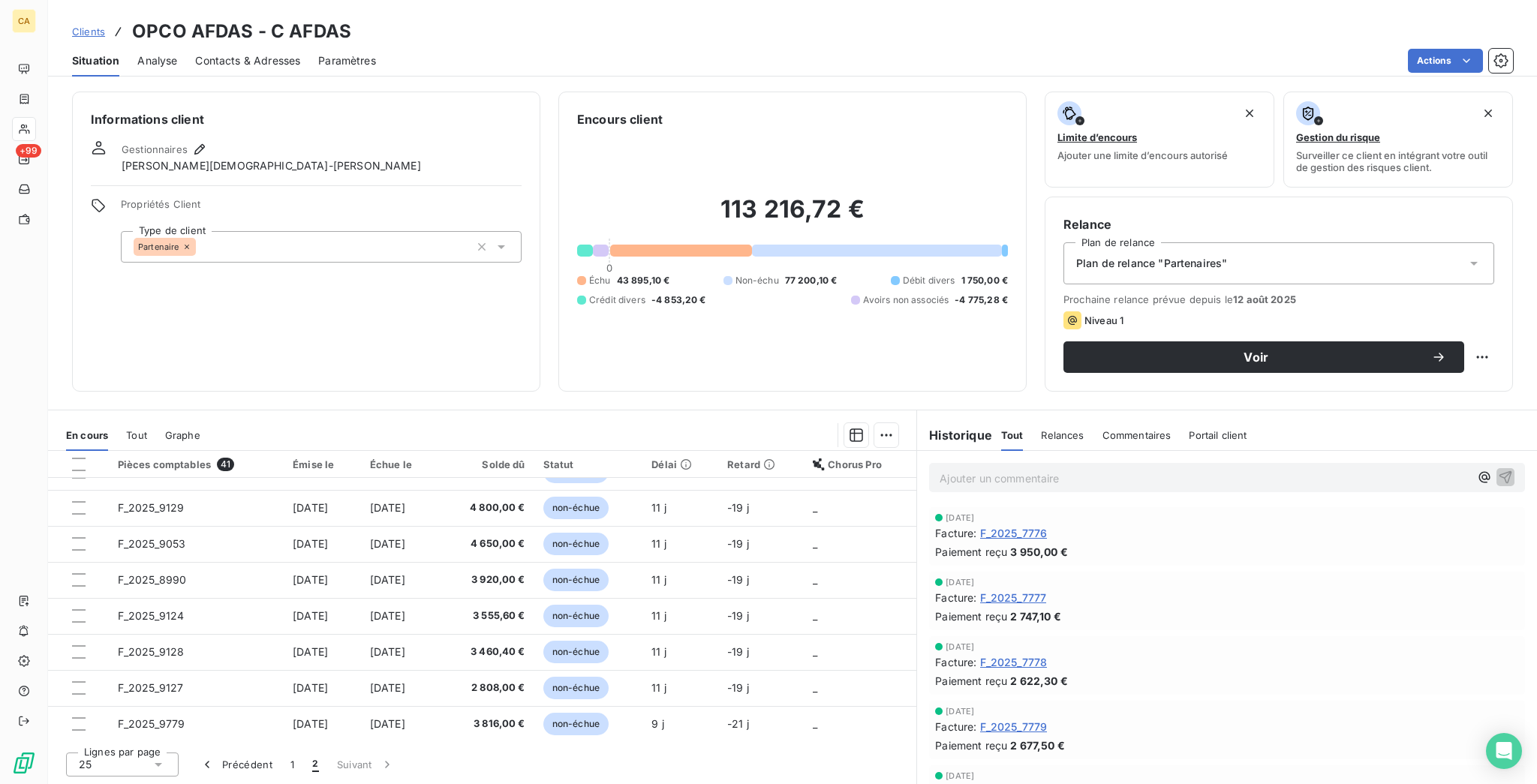
scroll to position [89, 0]
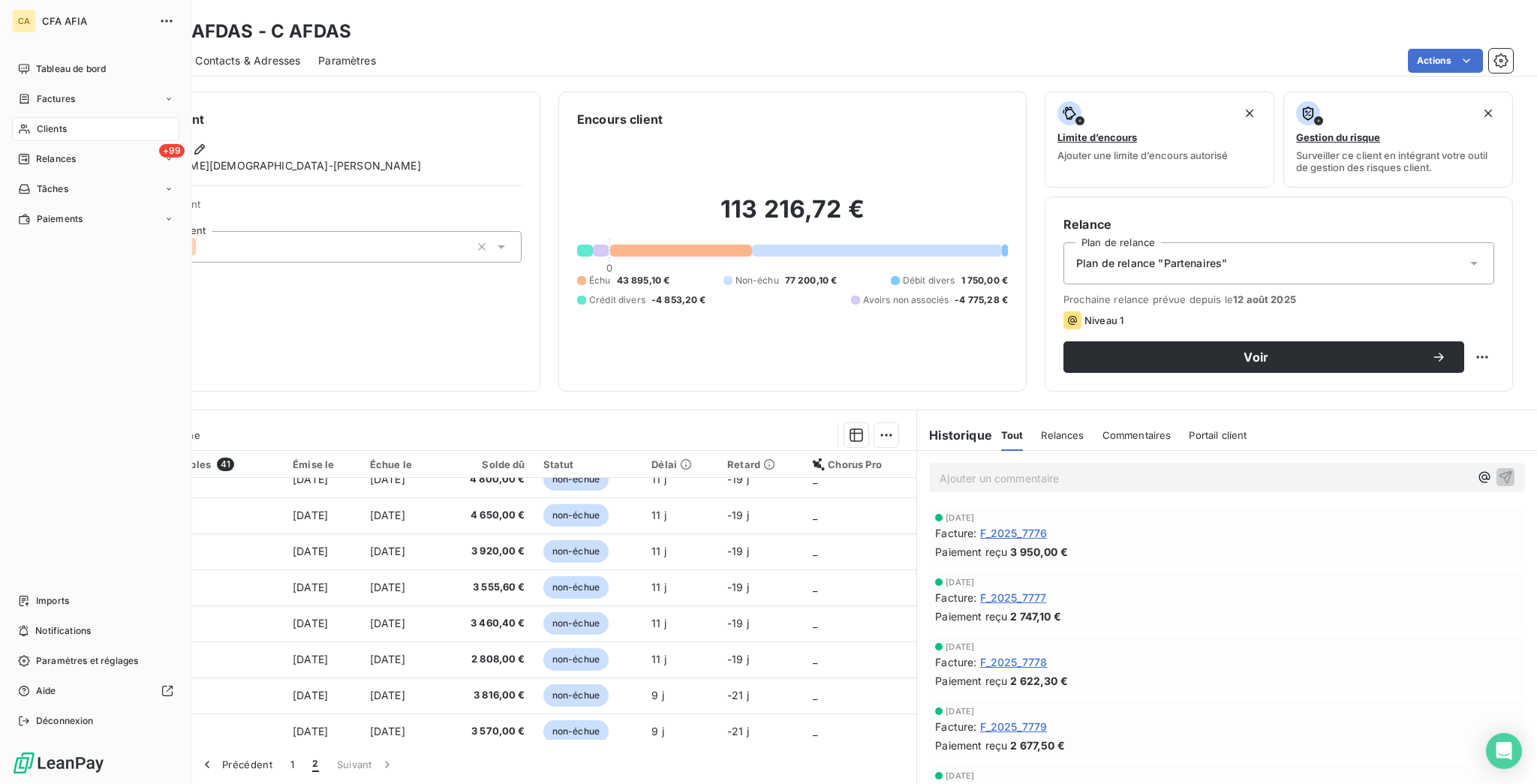
click at [46, 123] on span "Clients" at bounding box center [52, 129] width 30 height 14
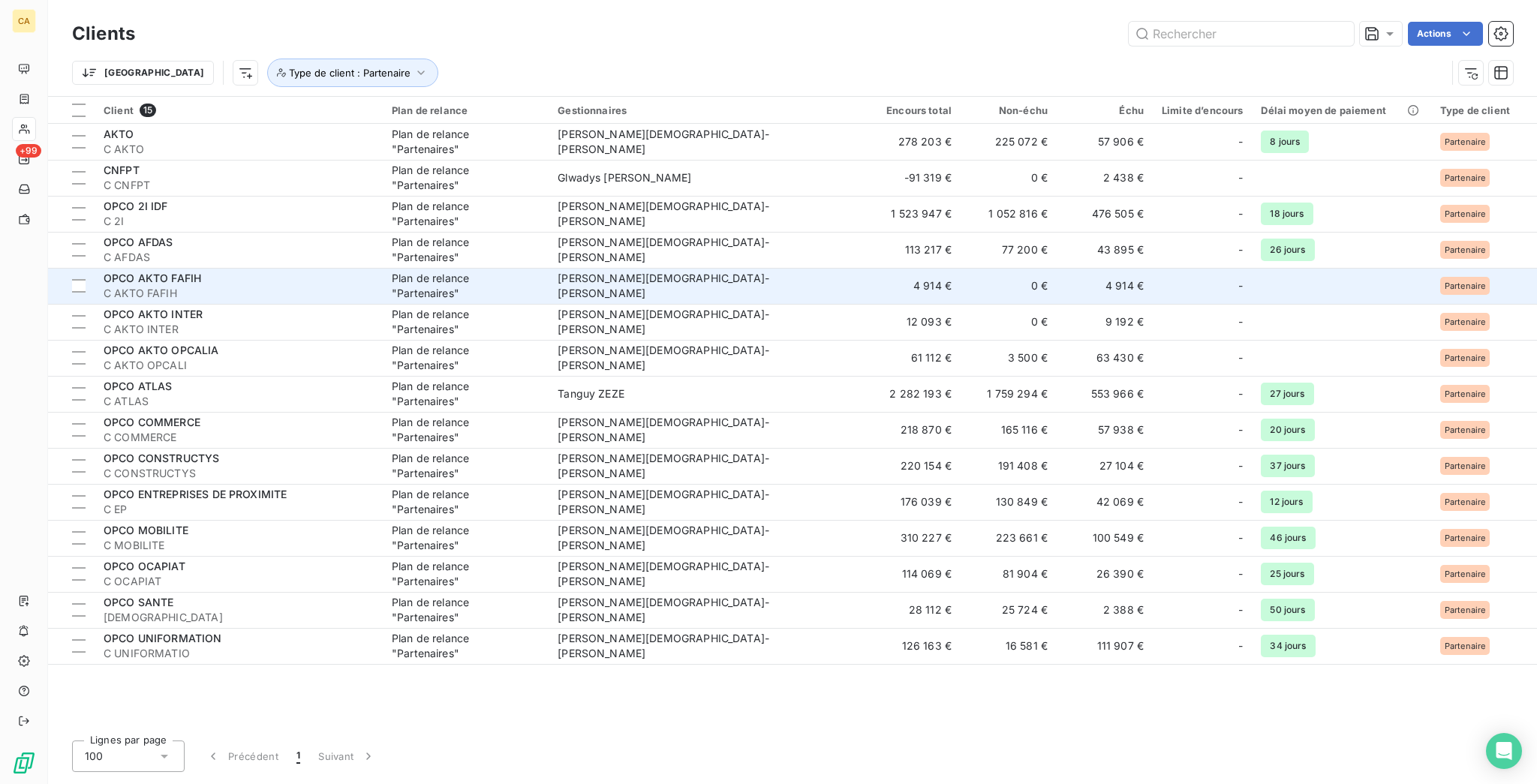
click at [159, 286] on span "C AKTO FAFIH" at bounding box center [238, 293] width 270 height 15
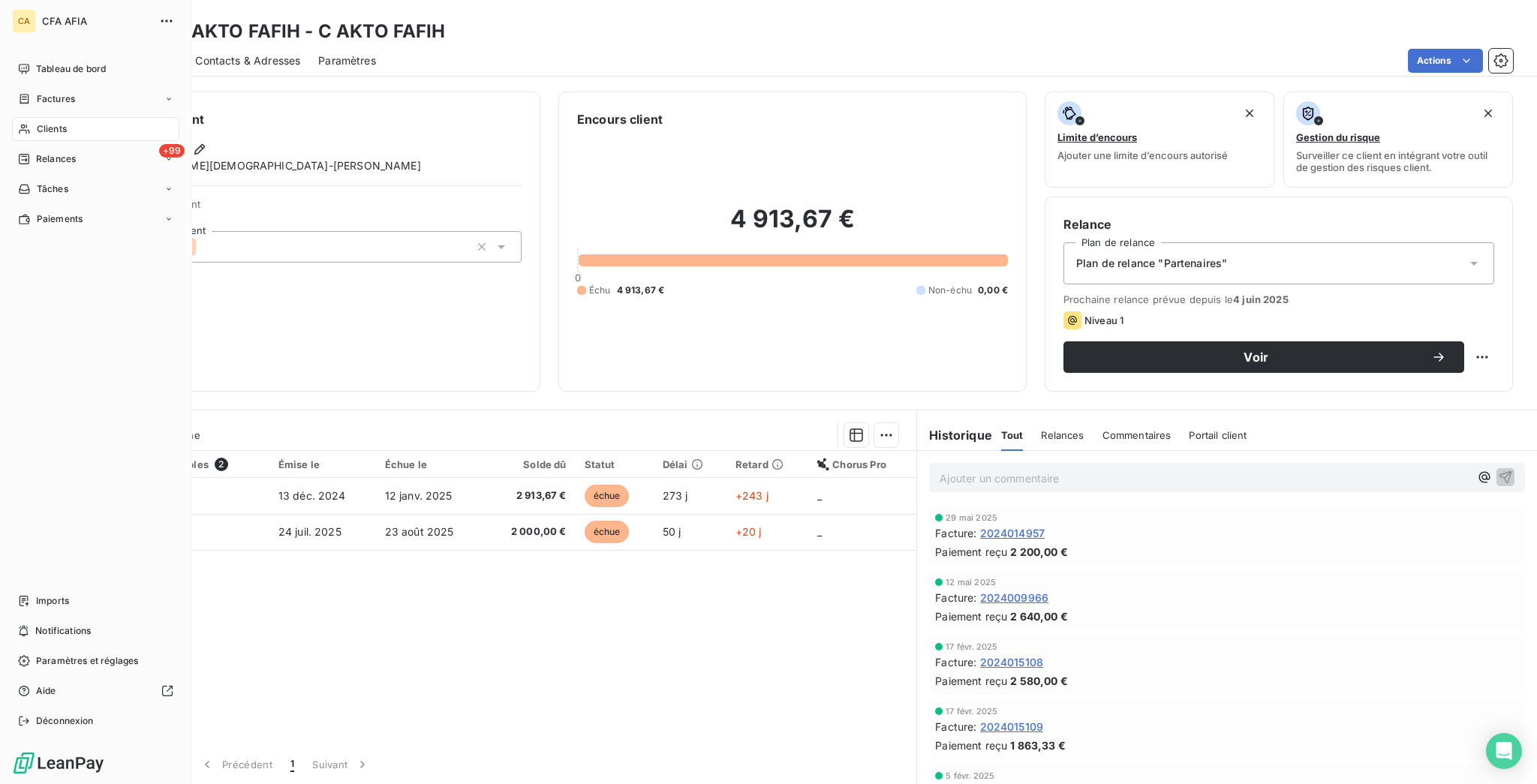
click at [18, 123] on icon at bounding box center [25, 128] width 13 height 12
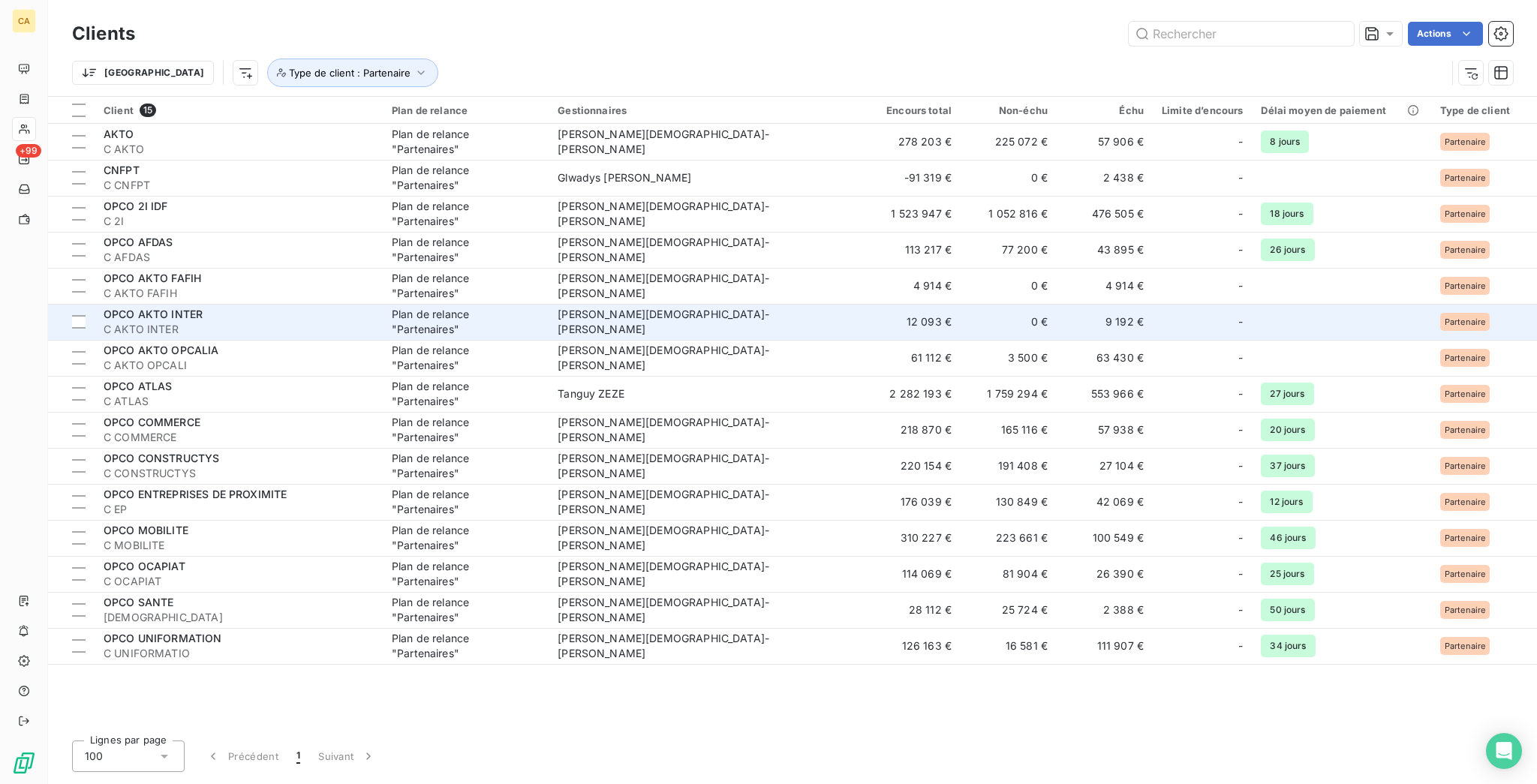
click at [186, 322] on span "C AKTO INTER" at bounding box center [238, 329] width 270 height 15
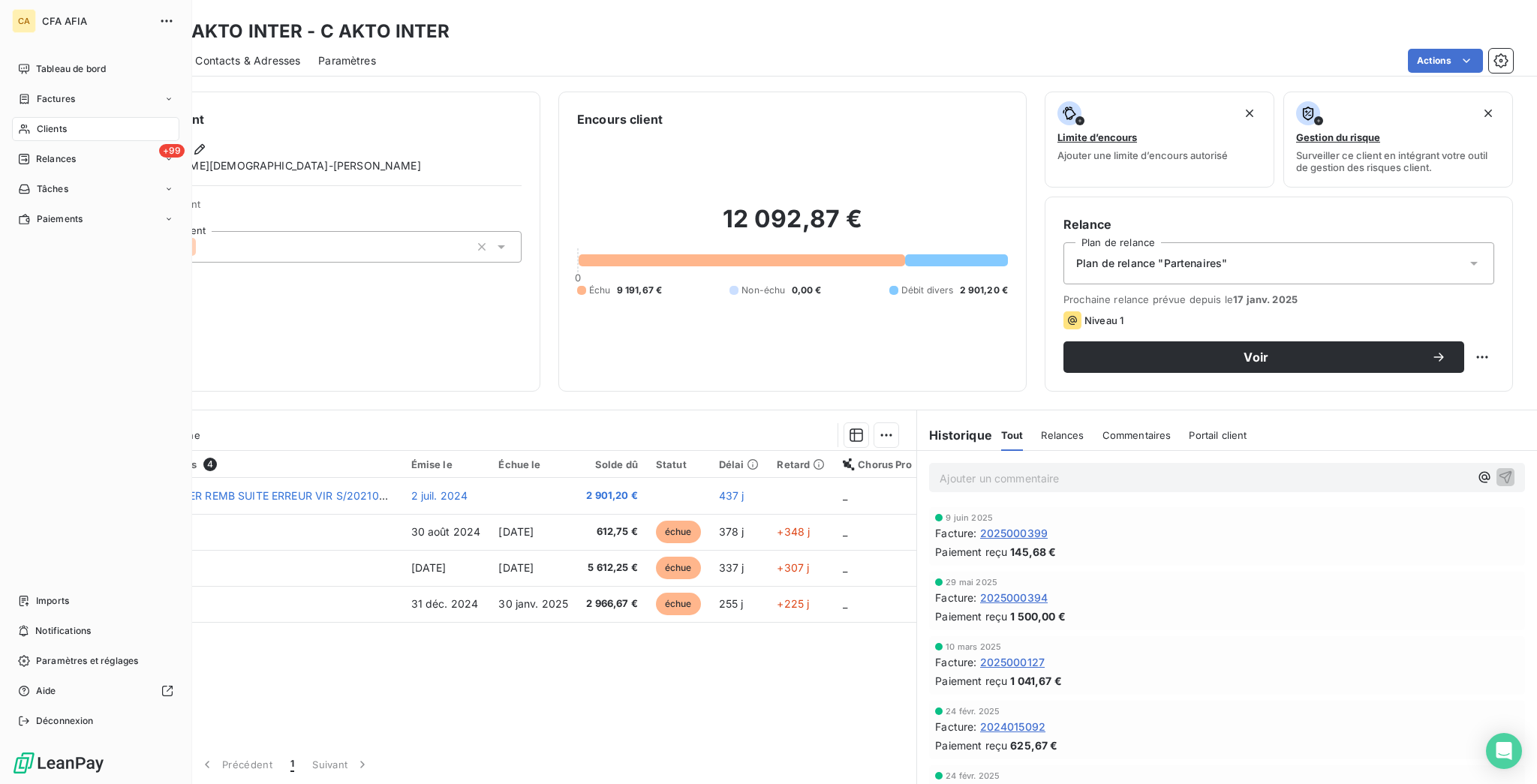
click at [37, 123] on span "Clients" at bounding box center [52, 129] width 30 height 14
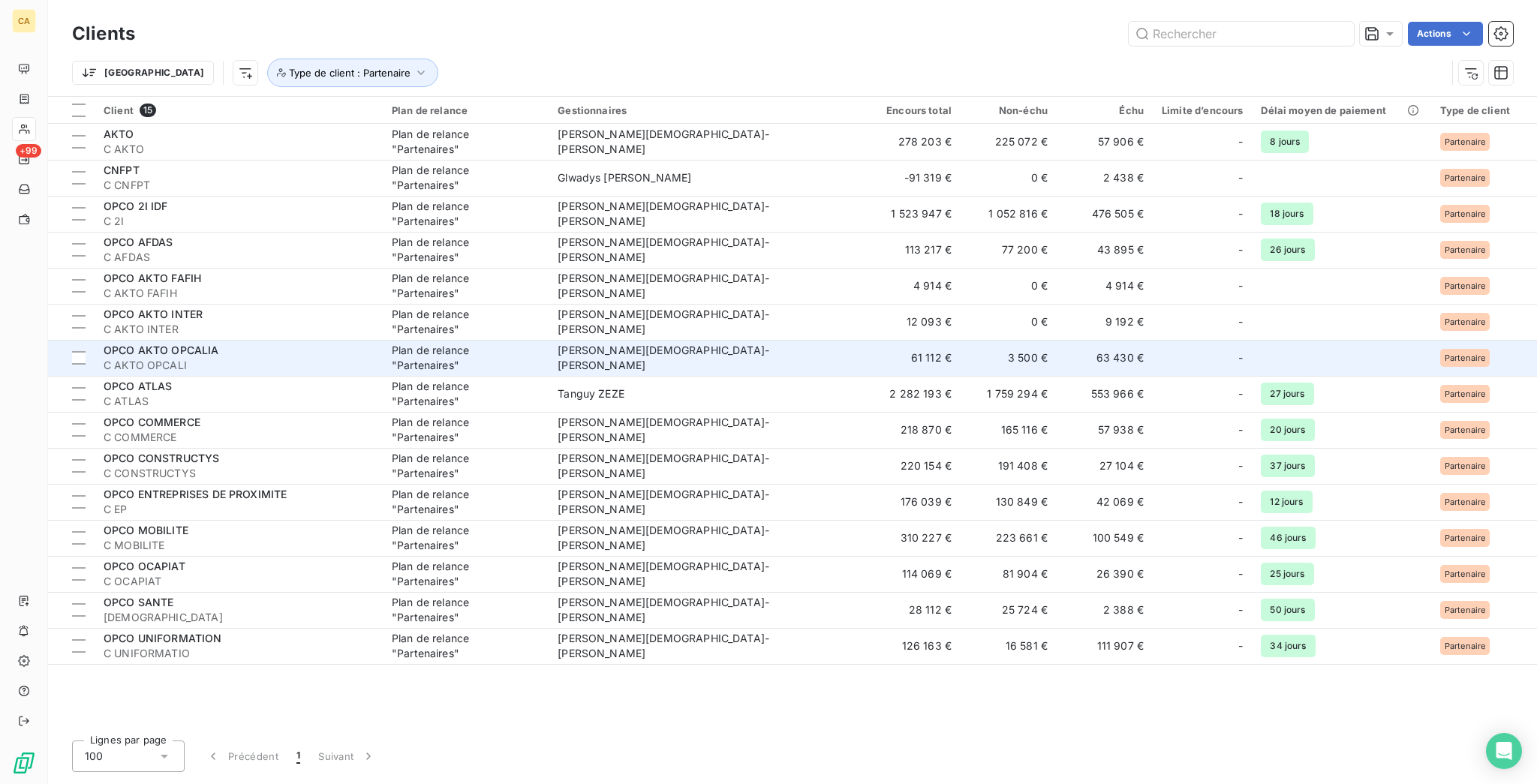
click at [176, 343] on span "OPCO AKTO OPCALIA" at bounding box center [161, 350] width 115 height 13
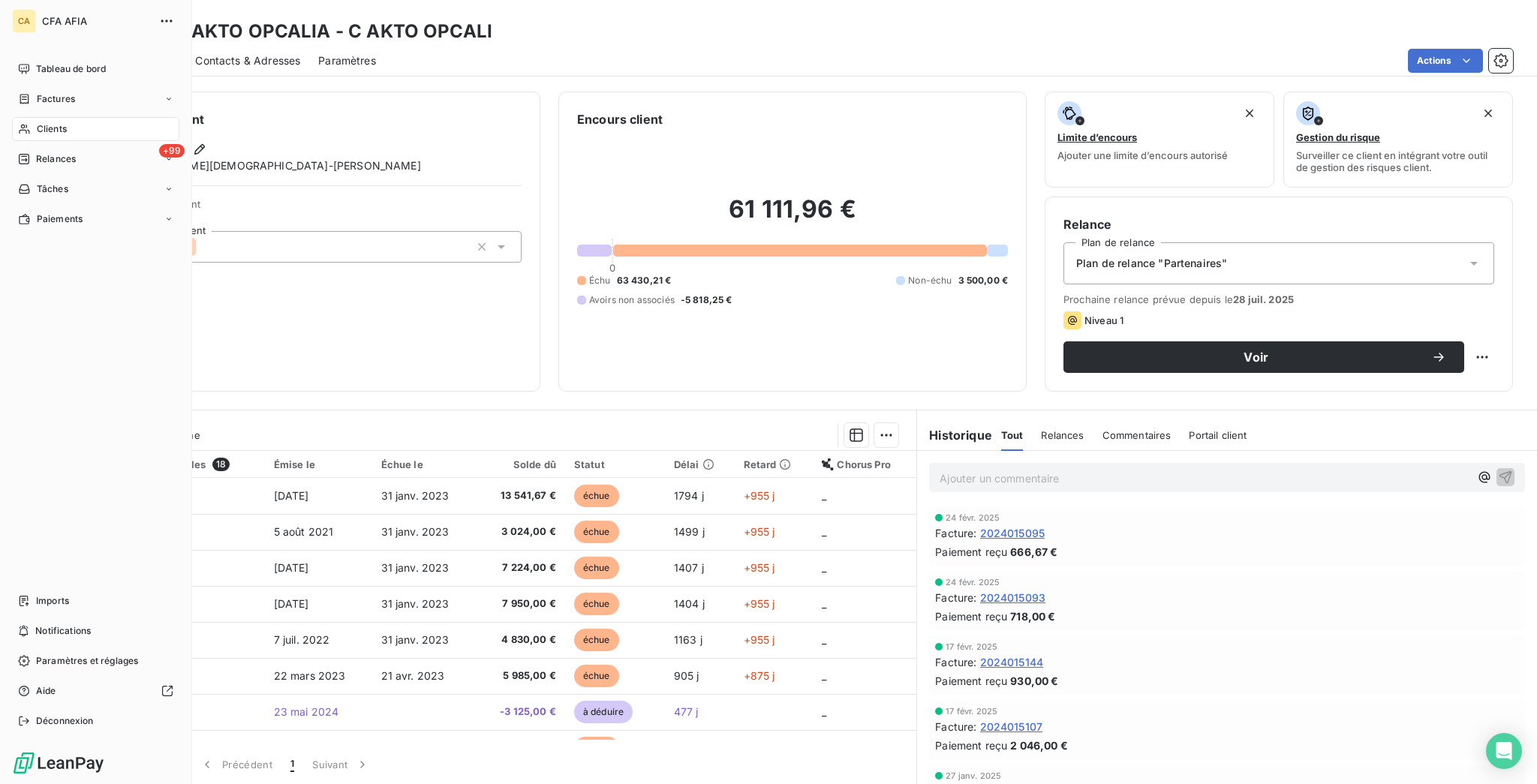
click at [26, 117] on div "Clients" at bounding box center [95, 129] width 167 height 24
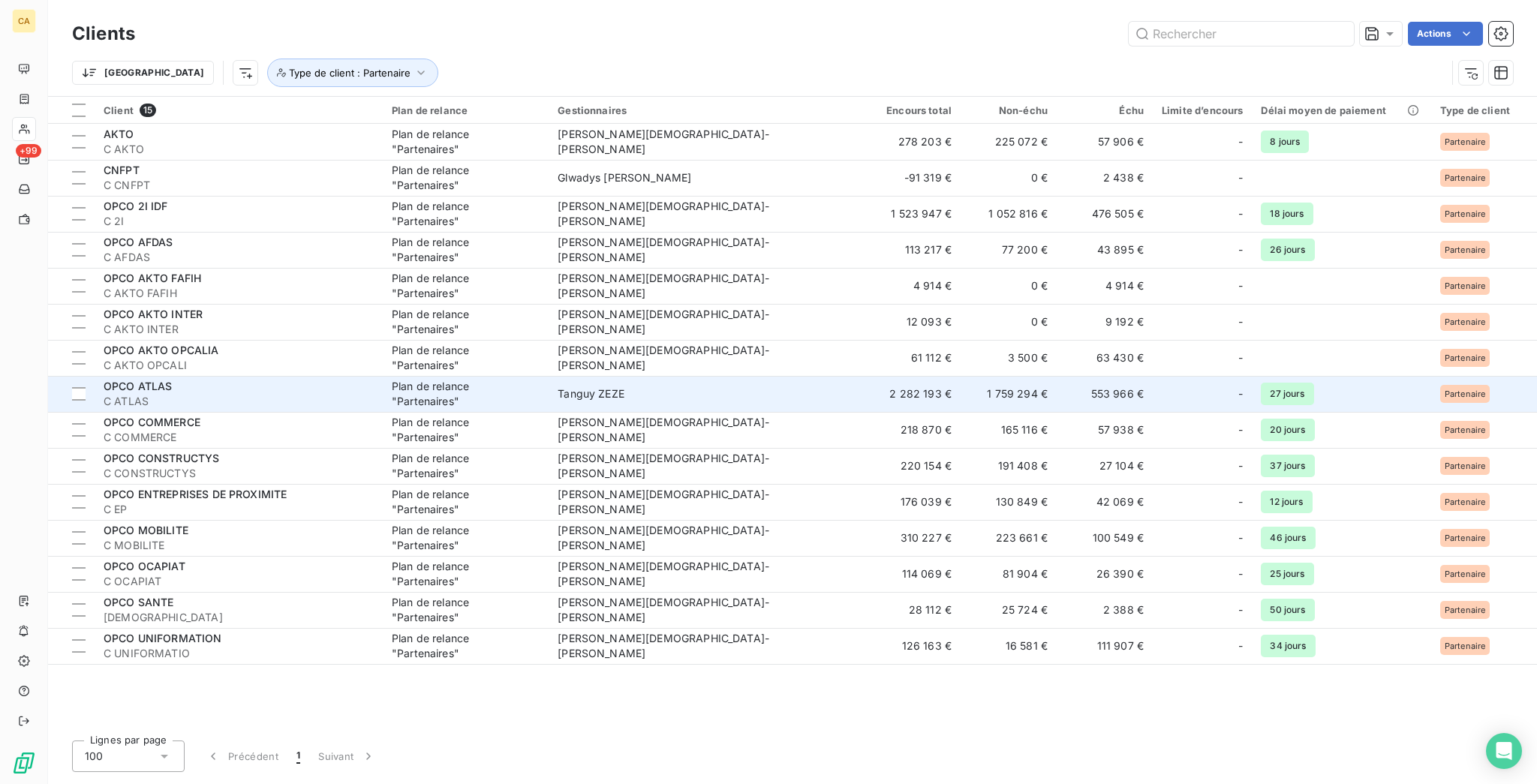
click at [148, 394] on span "C ATLAS" at bounding box center [238, 401] width 270 height 15
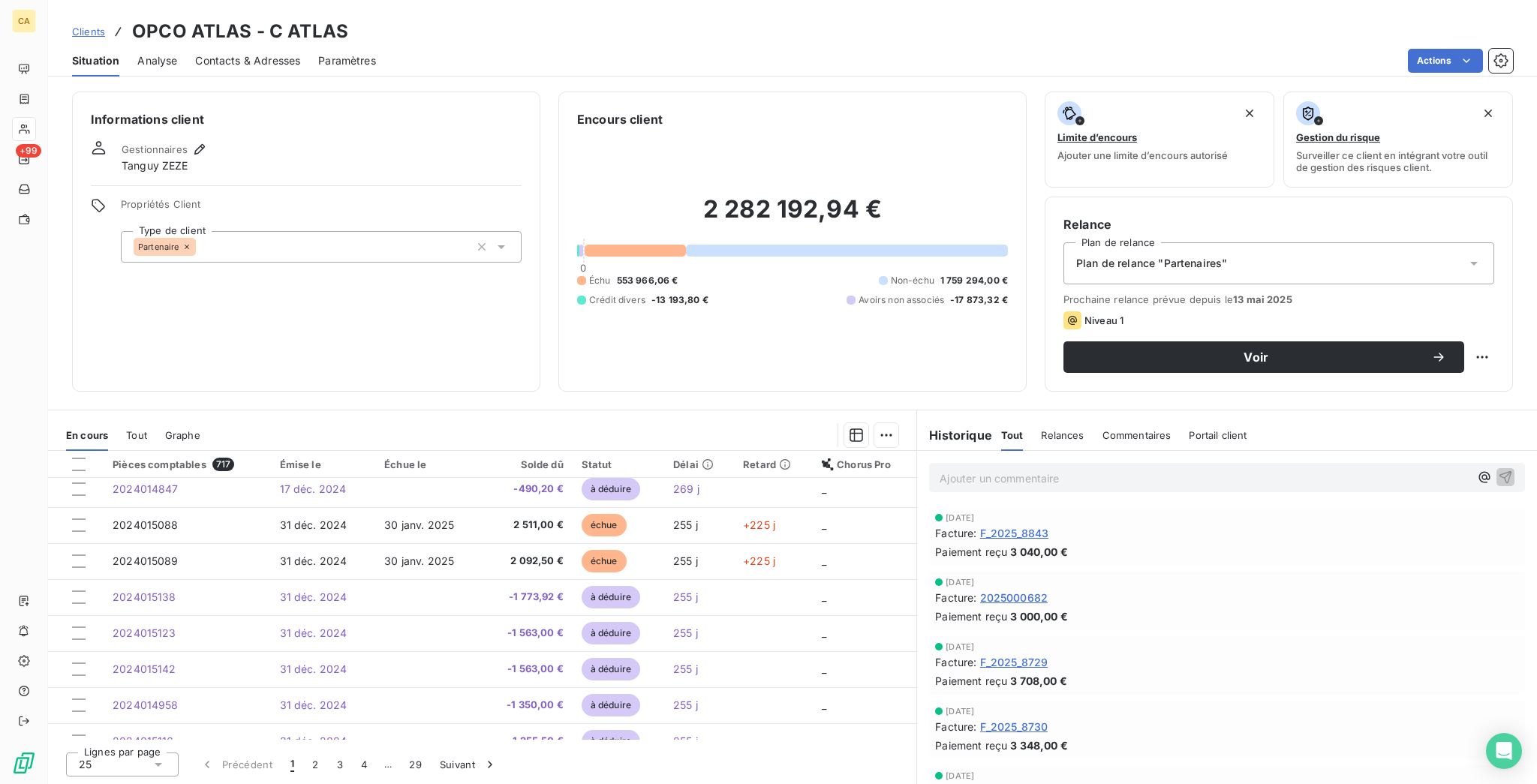
scroll to position [331, 0]
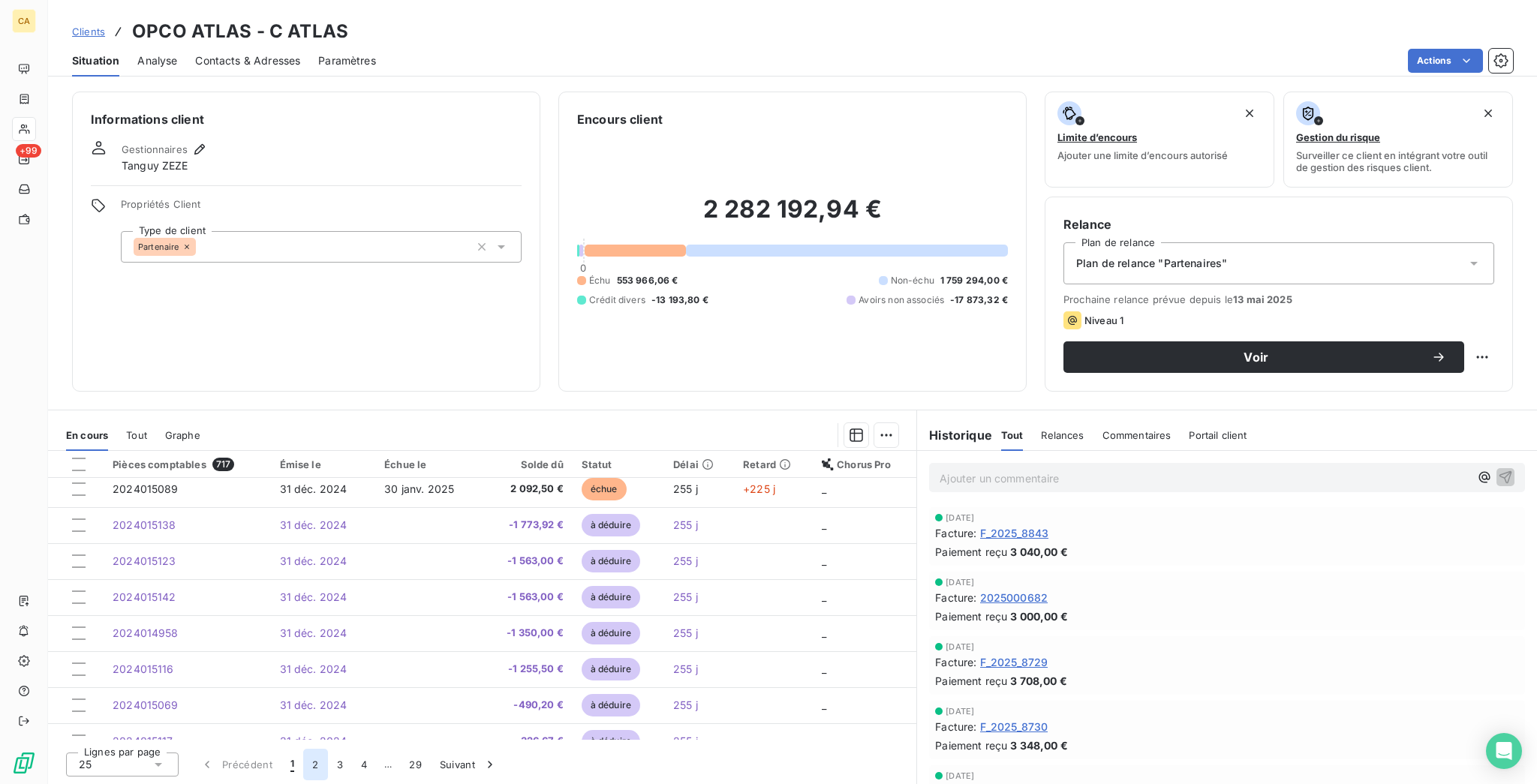
click at [304, 765] on button "2" at bounding box center [316, 765] width 24 height 31
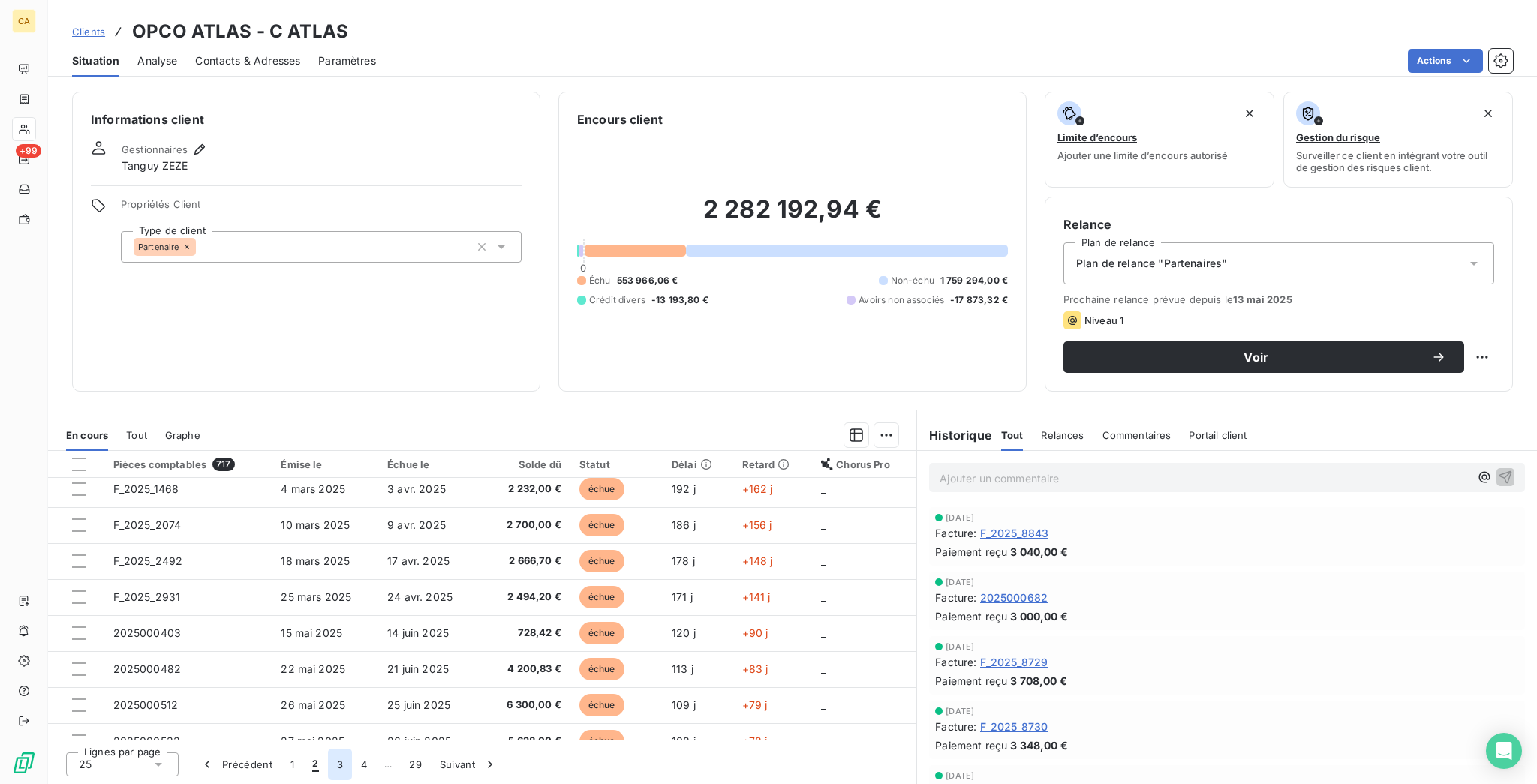
click at [328, 766] on button "3" at bounding box center [340, 765] width 24 height 31
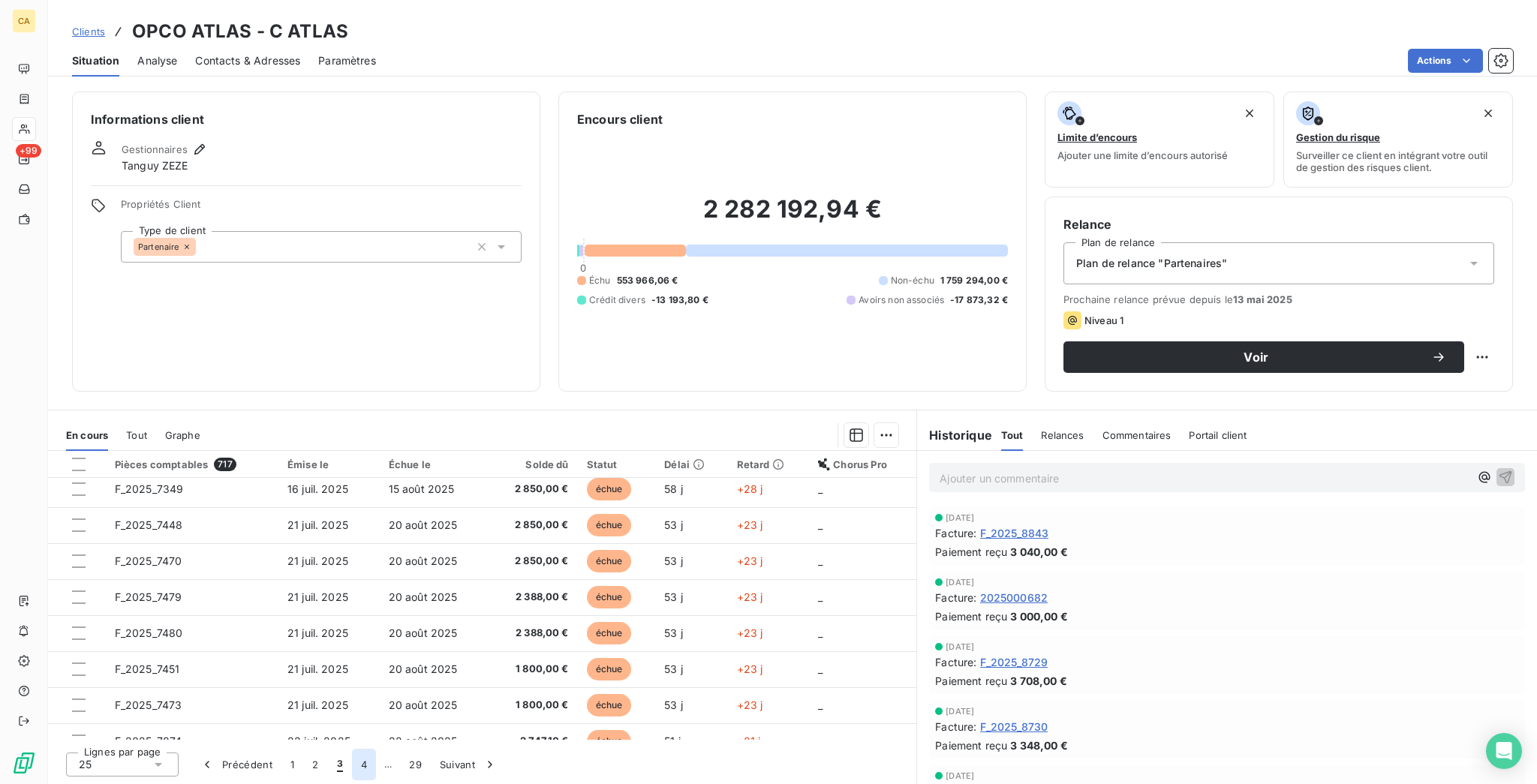
click at [351, 763] on button "4" at bounding box center [363, 765] width 24 height 31
click at [375, 754] on button "5" at bounding box center [387, 765] width 24 height 31
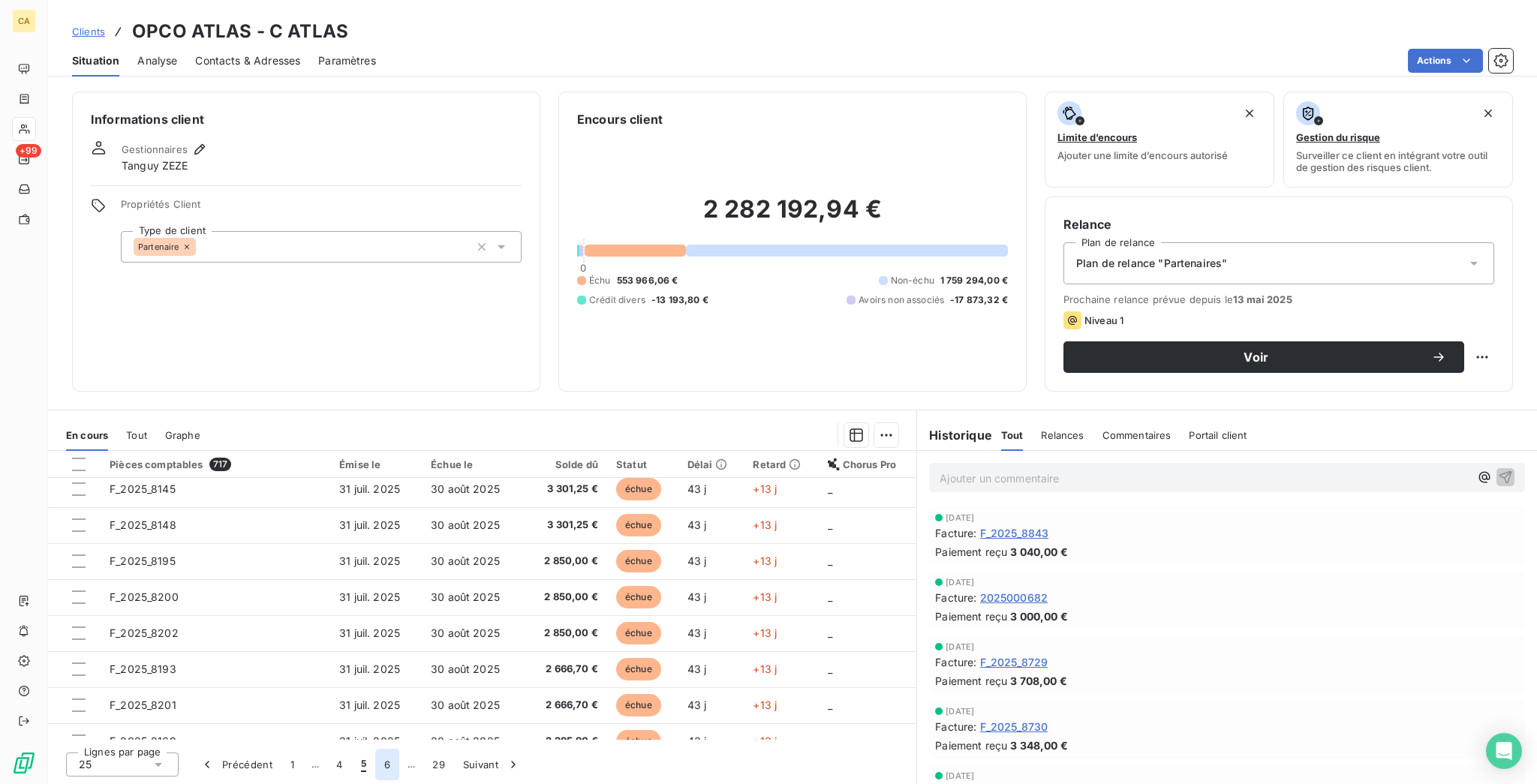
click at [375, 761] on button "6" at bounding box center [387, 765] width 24 height 31
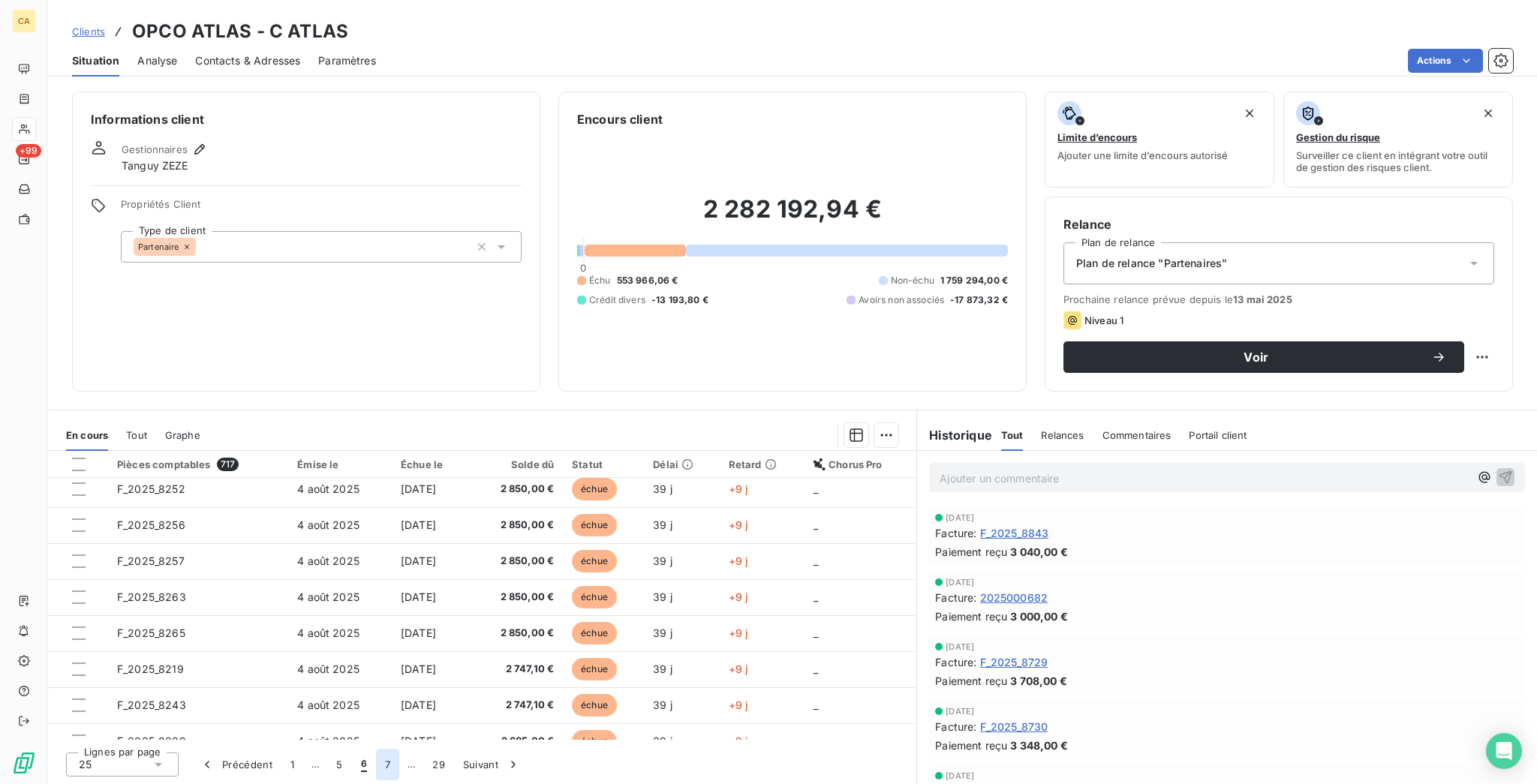
click at [375, 772] on button "7" at bounding box center [387, 765] width 23 height 31
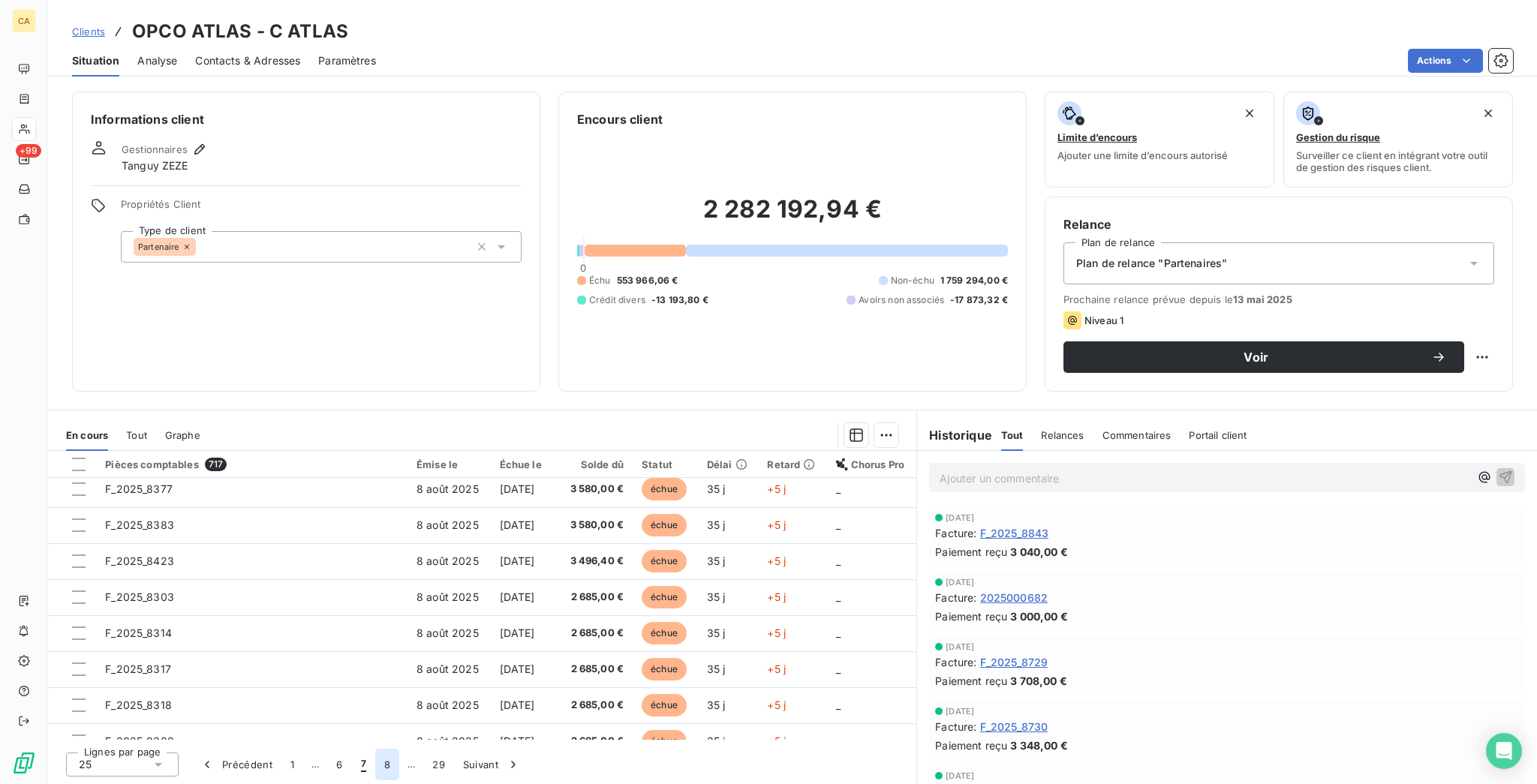
click at [375, 768] on button "8" at bounding box center [387, 765] width 24 height 31
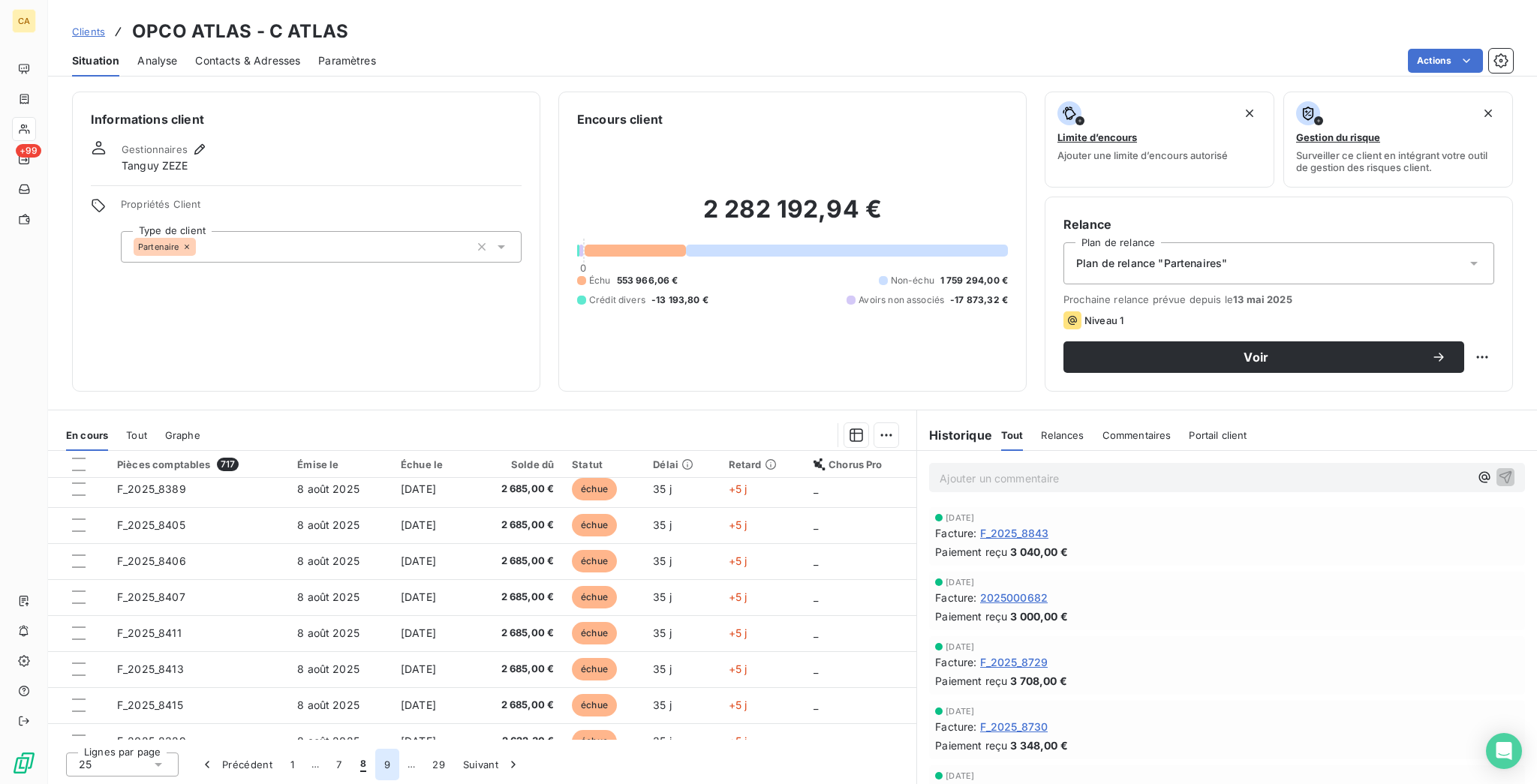
click at [375, 763] on button "9" at bounding box center [387, 765] width 24 height 31
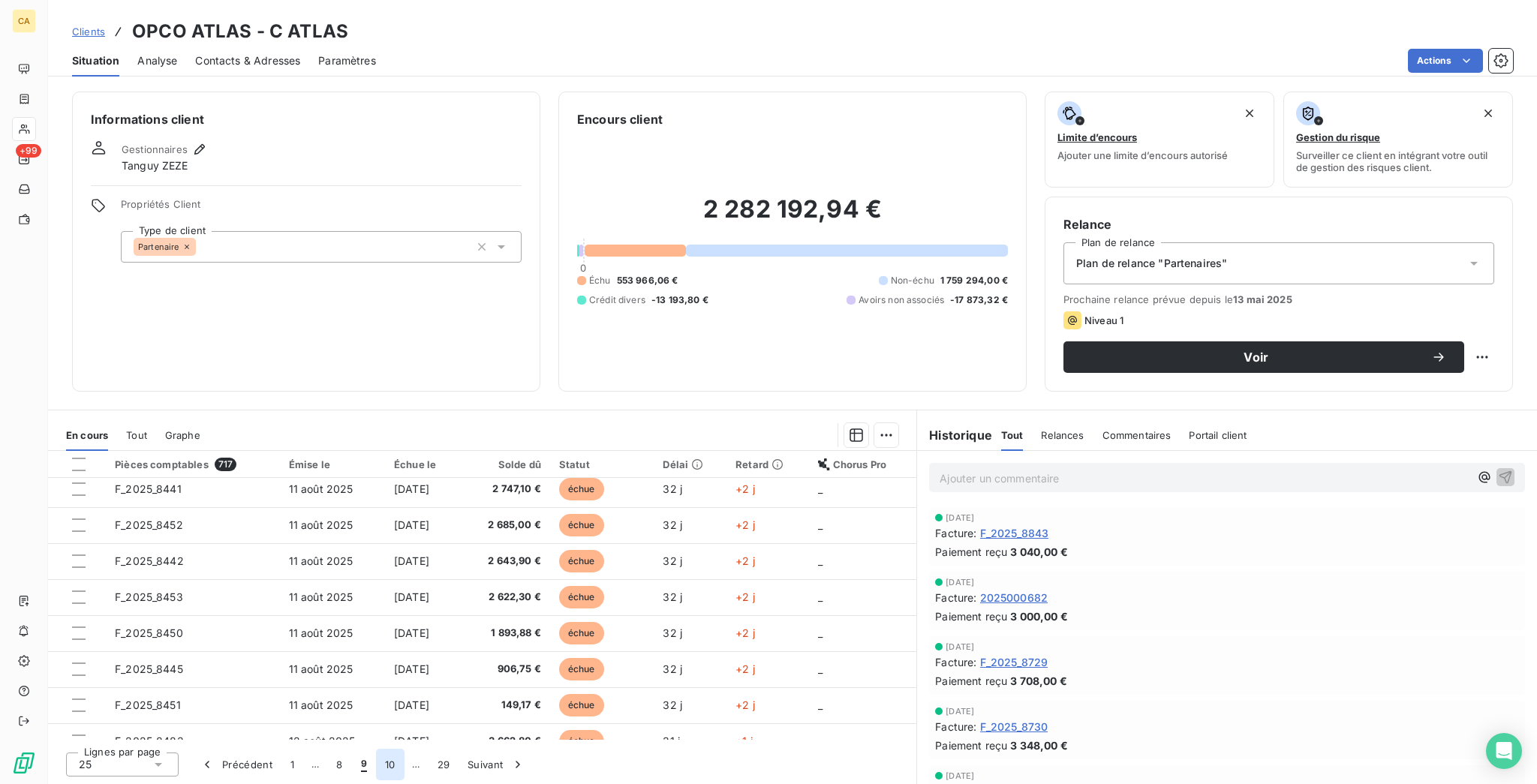
click at [375, 760] on button "10" at bounding box center [389, 765] width 29 height 31
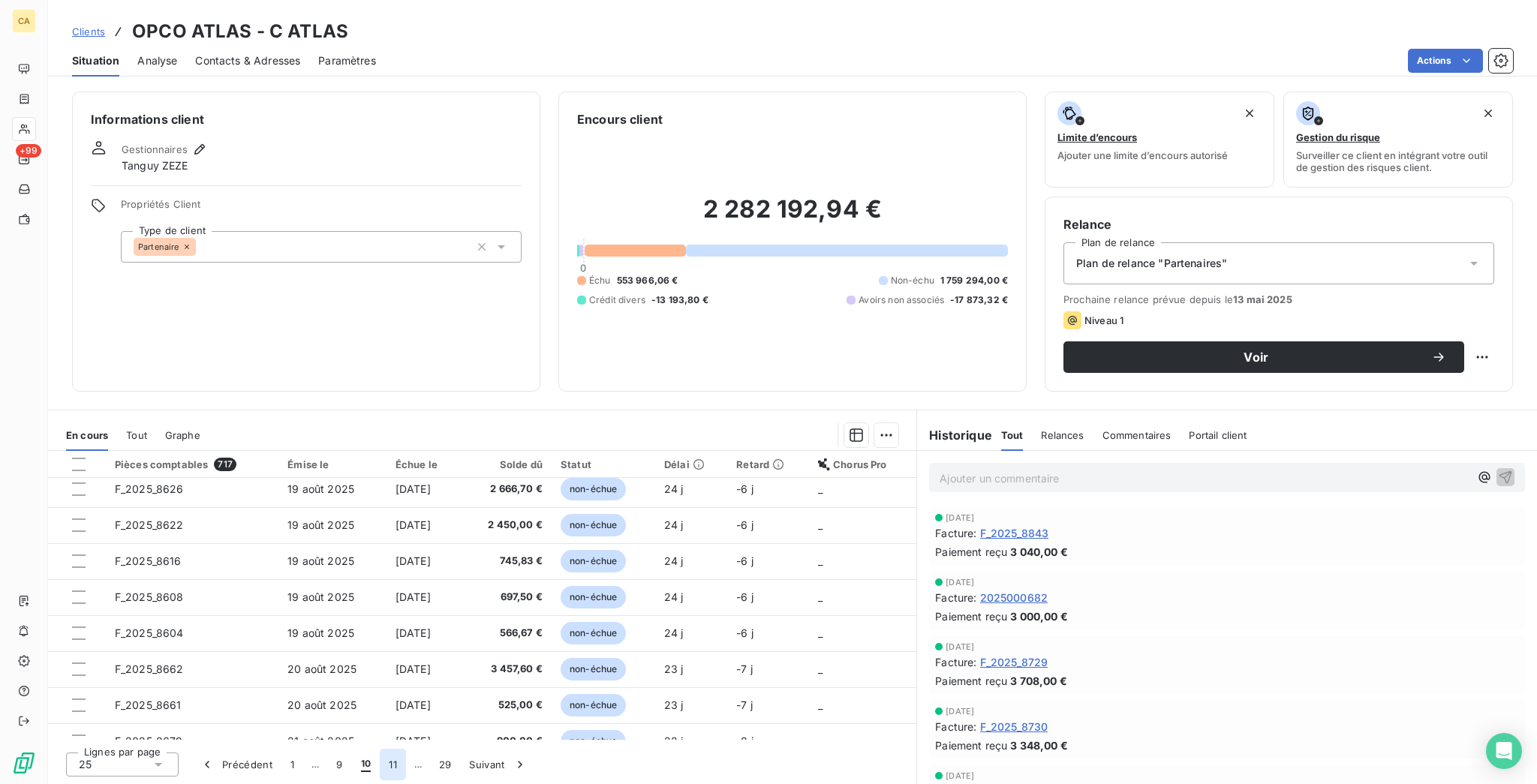
click at [380, 768] on button "11" at bounding box center [393, 765] width 26 height 31
click at [382, 770] on button "12" at bounding box center [396, 765] width 29 height 31
click at [382, 766] on button "13" at bounding box center [396, 765] width 29 height 31
click at [384, 774] on button "14" at bounding box center [398, 765] width 29 height 31
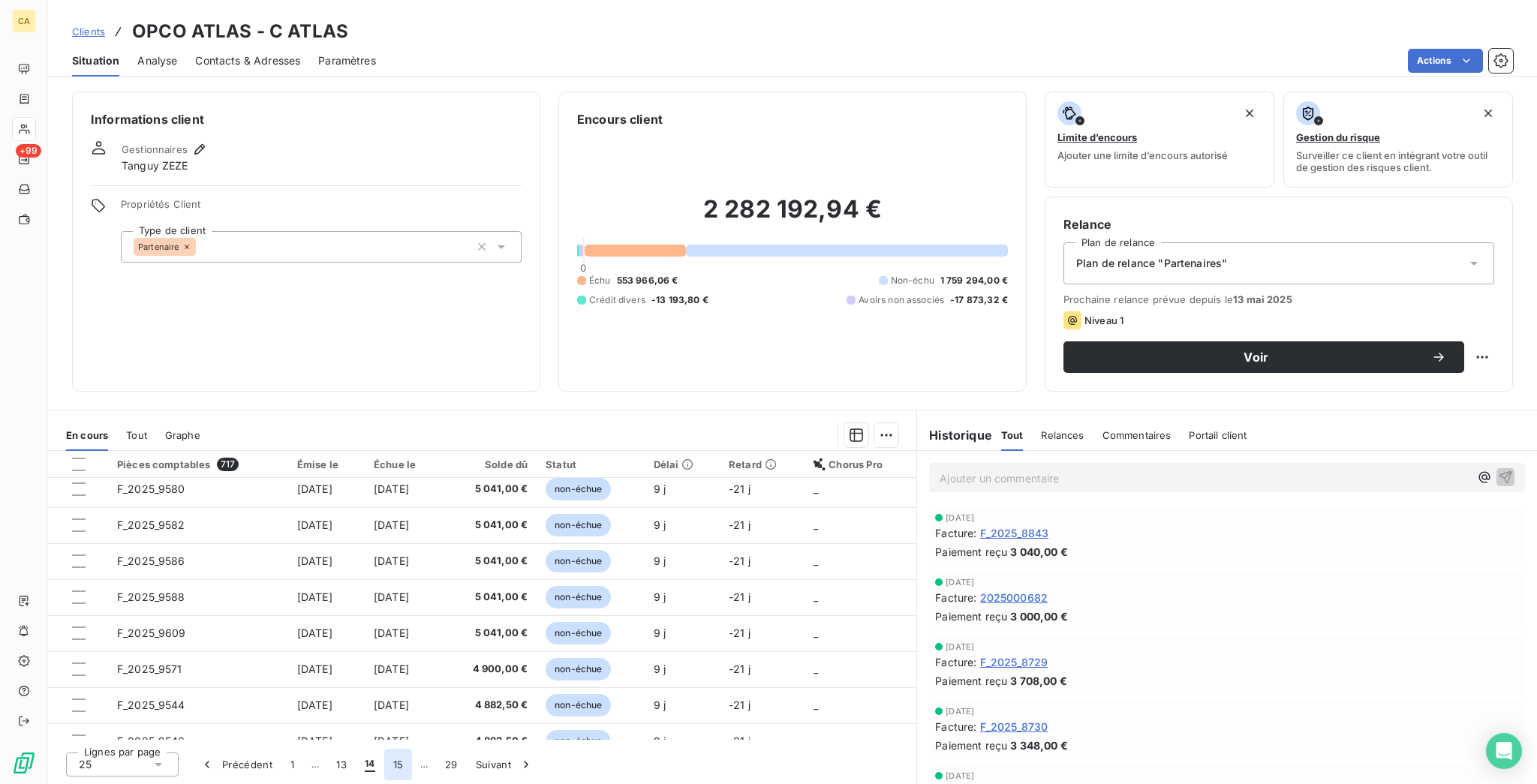
click at [384, 766] on button "15" at bounding box center [398, 765] width 29 height 31
click at [384, 764] on button "16" at bounding box center [398, 765] width 29 height 31
click at [384, 774] on button "17" at bounding box center [398, 765] width 28 height 31
click at [384, 771] on button "18" at bounding box center [398, 765] width 29 height 31
click at [384, 765] on button "19" at bounding box center [398, 765] width 29 height 31
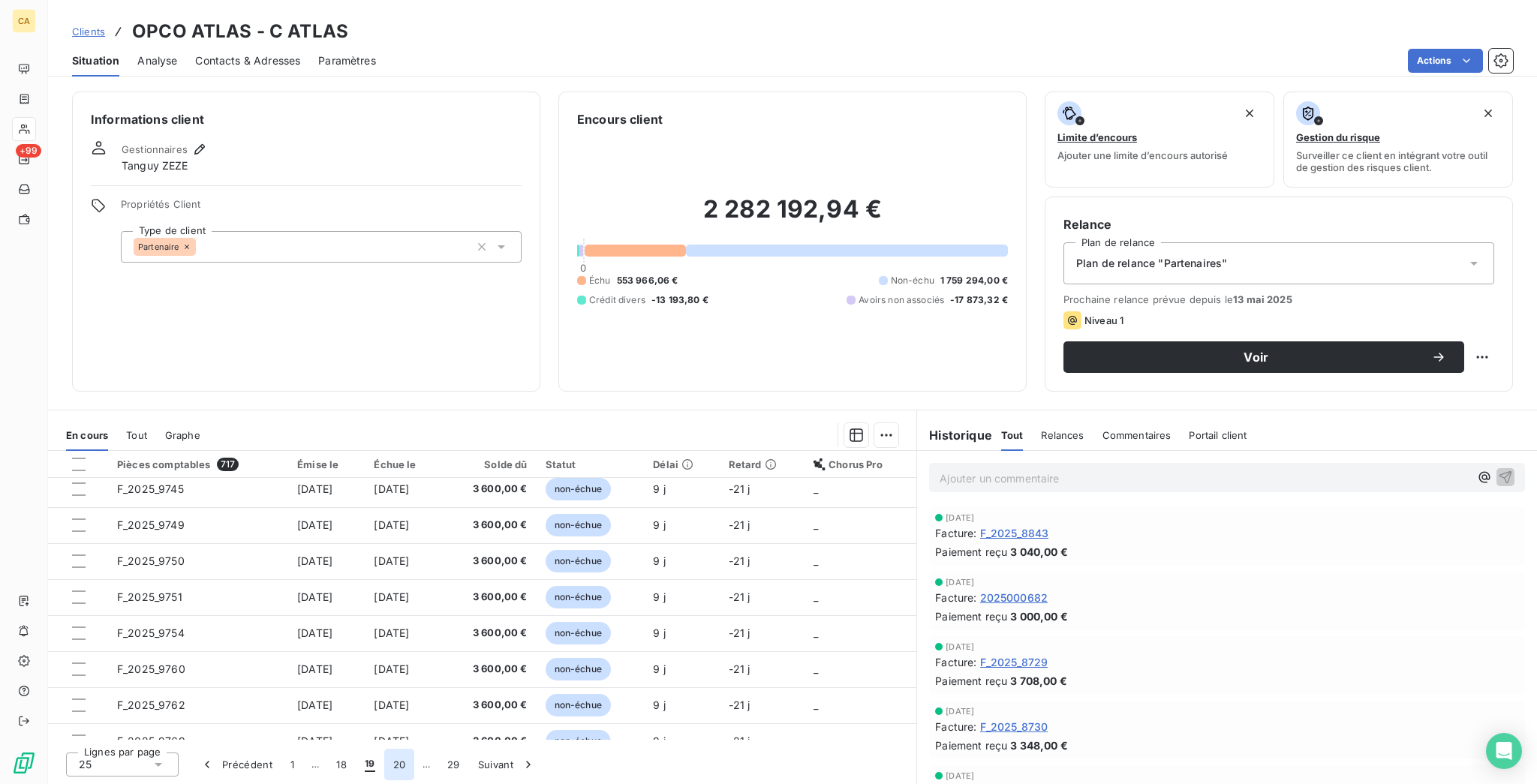
click at [384, 780] on button "20" at bounding box center [399, 765] width 30 height 31
click at [387, 763] on button "21" at bounding box center [400, 765] width 29 height 31
click at [387, 770] on button "22" at bounding box center [401, 765] width 30 height 31
click at [387, 761] on button "23" at bounding box center [401, 765] width 30 height 31
click at [388, 774] on button "24" at bounding box center [403, 765] width 30 height 31
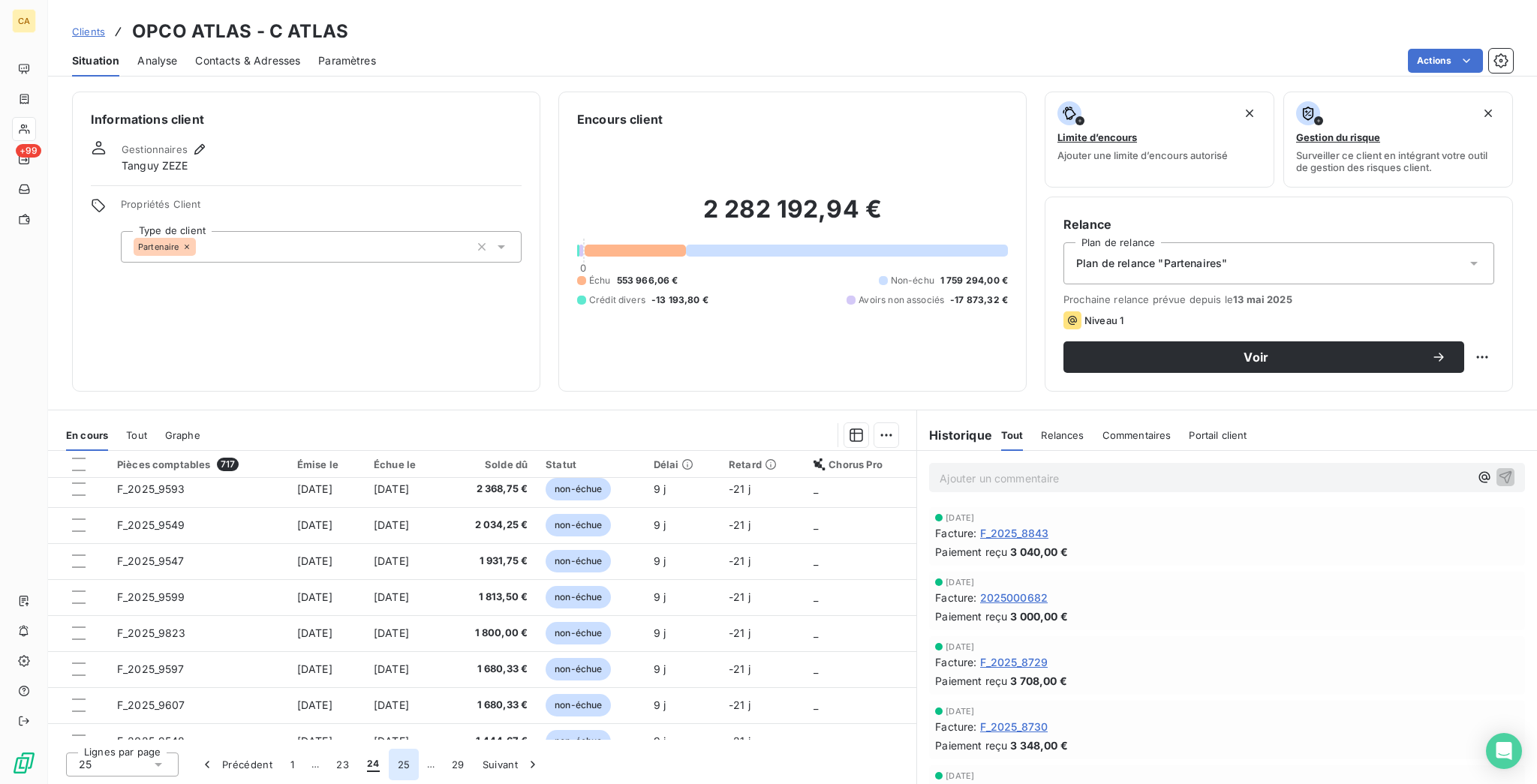
click at [388, 760] on button "25" at bounding box center [403, 765] width 30 height 31
click at [387, 774] on button "26" at bounding box center [402, 765] width 30 height 31
click at [388, 757] on button "27" at bounding box center [403, 765] width 30 height 31
click at [387, 766] on button "28" at bounding box center [402, 765] width 30 height 31
click at [418, 758] on button "29" at bounding box center [433, 765] width 30 height 31
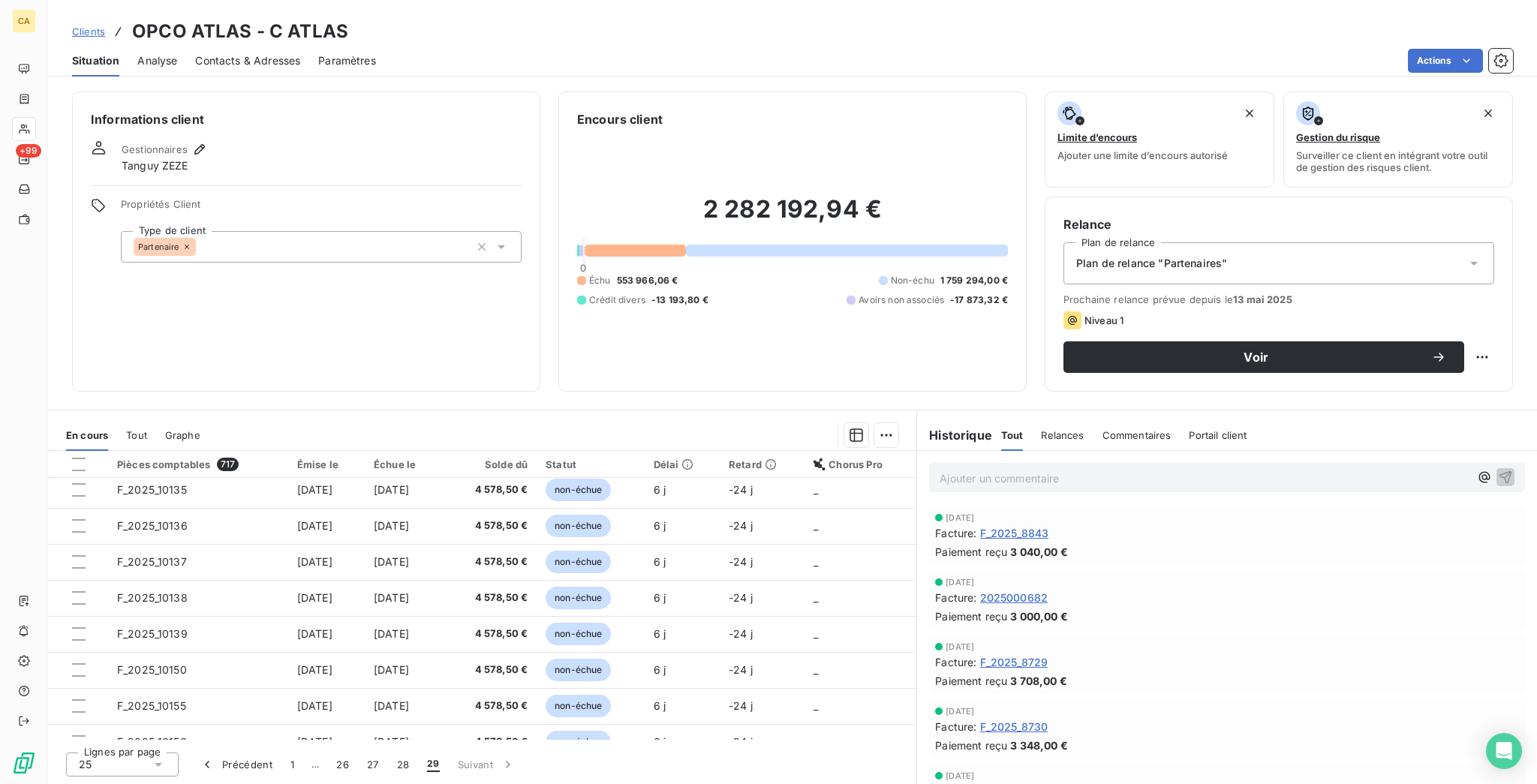
scroll to position [114, 0]
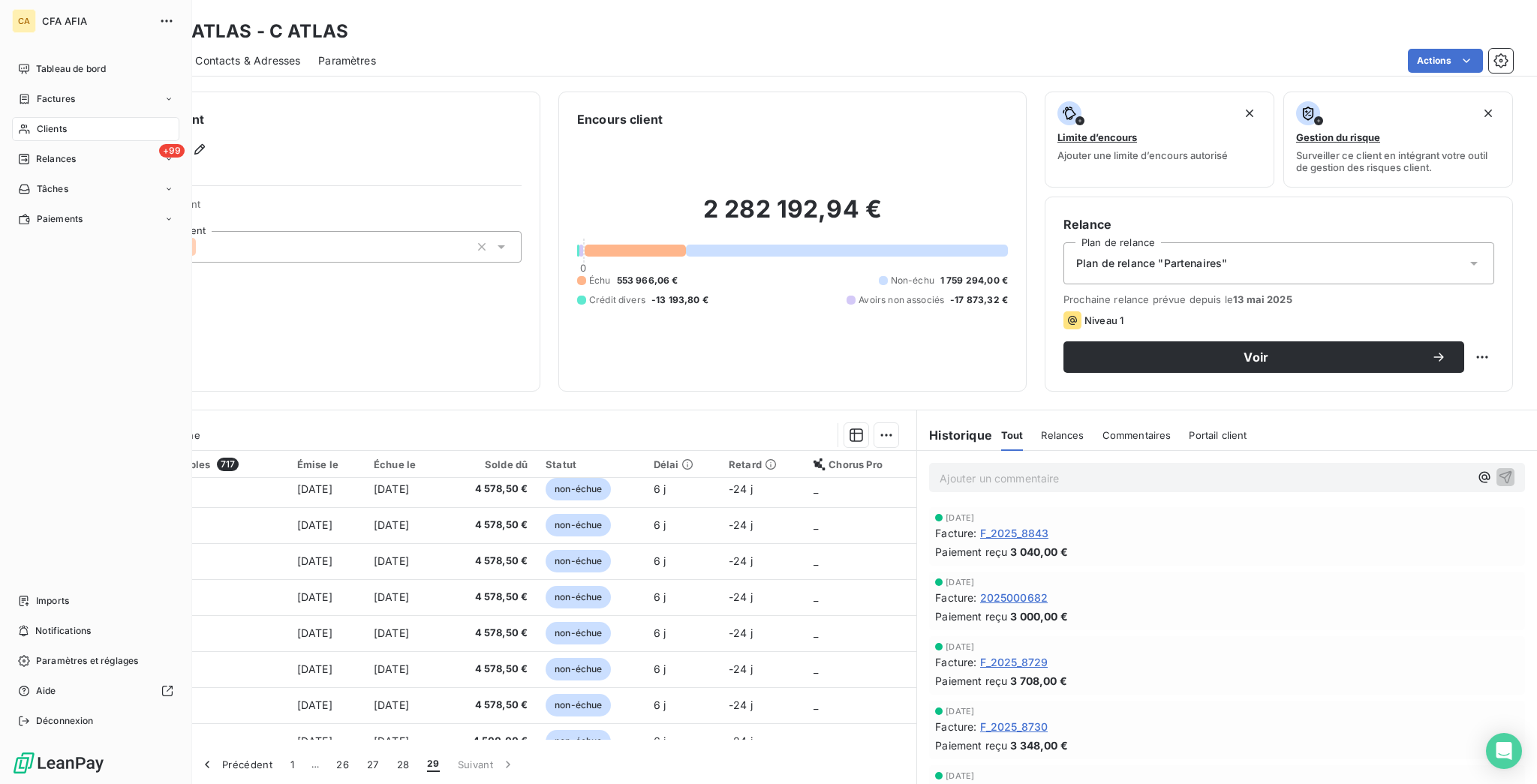
click at [37, 123] on span "Clients" at bounding box center [52, 129] width 30 height 14
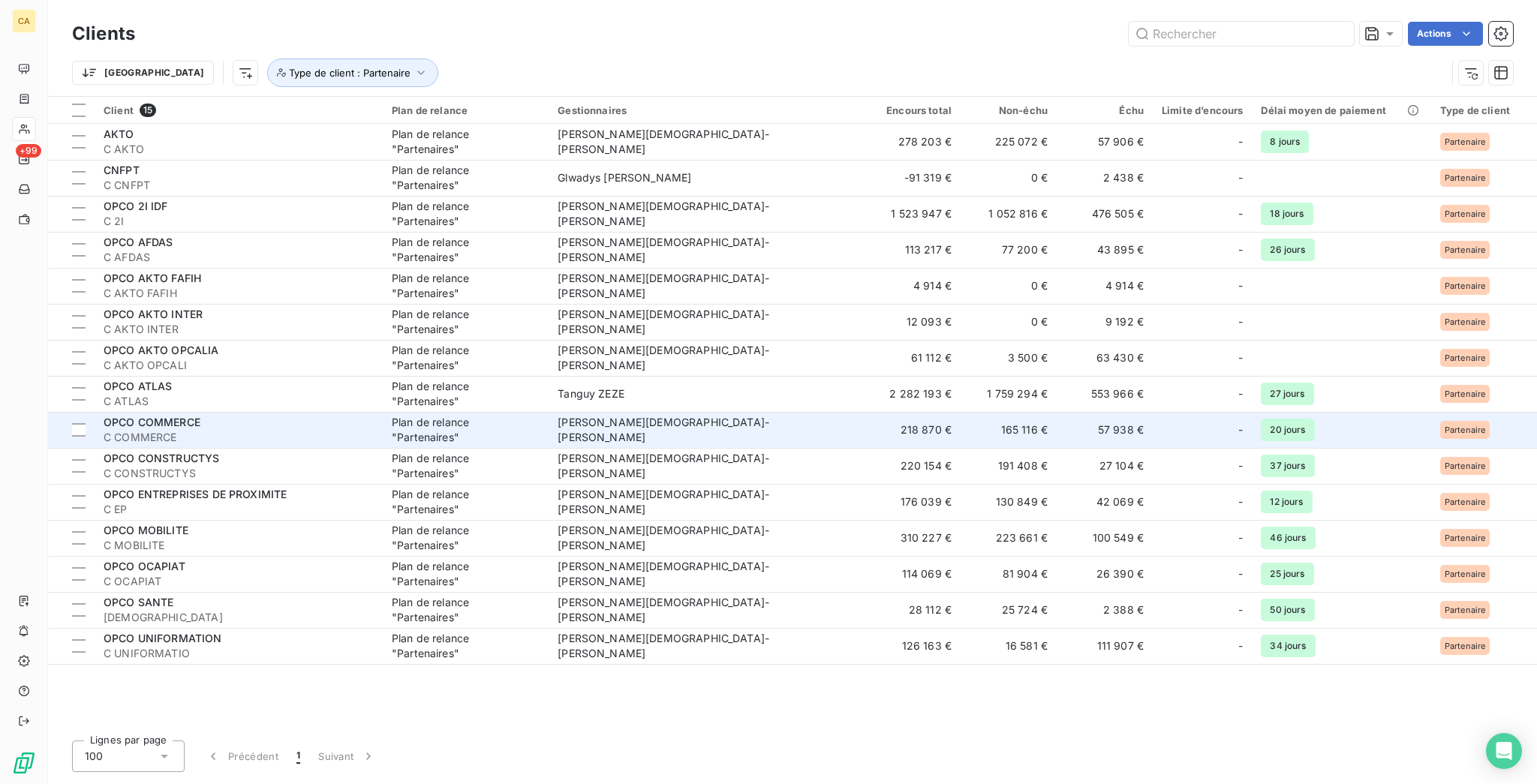
click at [151, 416] on span "OPCO COMMERCE" at bounding box center [151, 422] width 97 height 13
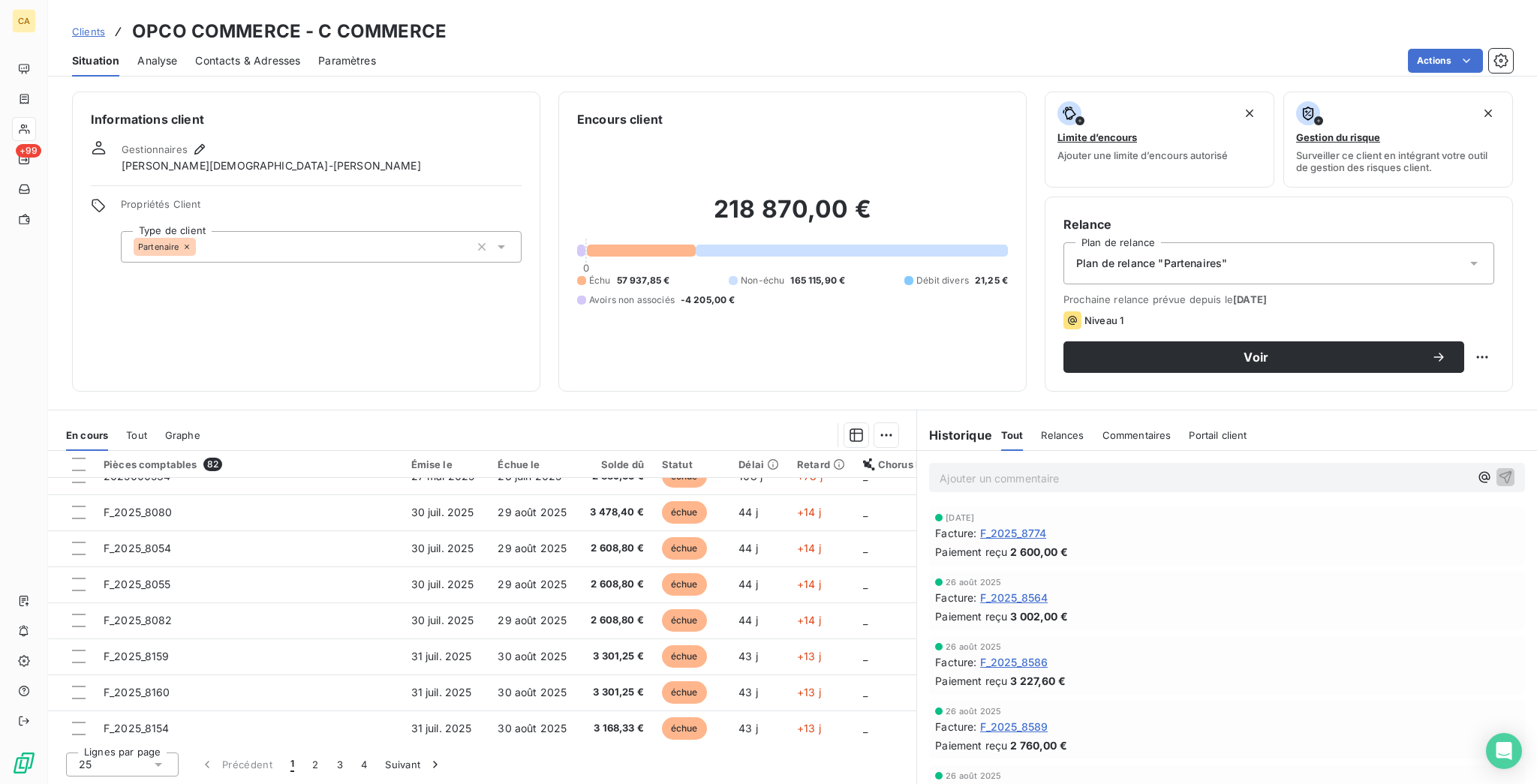
scroll to position [331, 0]
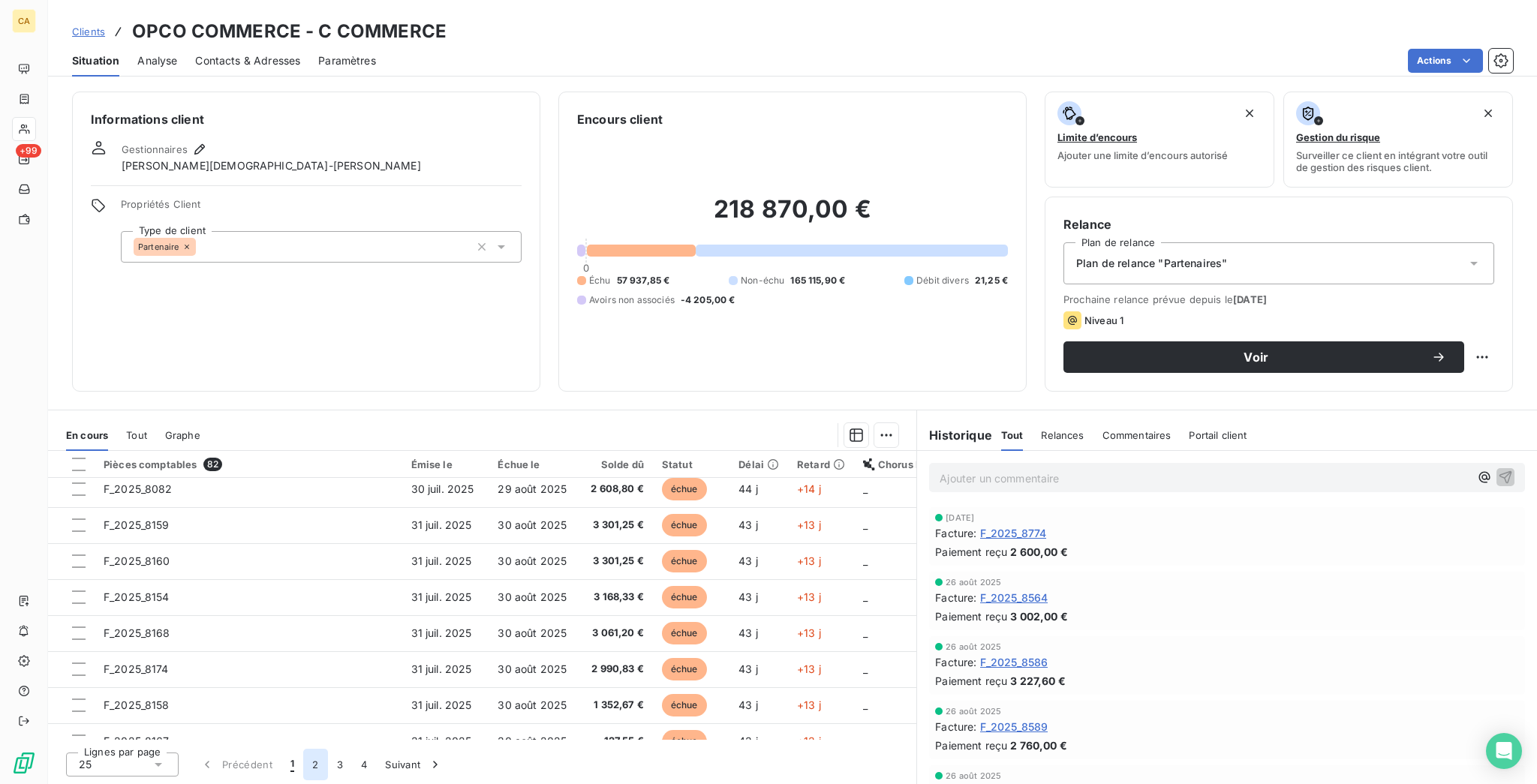
click at [304, 756] on button "2" at bounding box center [316, 765] width 24 height 31
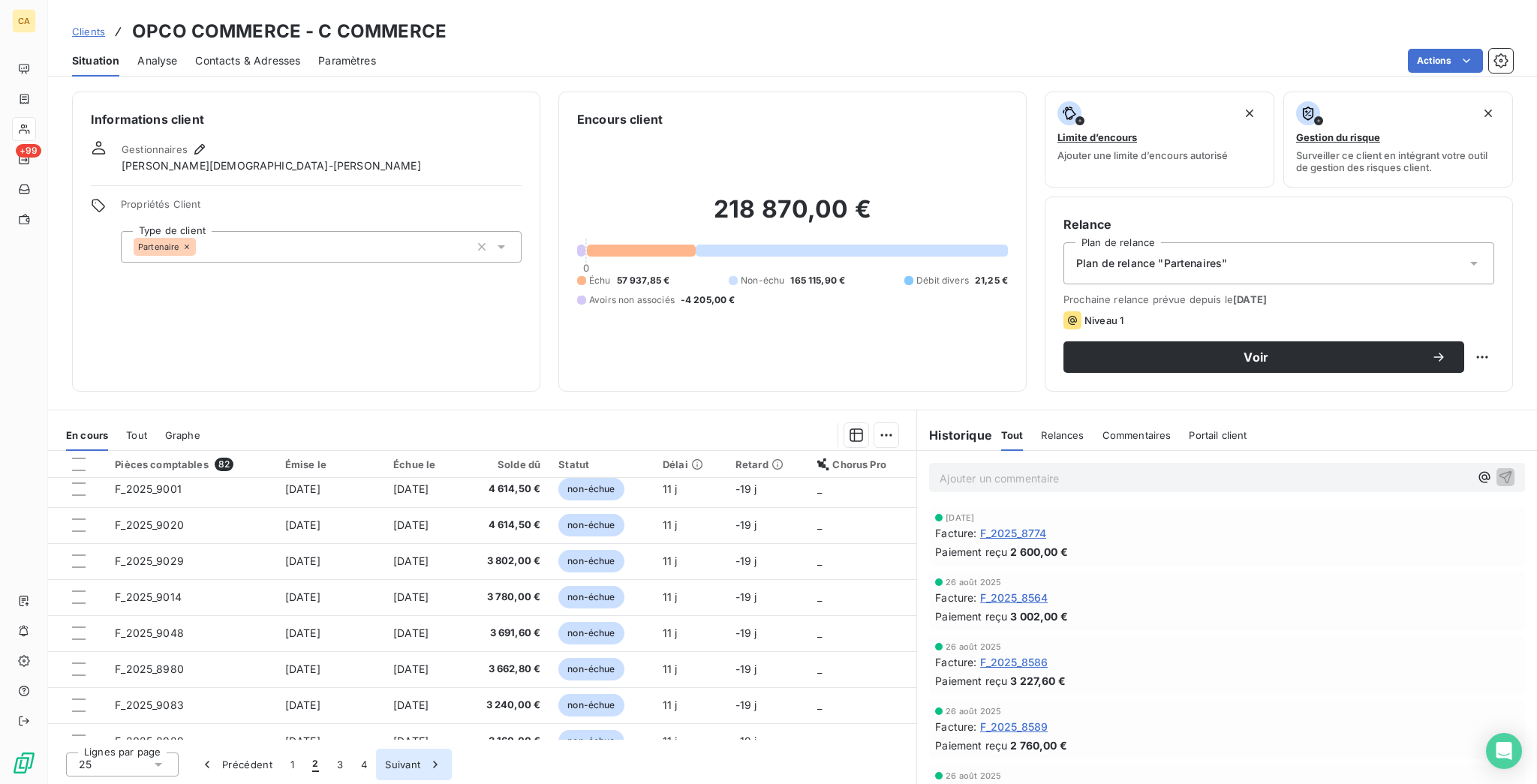
click at [328, 766] on button "3" at bounding box center [340, 765] width 24 height 31
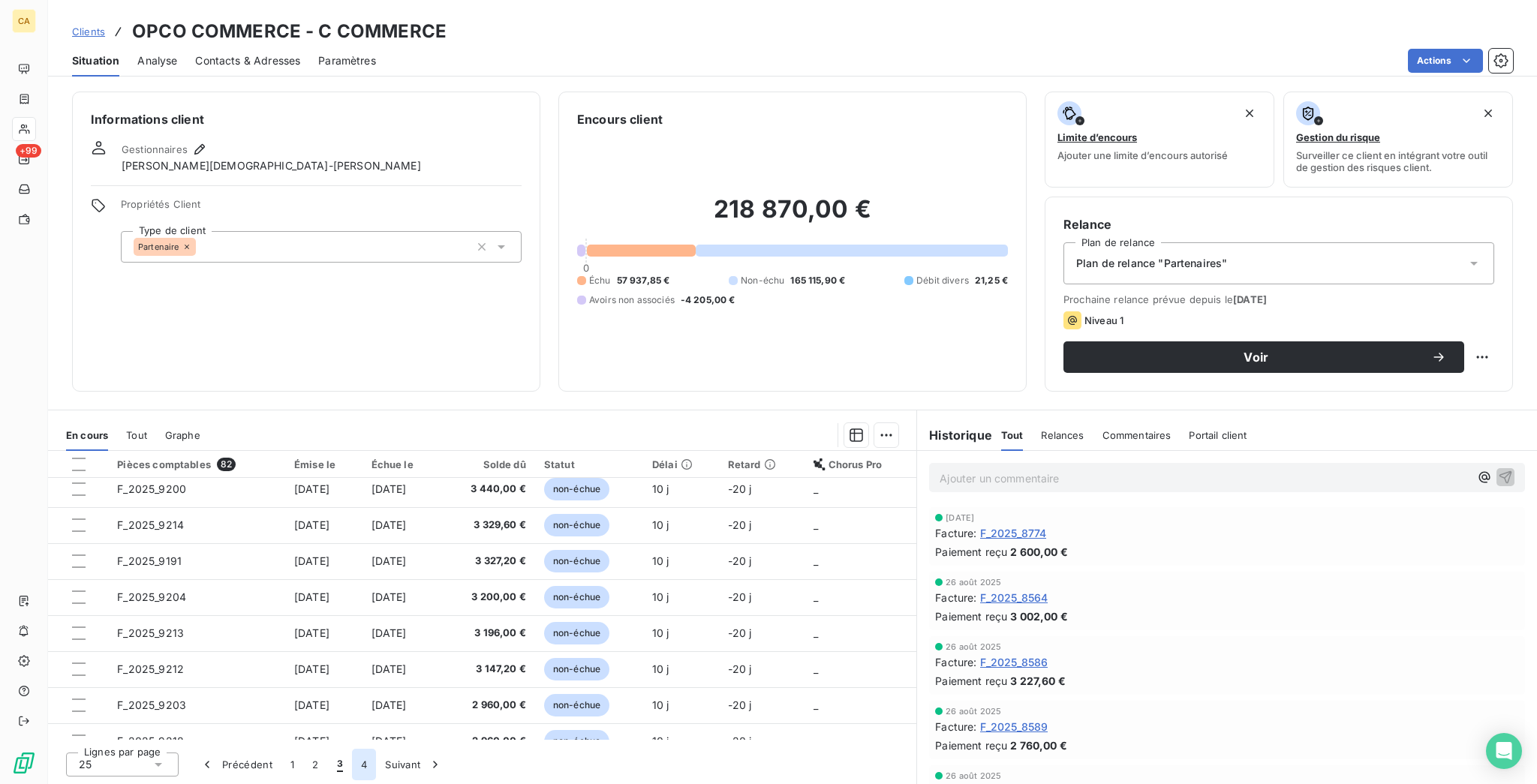
click at [351, 766] on button "4" at bounding box center [363, 765] width 24 height 31
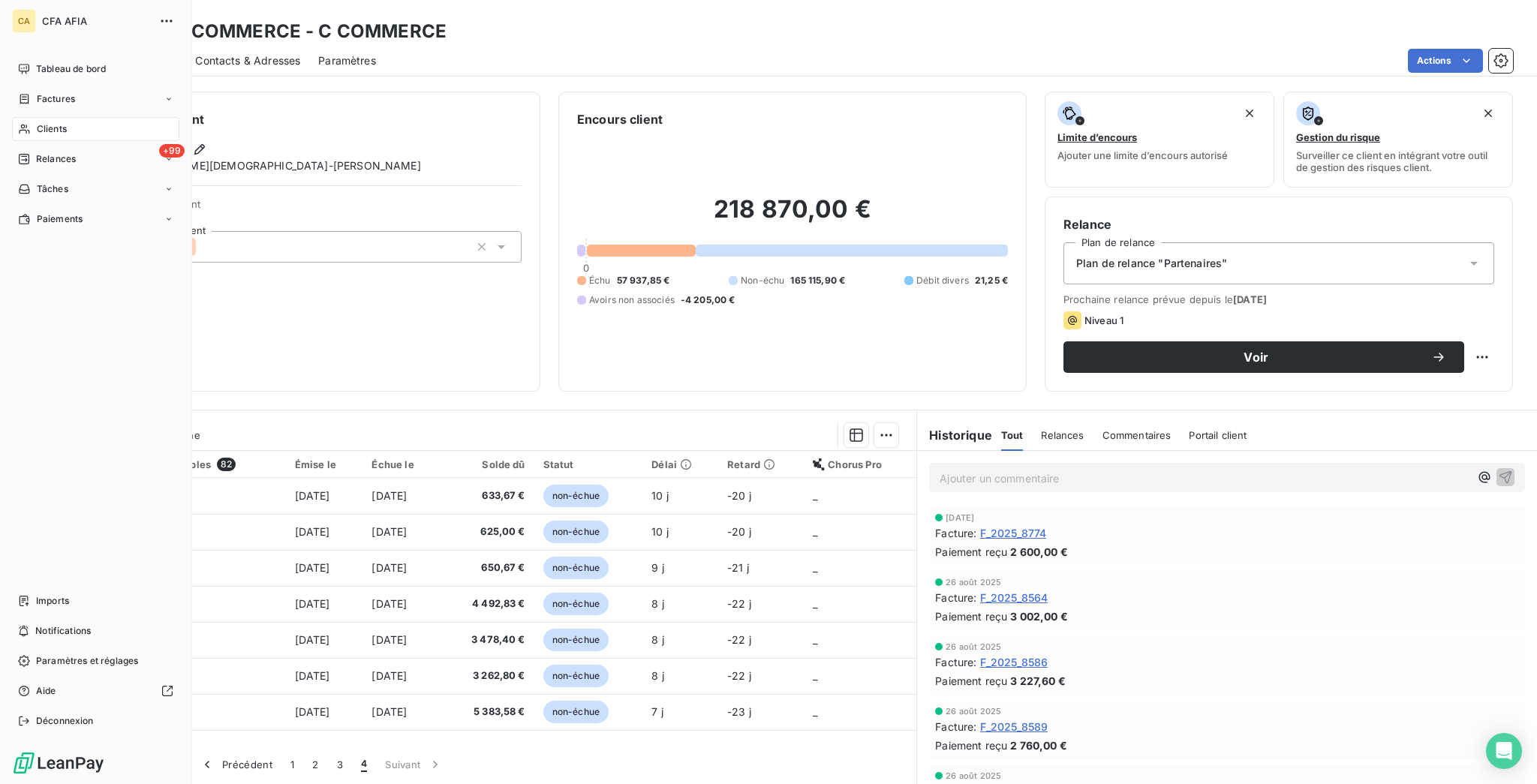
click at [27, 117] on div "Clients" at bounding box center [95, 129] width 167 height 24
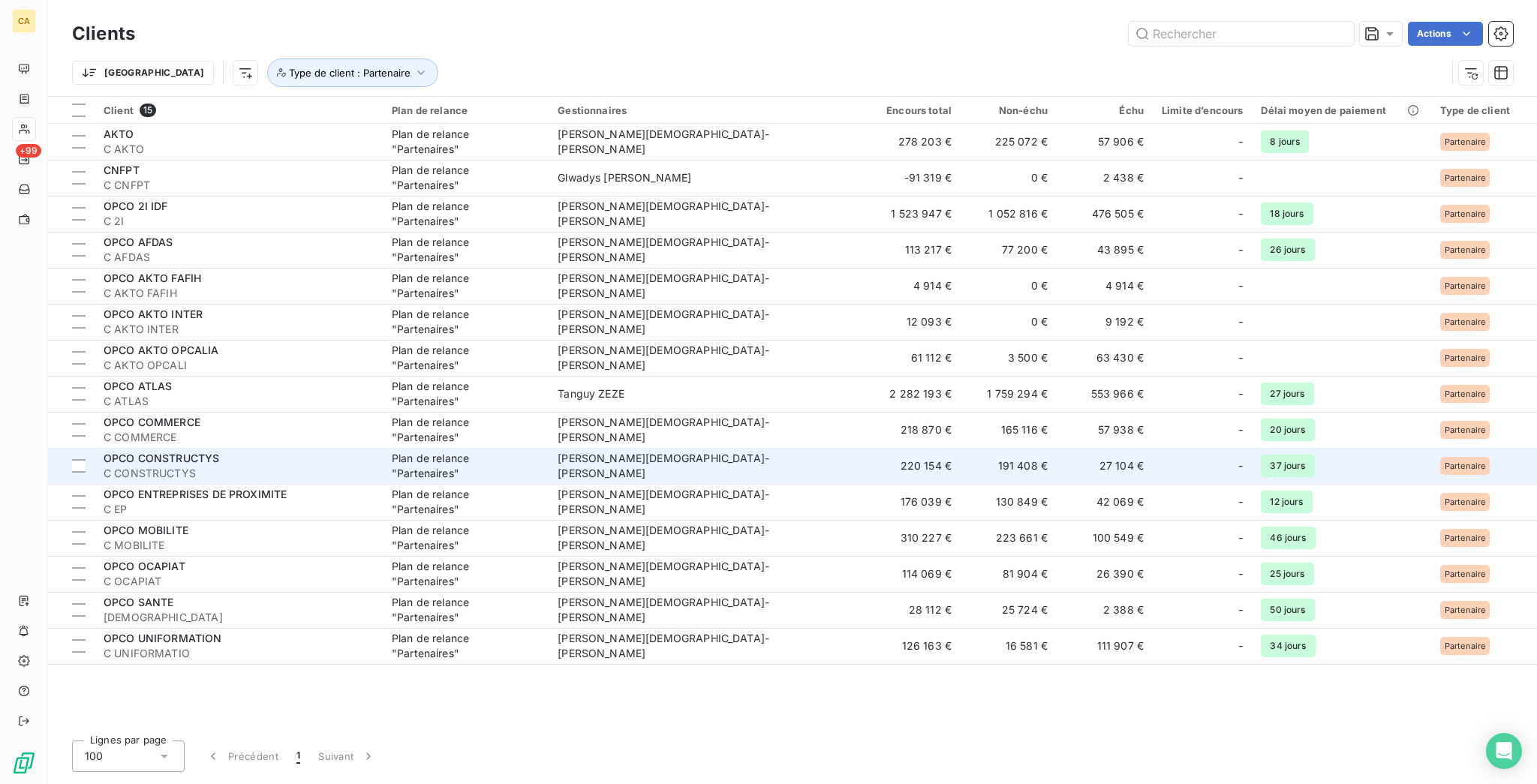
click at [120, 452] on span "OPCO CONSTRUCTYS" at bounding box center [161, 458] width 115 height 13
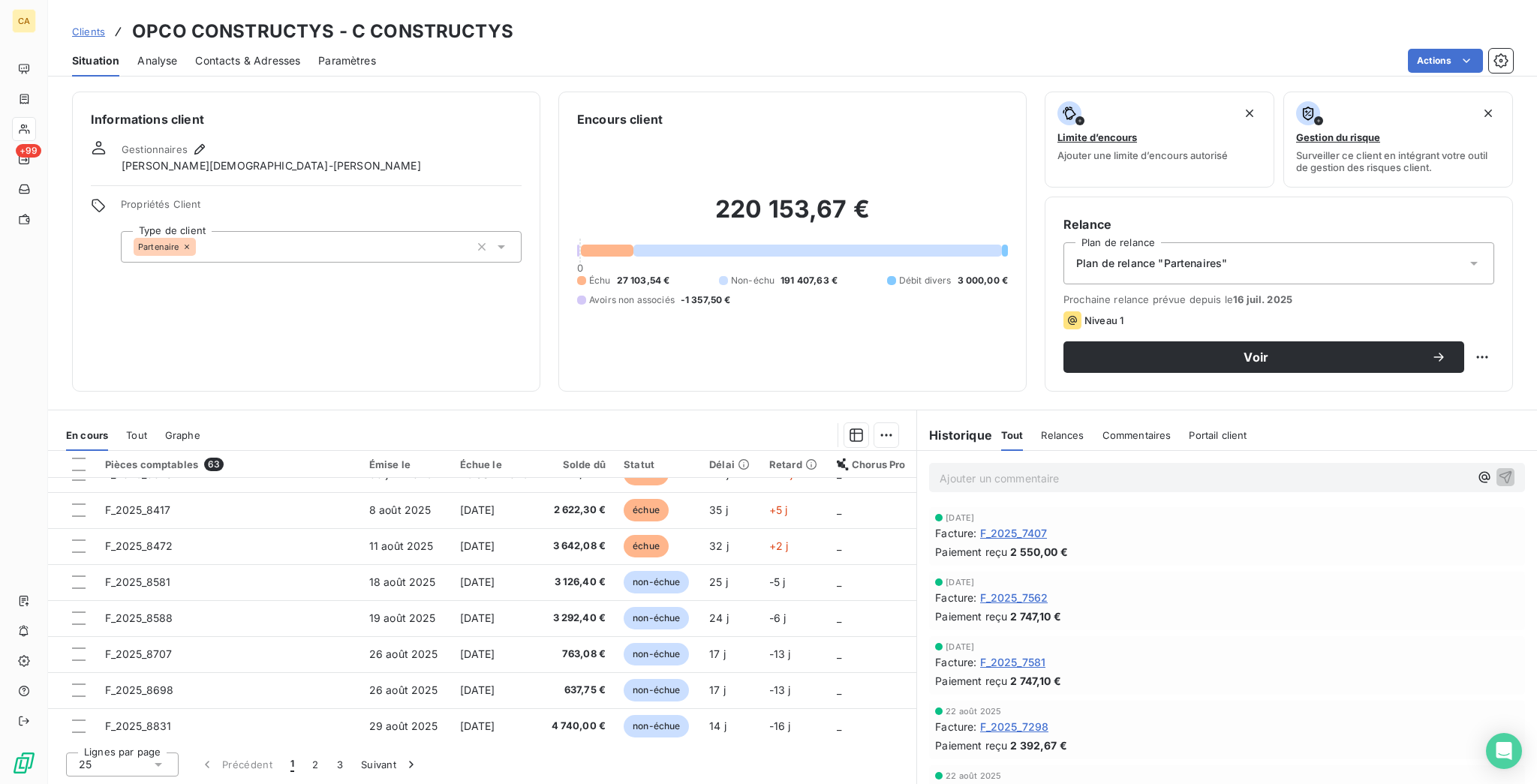
scroll to position [331, 0]
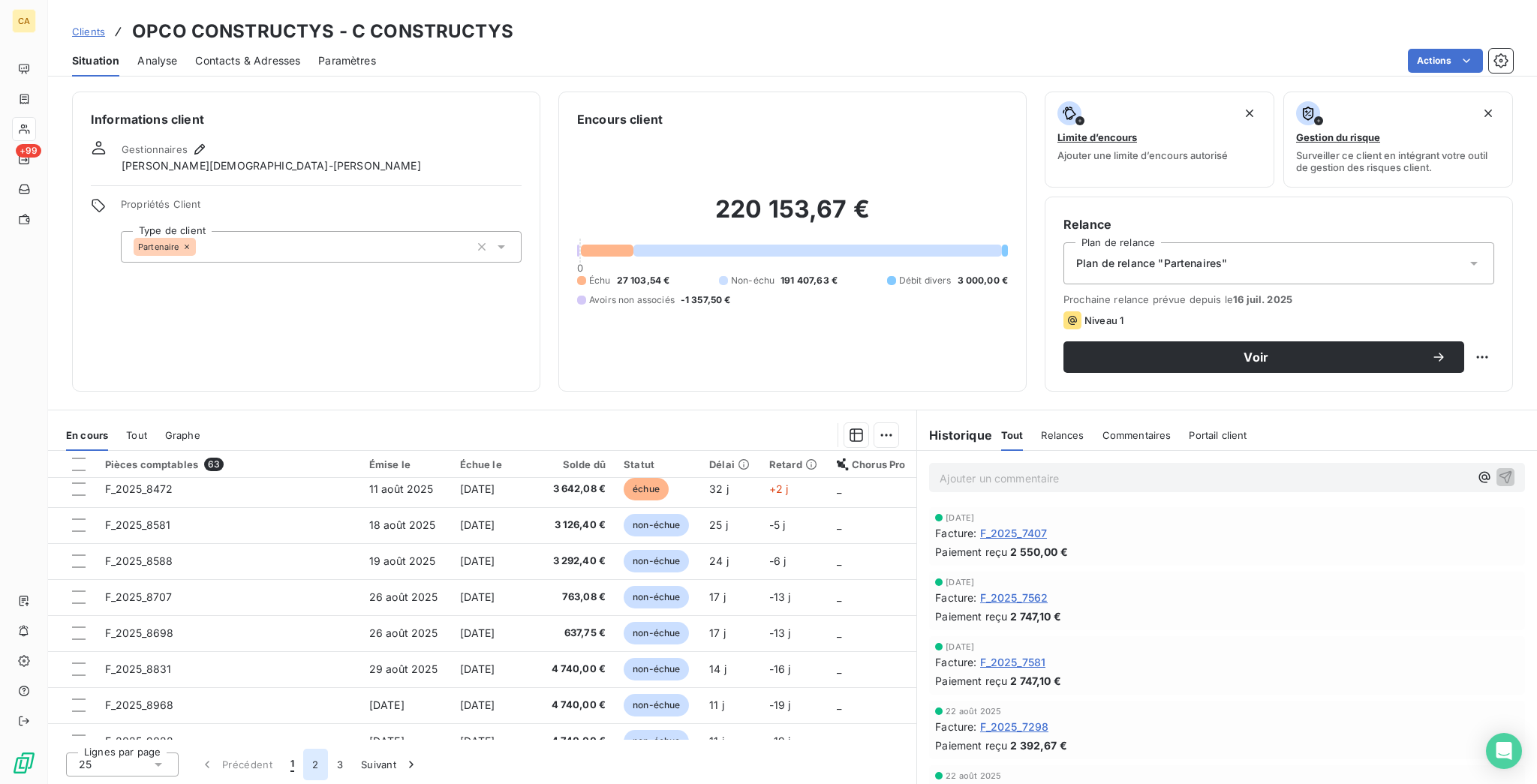
click at [304, 768] on button "2" at bounding box center [316, 765] width 24 height 31
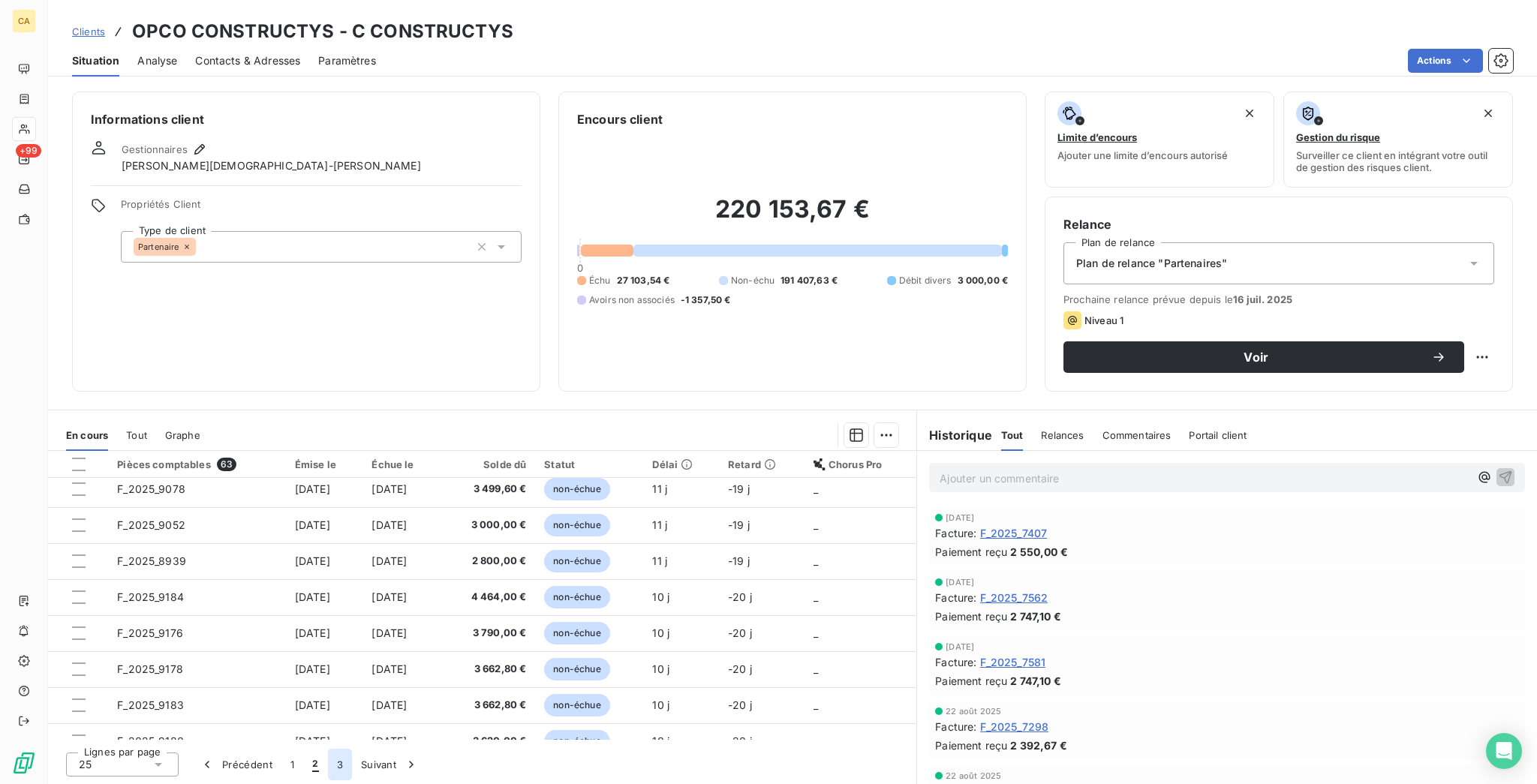
click at [328, 758] on button "3" at bounding box center [340, 765] width 24 height 31
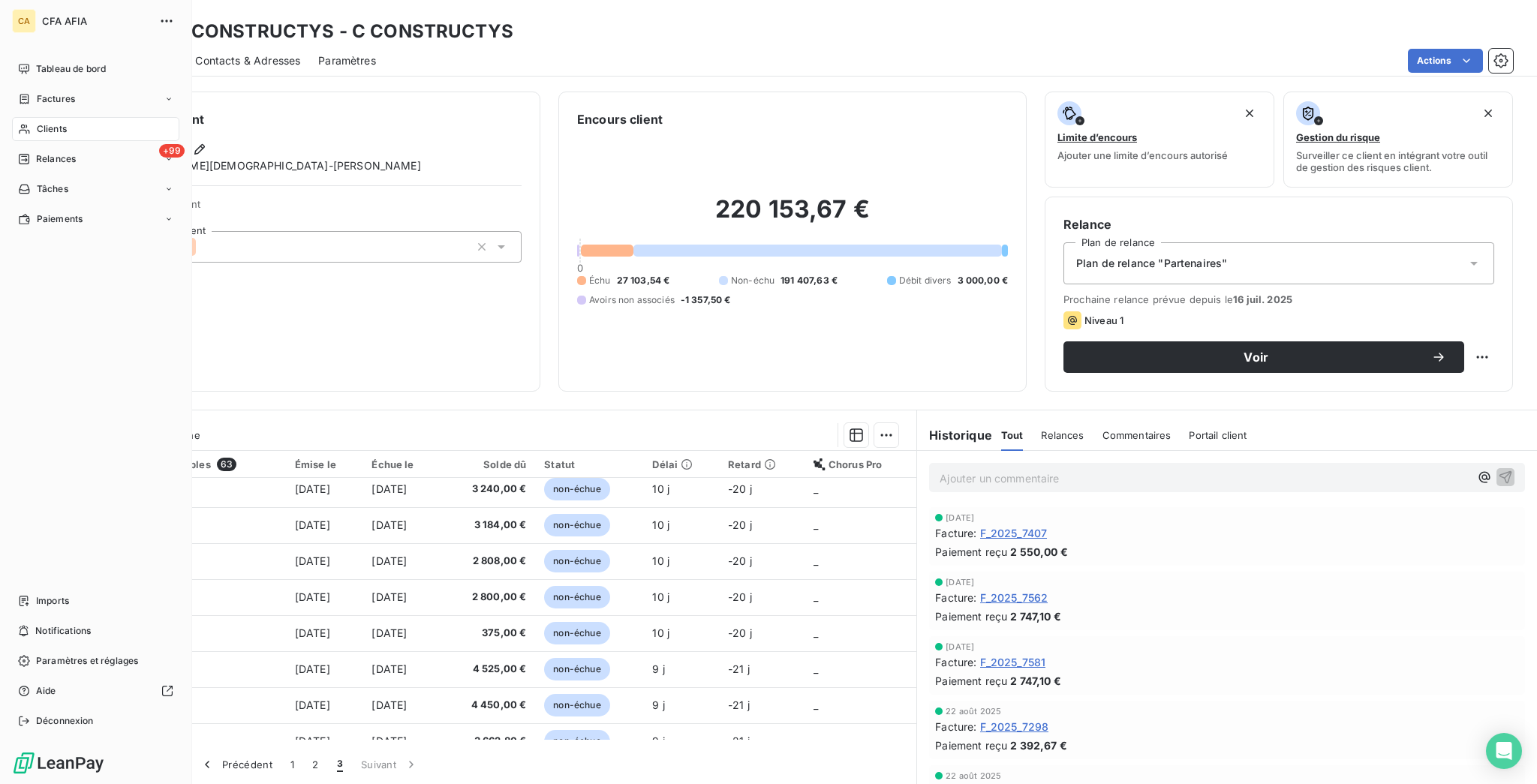
click at [37, 123] on span "Clients" at bounding box center [52, 129] width 30 height 14
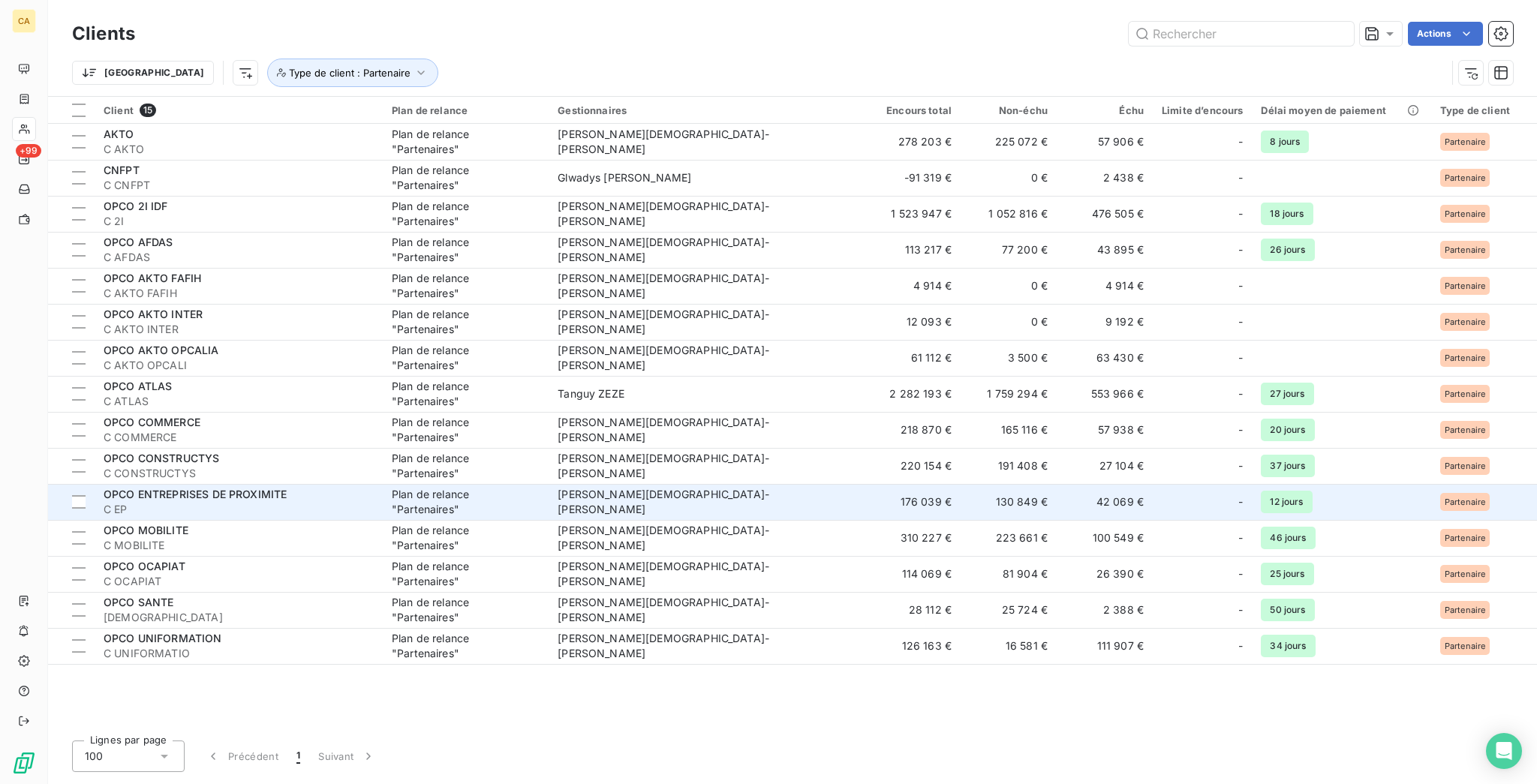
click at [169, 502] on span "C EP" at bounding box center [238, 509] width 270 height 15
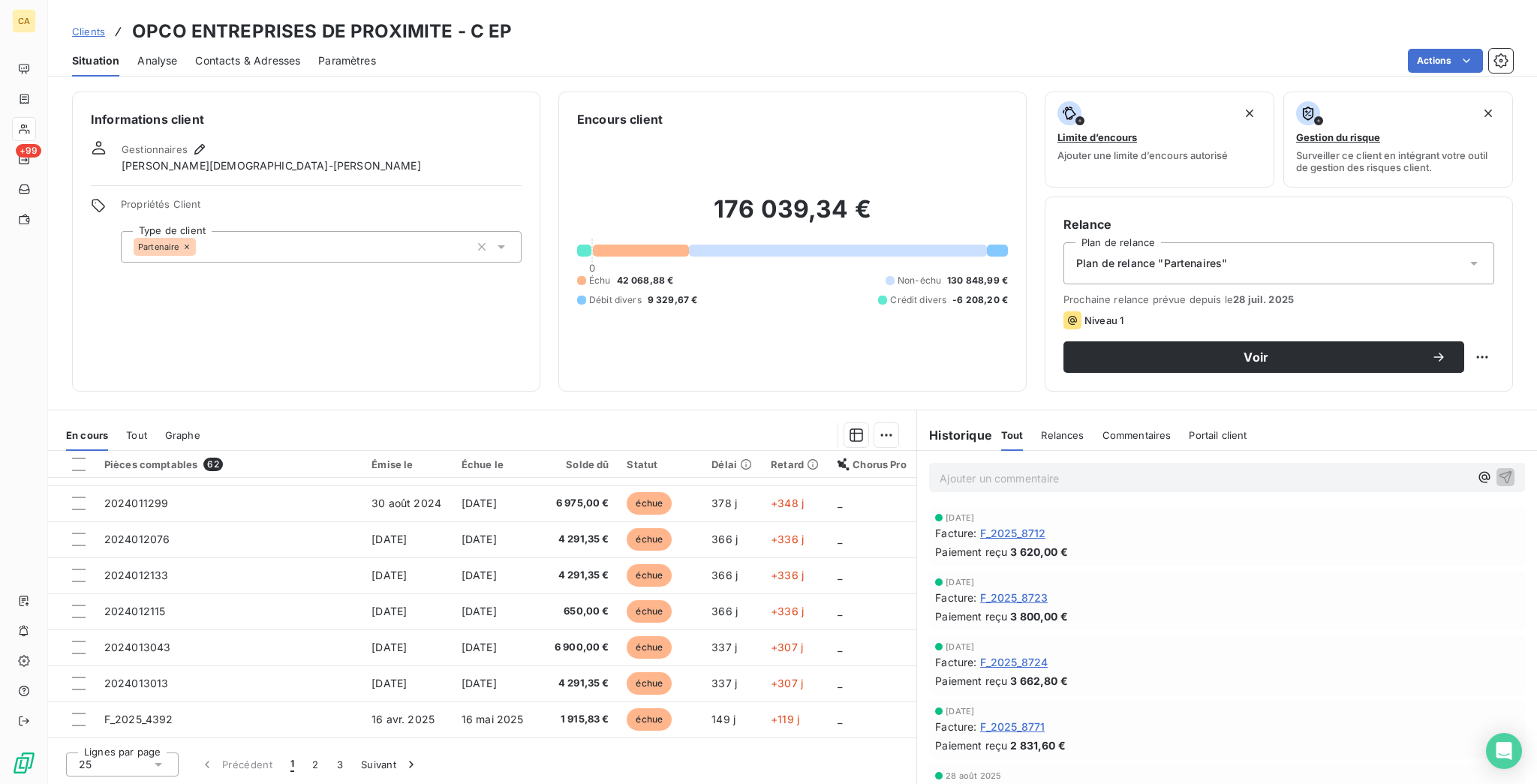
scroll to position [331, 0]
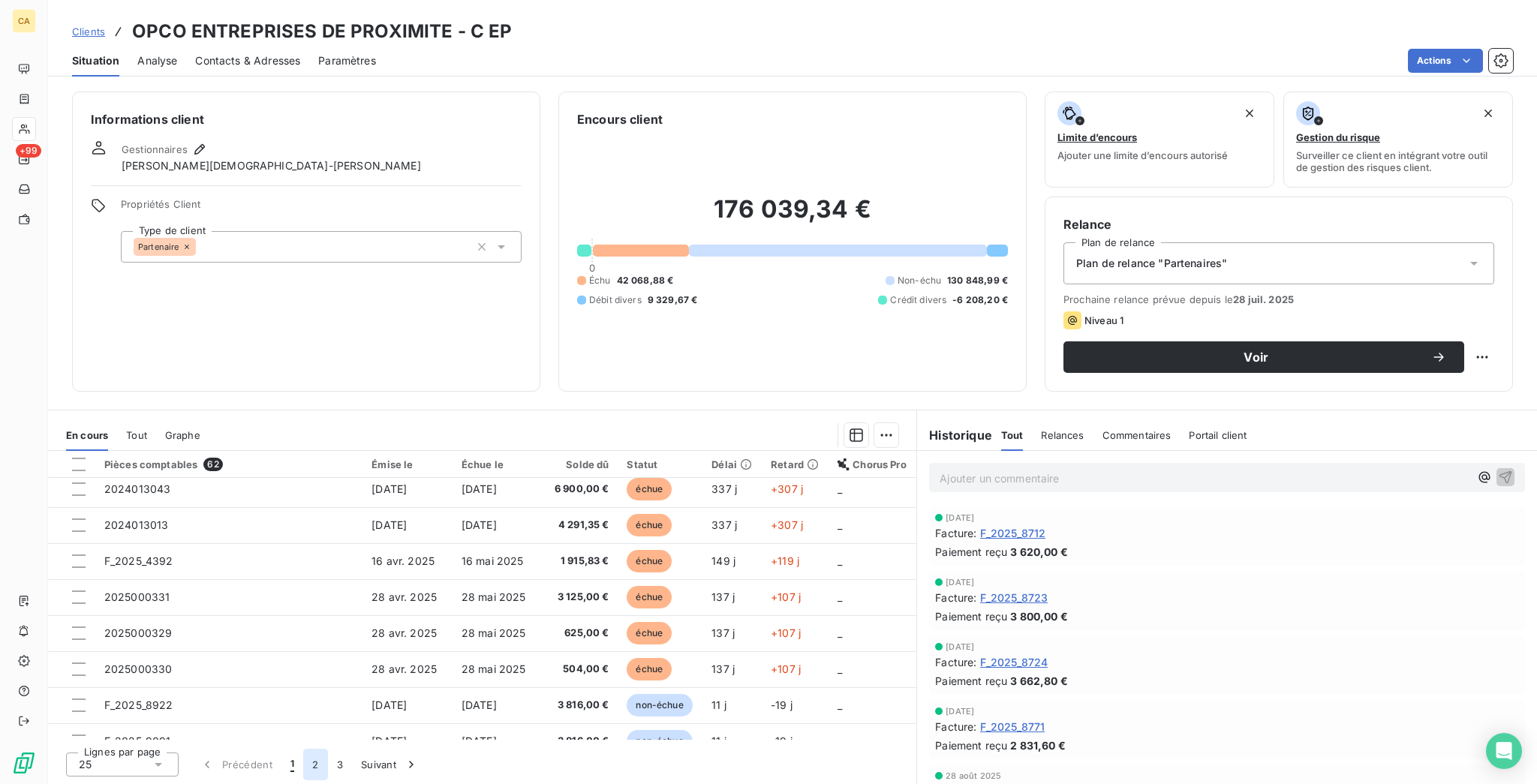
click at [304, 770] on button "2" at bounding box center [316, 765] width 24 height 31
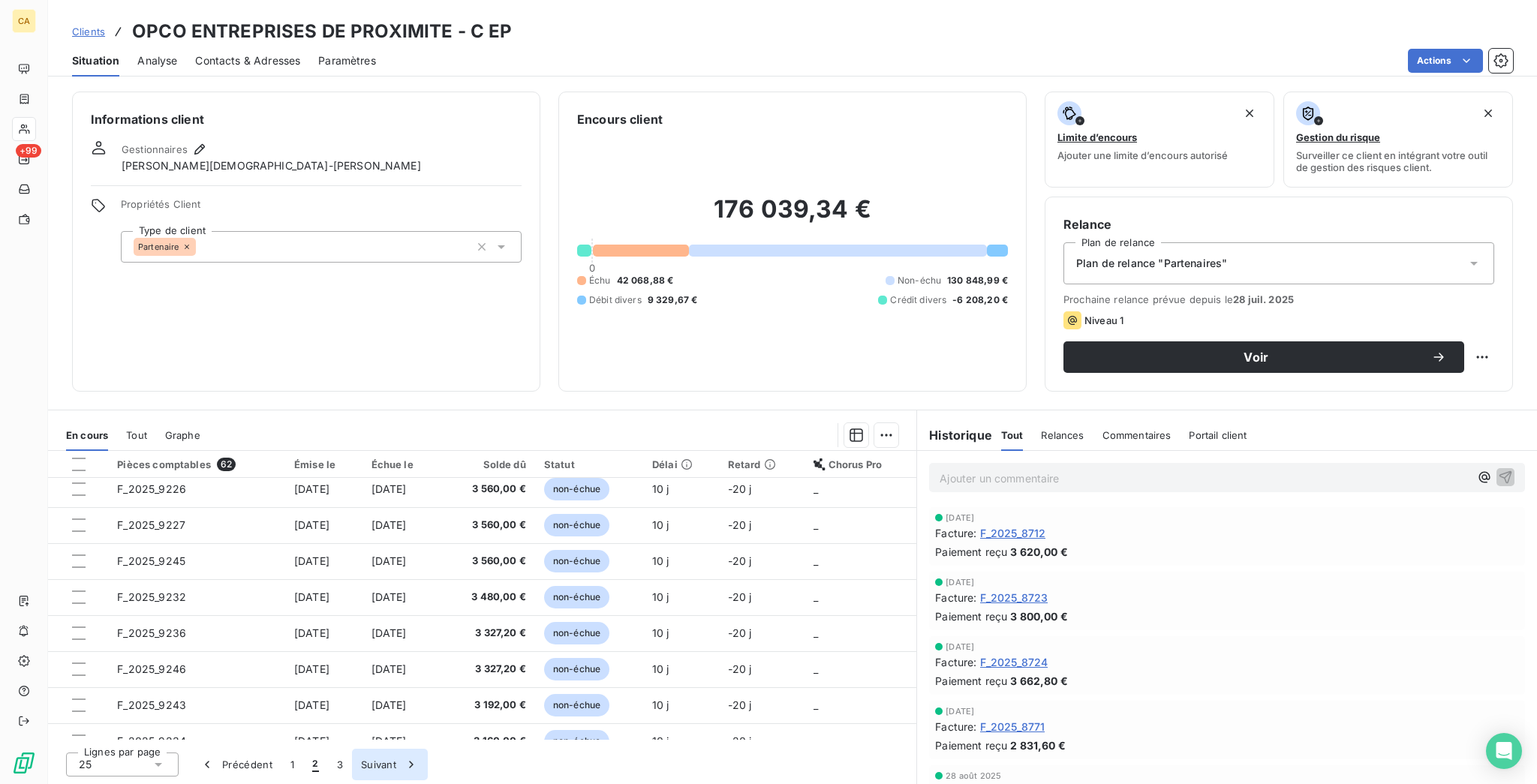
click at [328, 778] on button "3" at bounding box center [340, 765] width 24 height 31
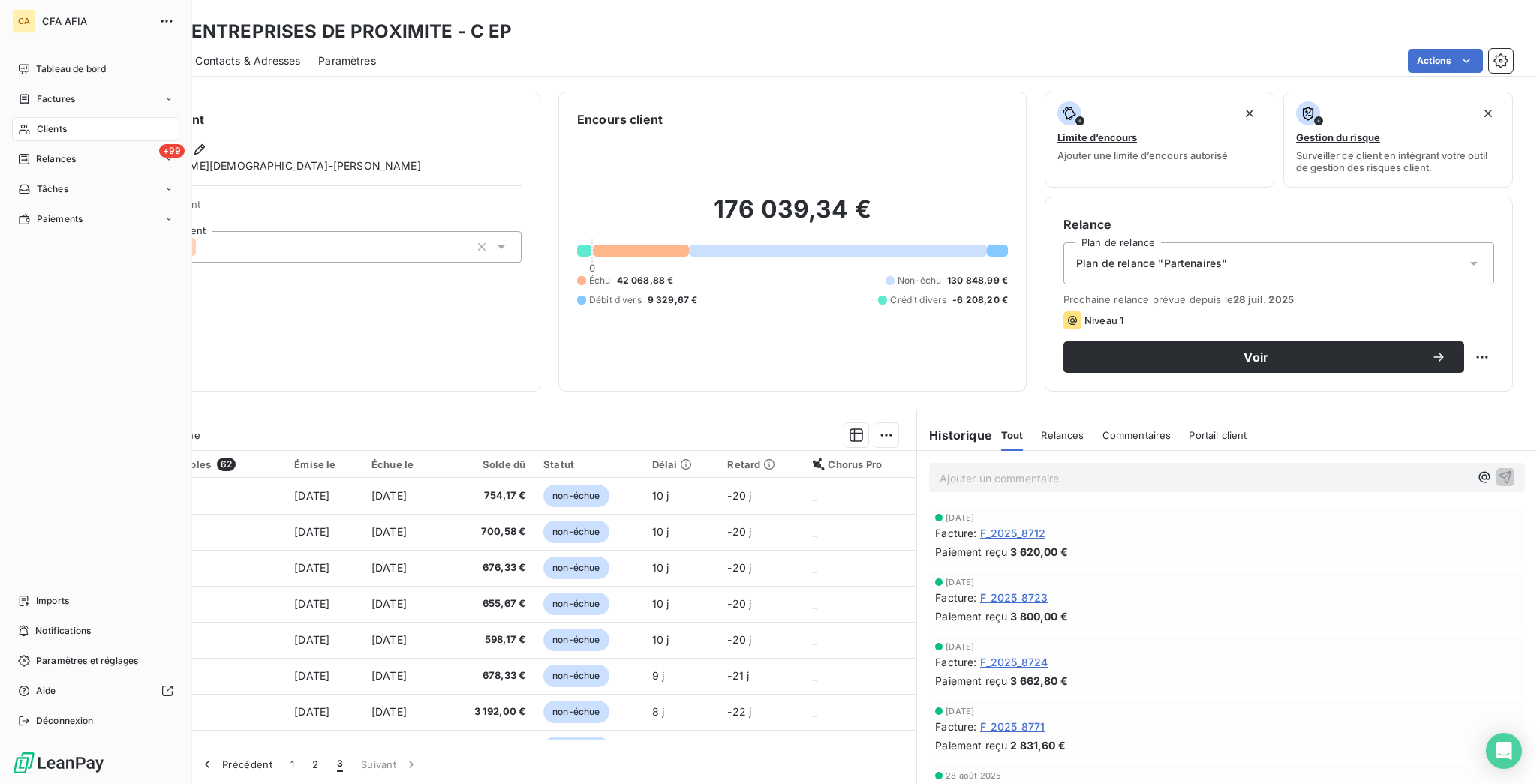
click at [24, 117] on div "Clients" at bounding box center [95, 129] width 167 height 24
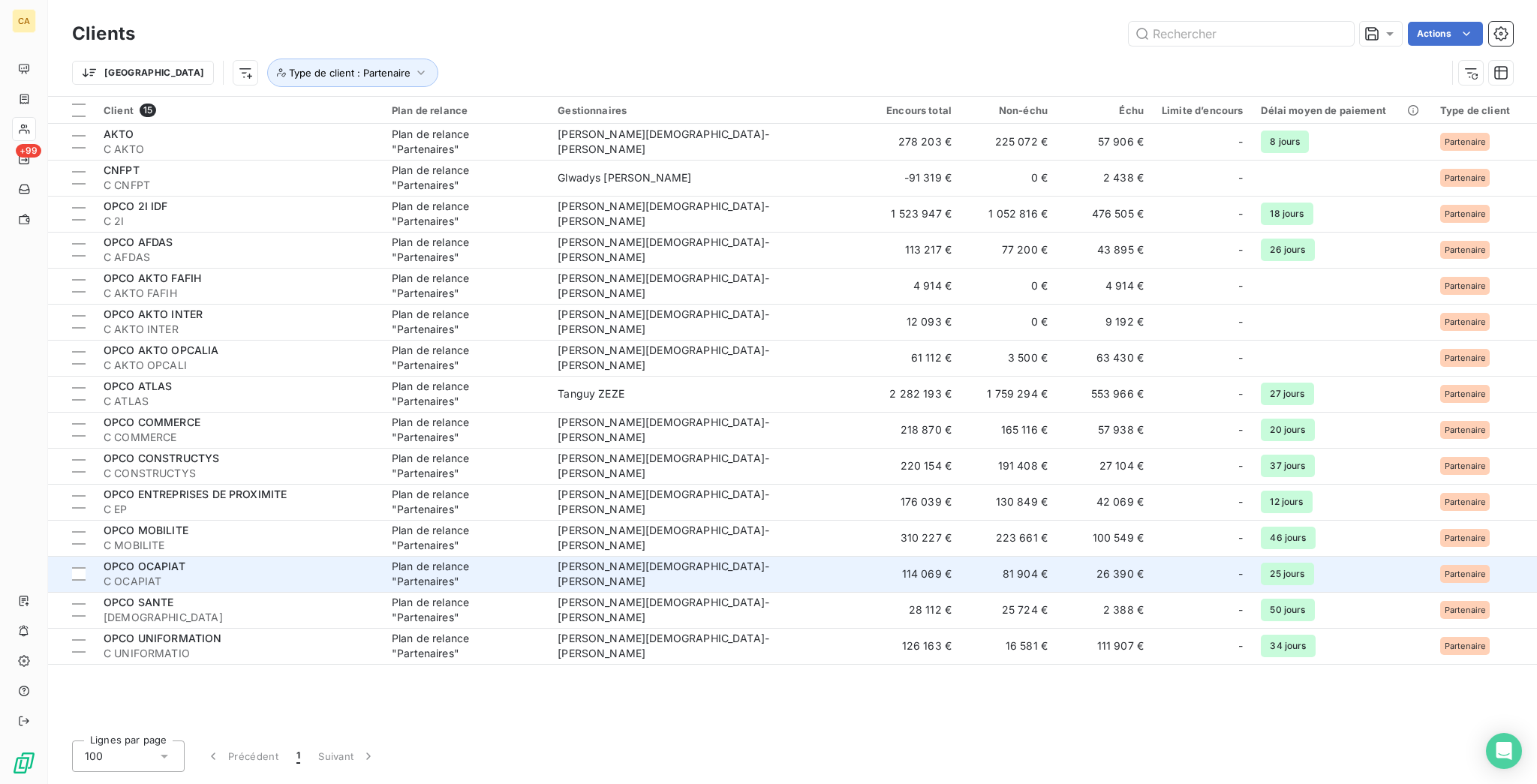
click at [162, 574] on span "C OCAPIAT" at bounding box center [238, 581] width 270 height 15
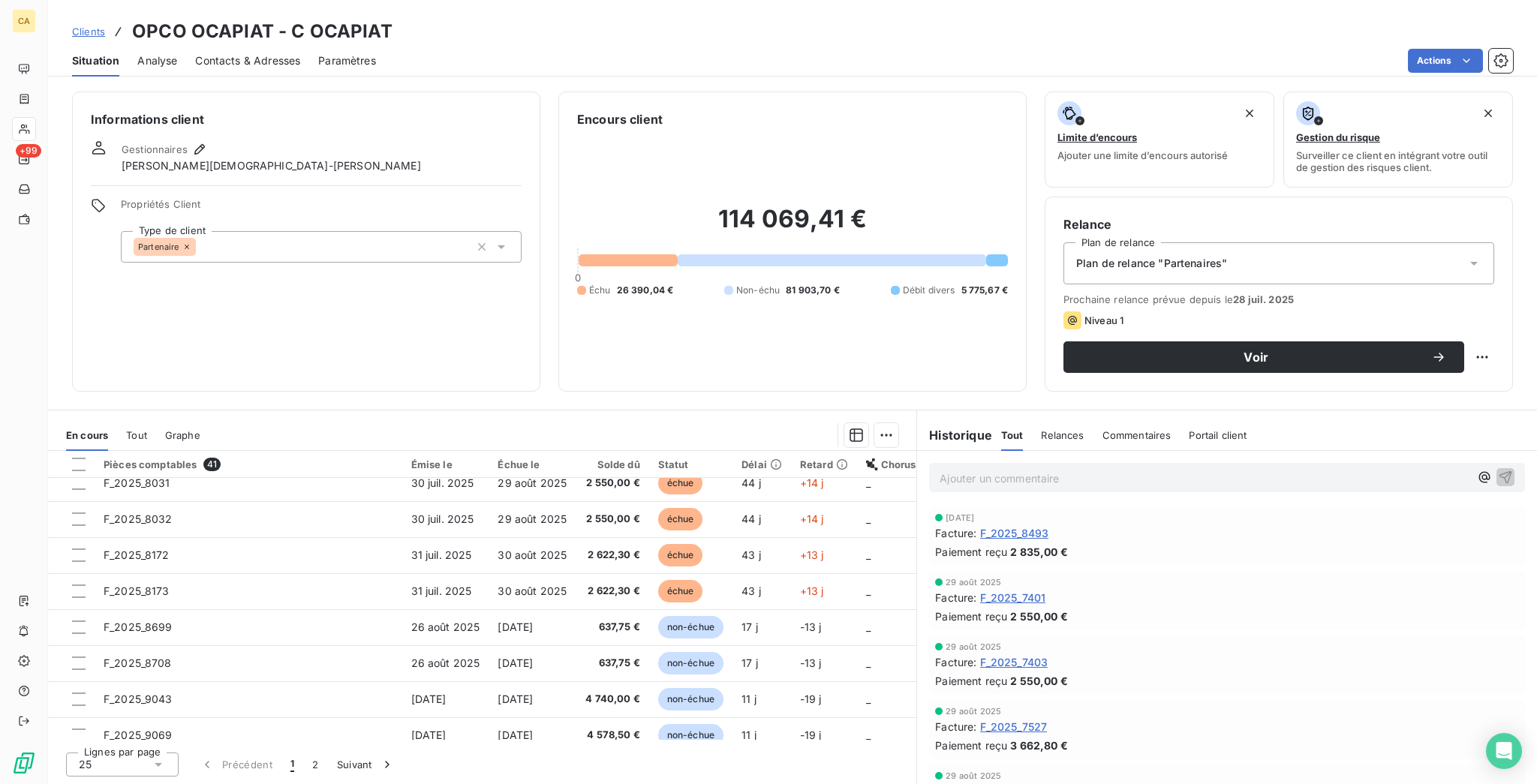
scroll to position [331, 0]
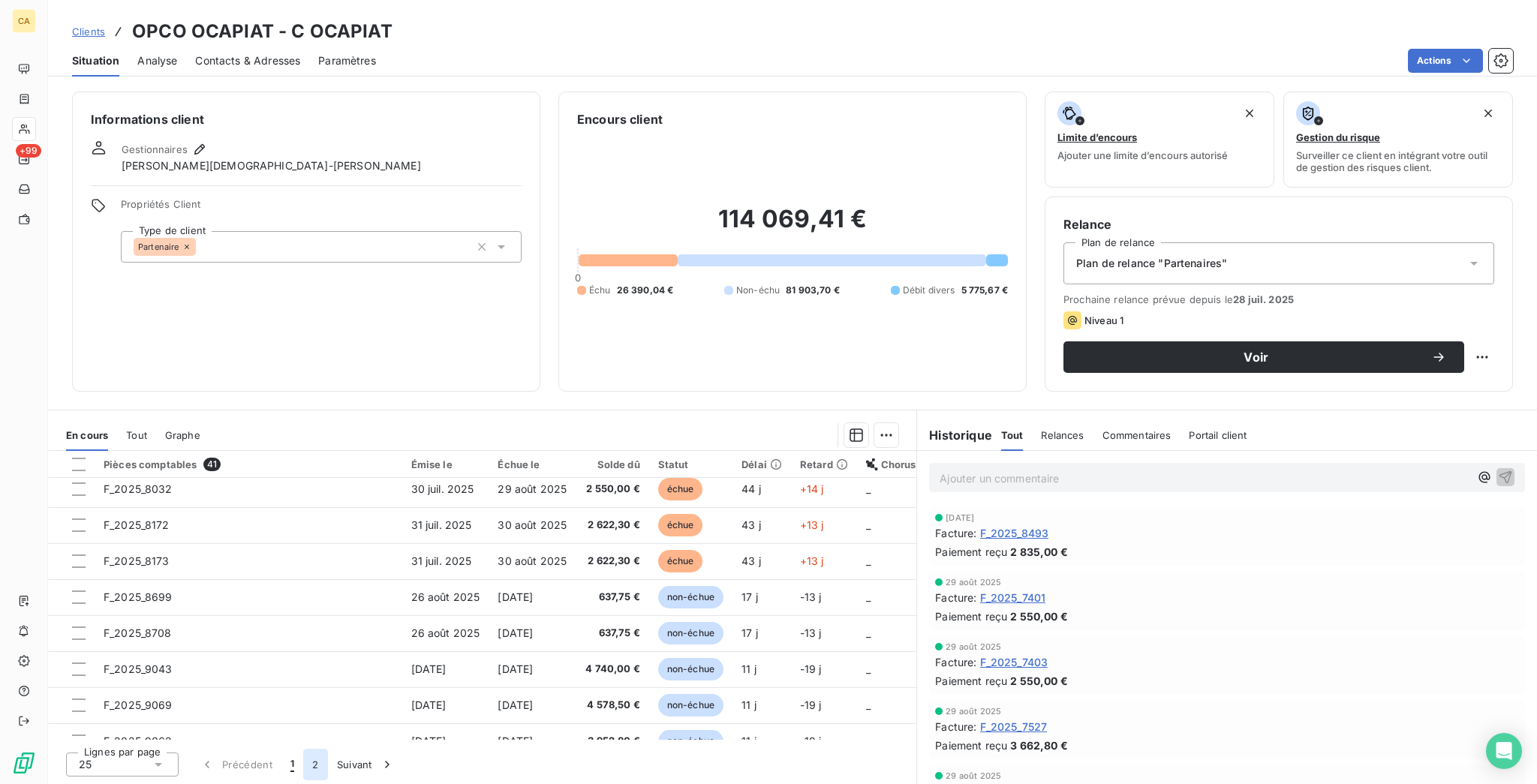
click at [304, 766] on button "2" at bounding box center [316, 765] width 24 height 31
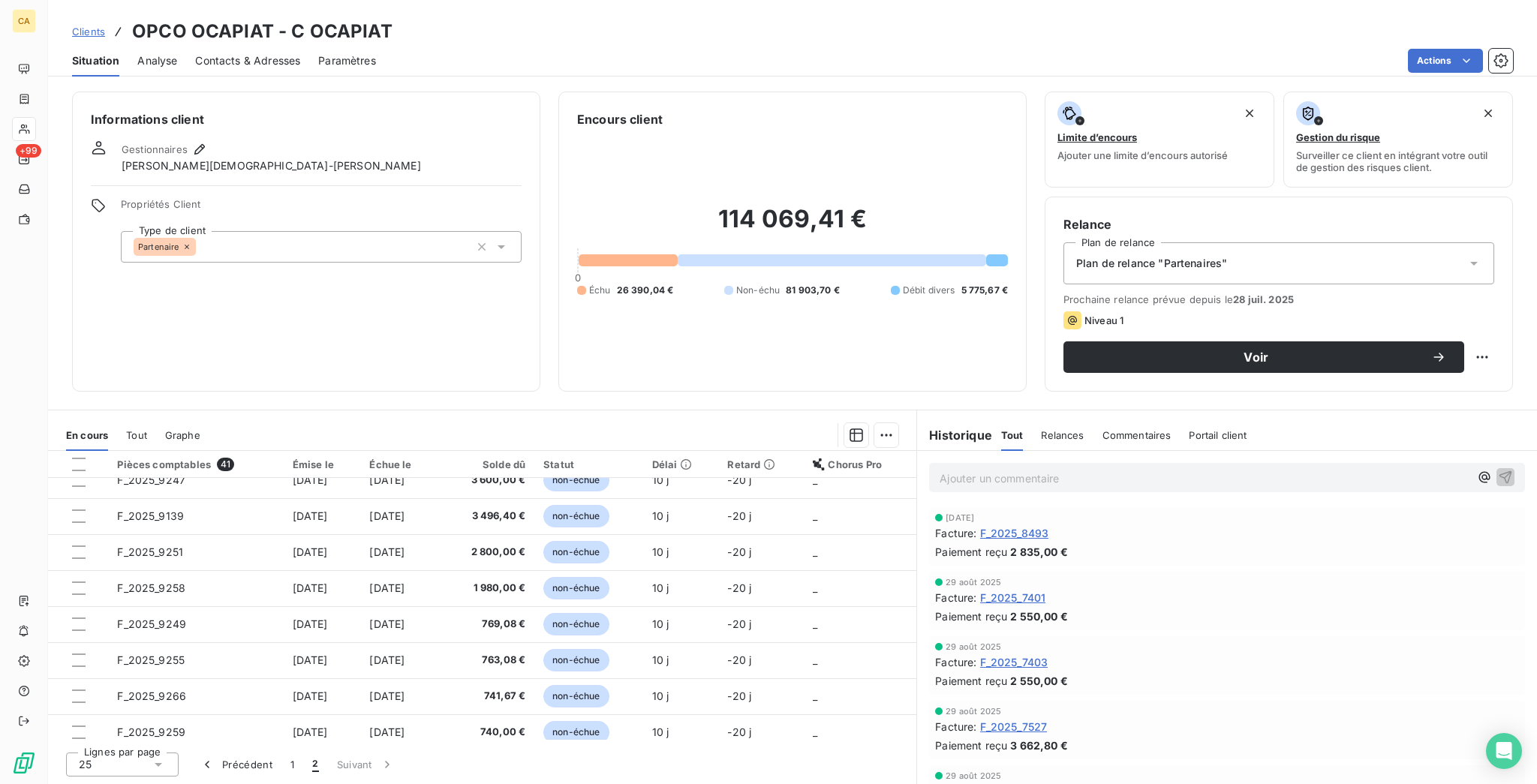
scroll to position [89, 0]
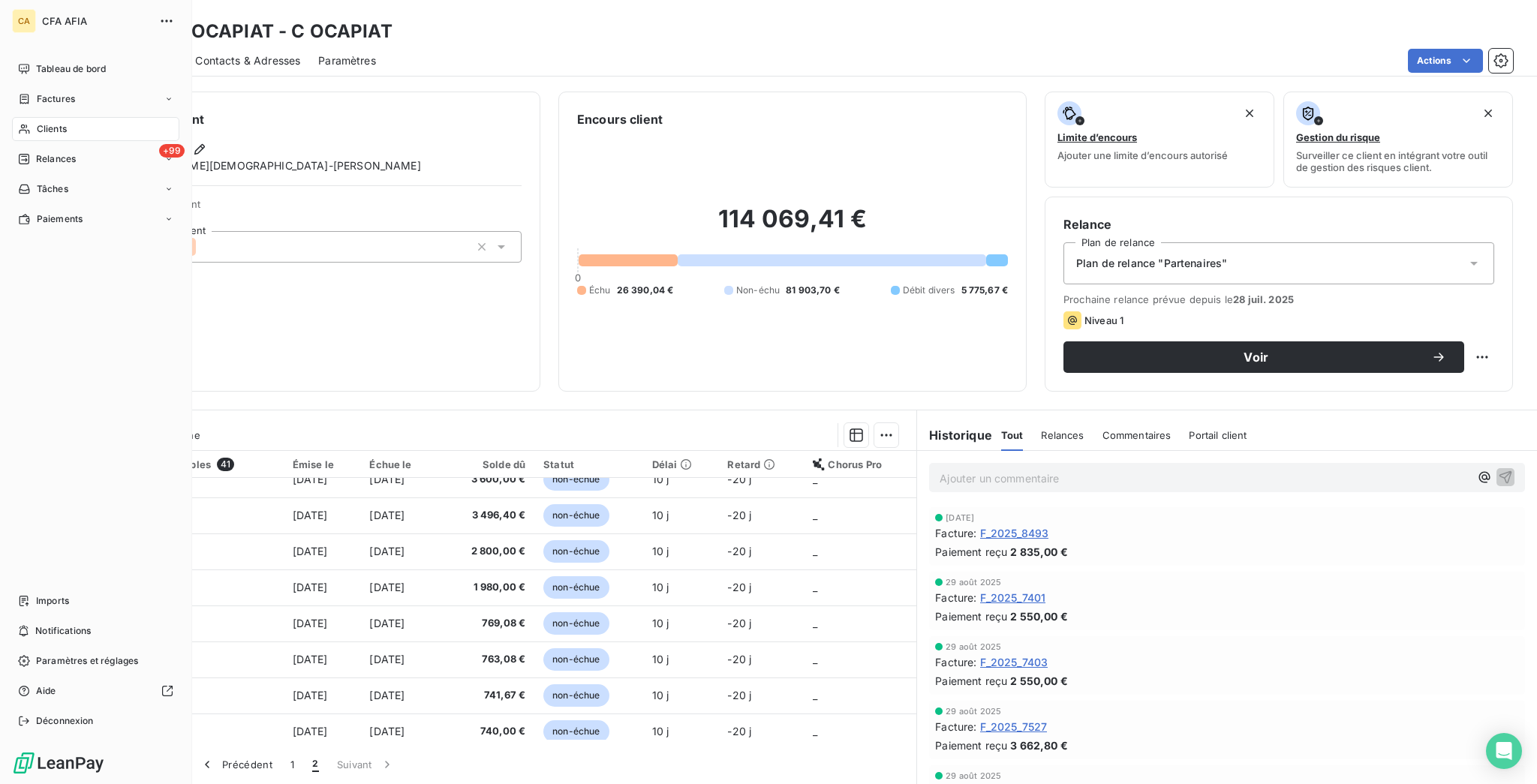
click at [54, 91] on nav "Tableau de bord Factures Clients +99 Relances Tâches Paiements" at bounding box center [95, 144] width 167 height 174
click at [54, 123] on span "Clients" at bounding box center [52, 129] width 30 height 14
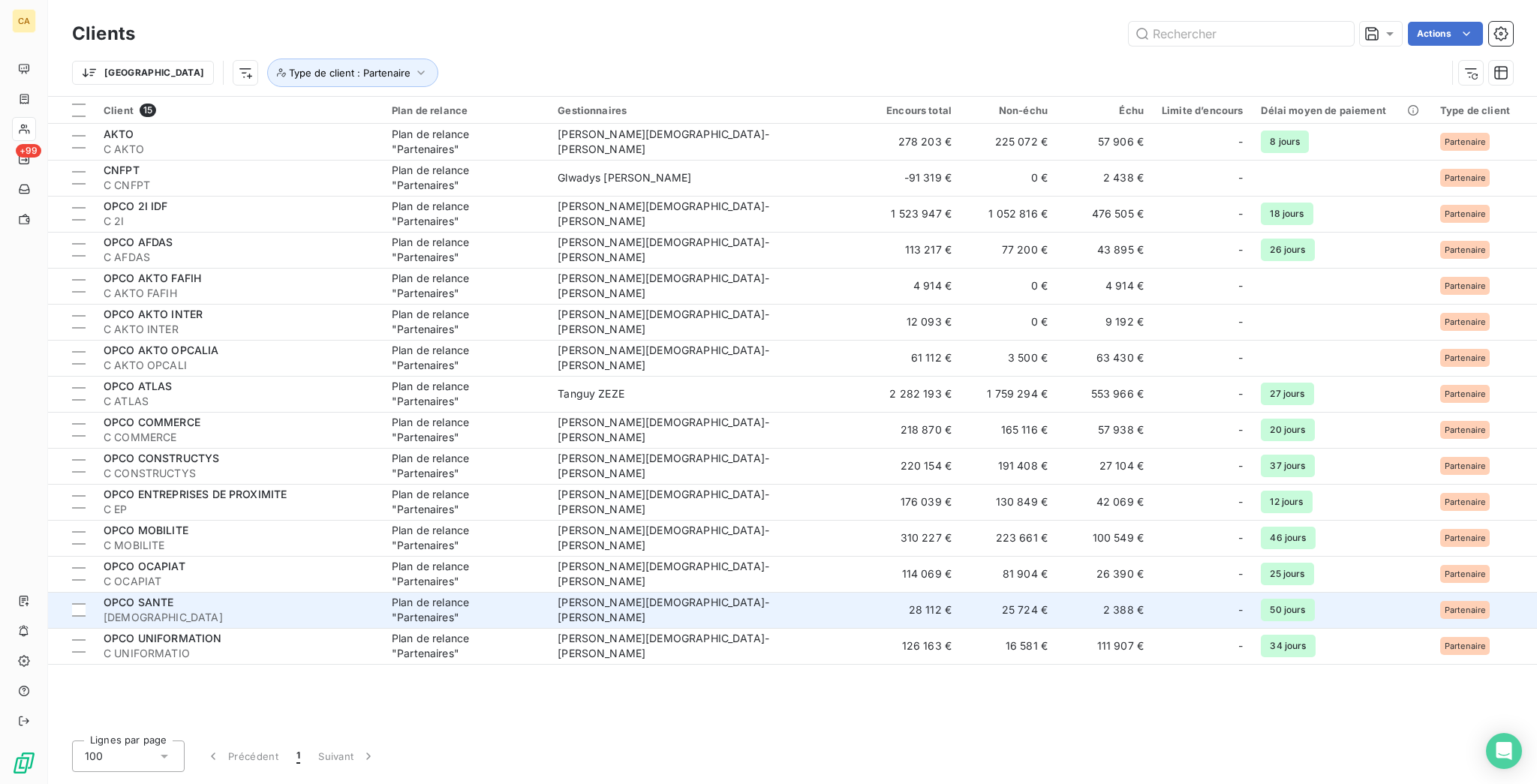
click at [173, 595] on div "OPCO SANTE" at bounding box center [238, 602] width 270 height 15
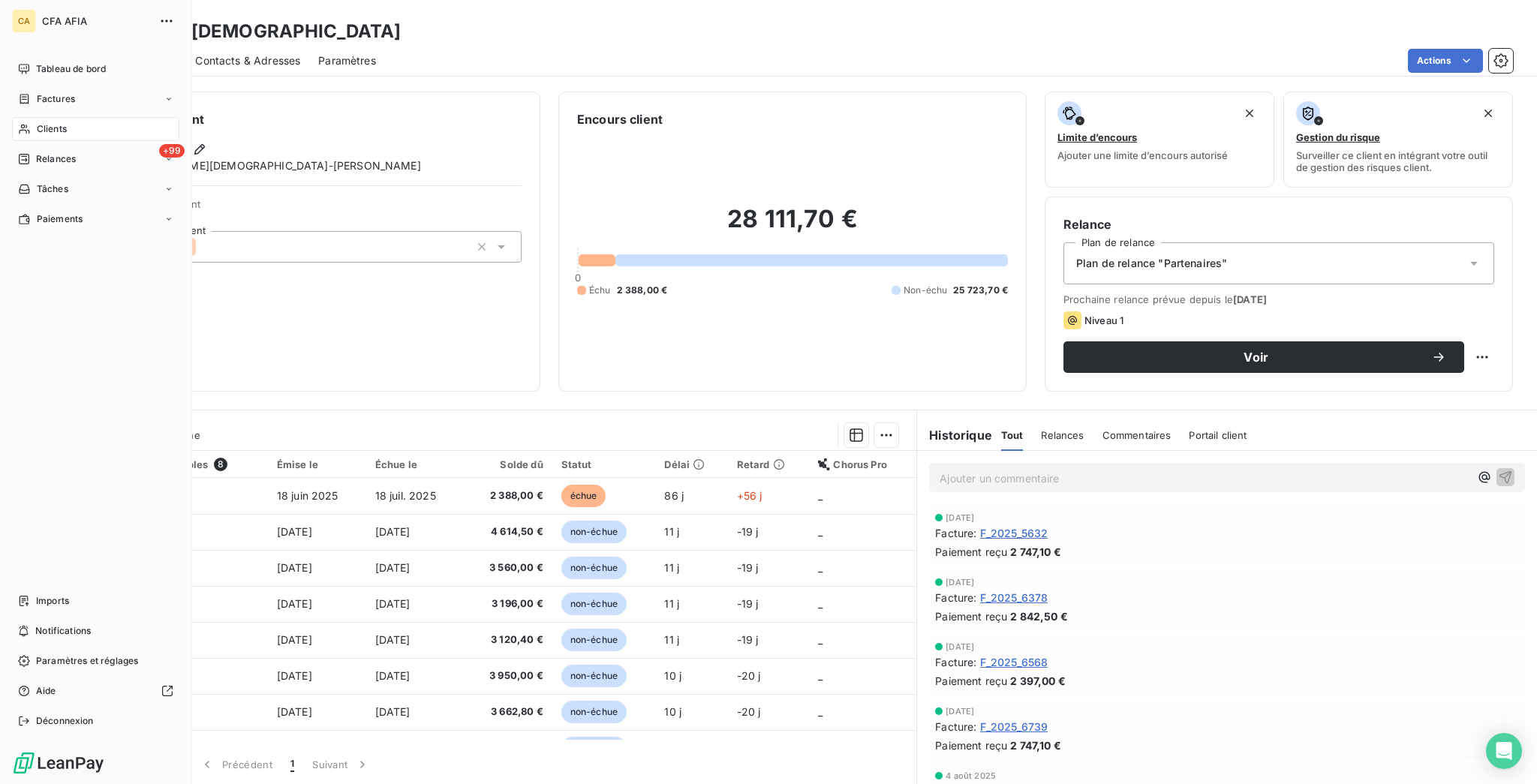
click at [28, 117] on div "Clients" at bounding box center [95, 129] width 167 height 24
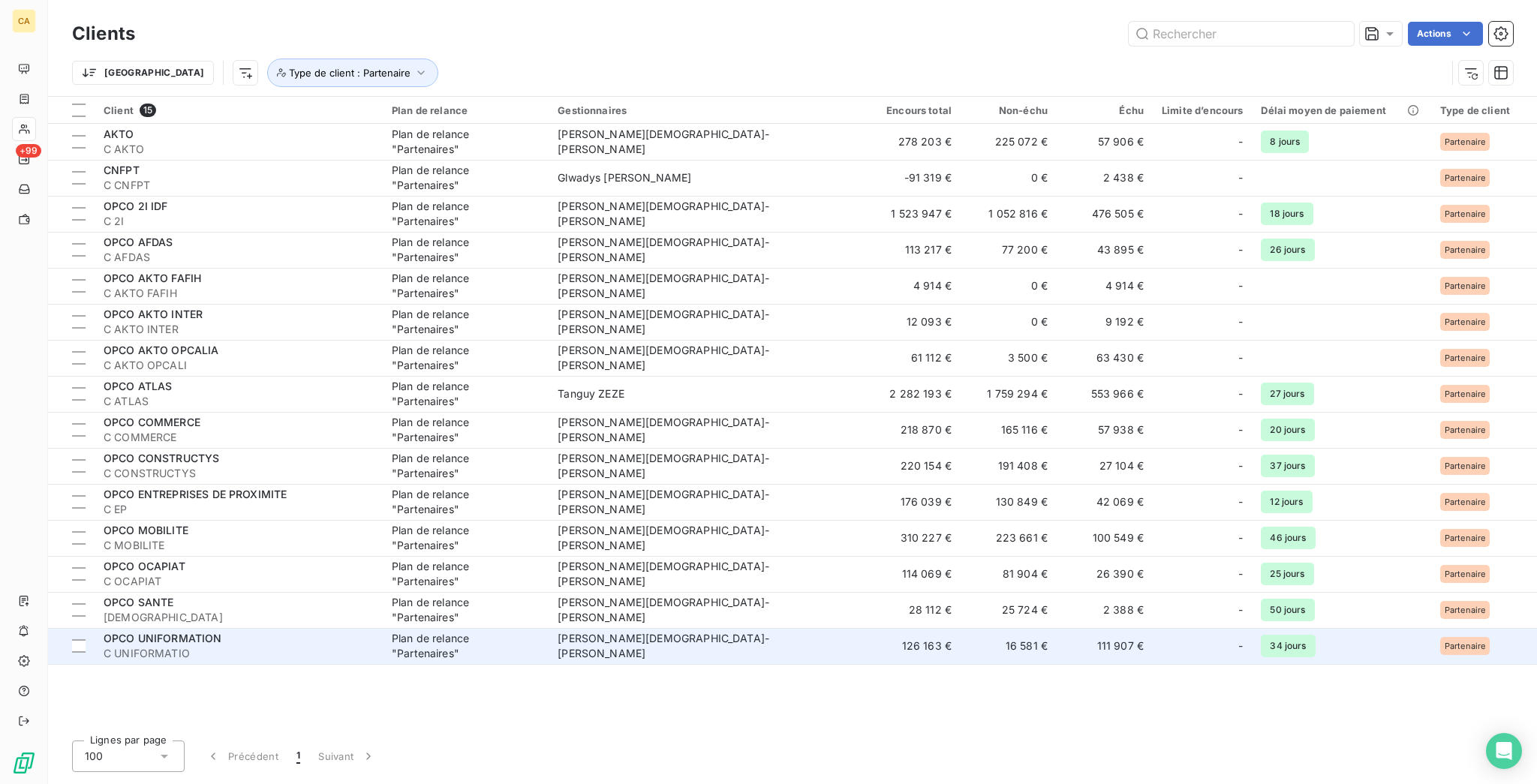
click at [171, 646] on span "C UNIFORMATIO" at bounding box center [238, 653] width 270 height 15
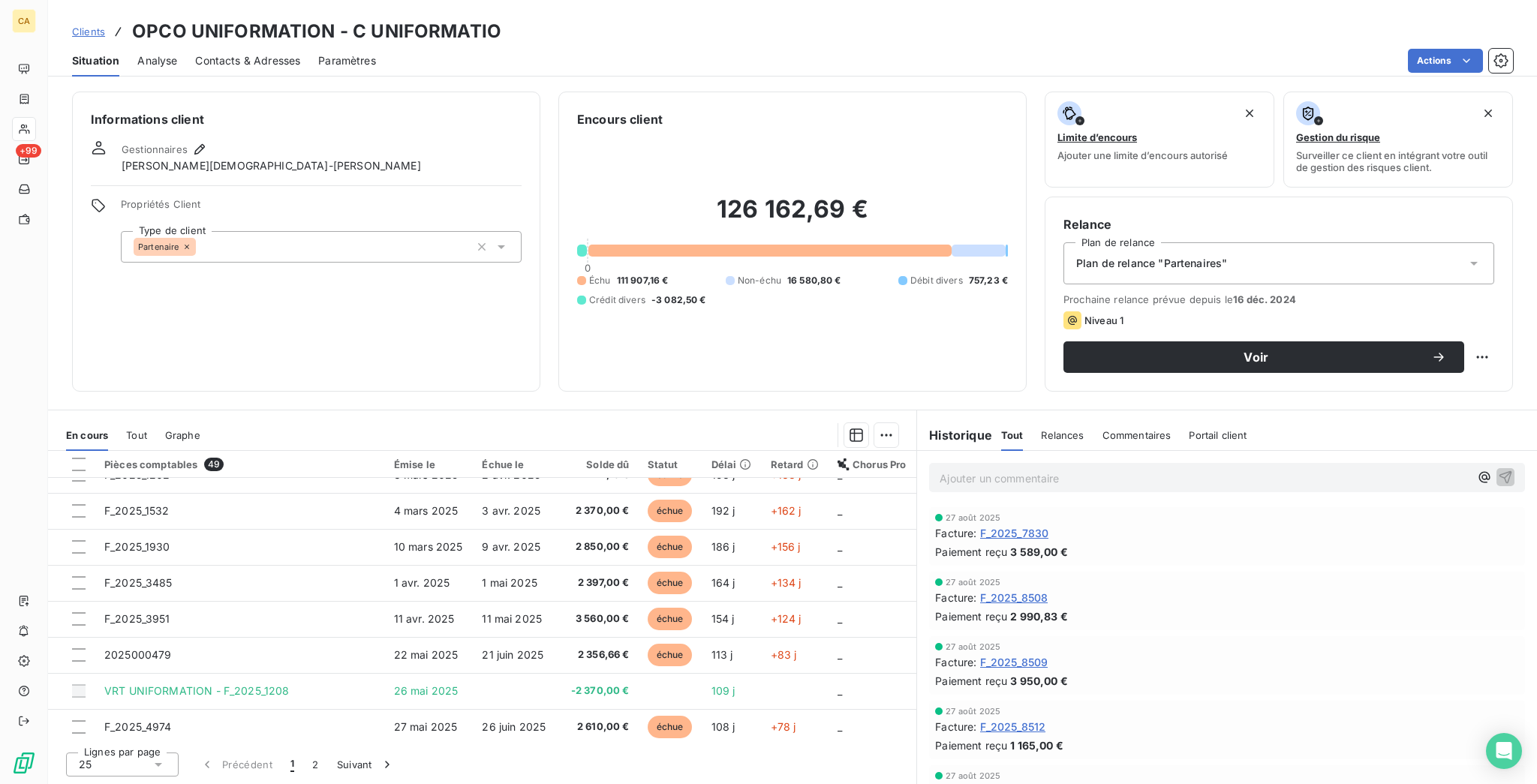
scroll to position [331, 0]
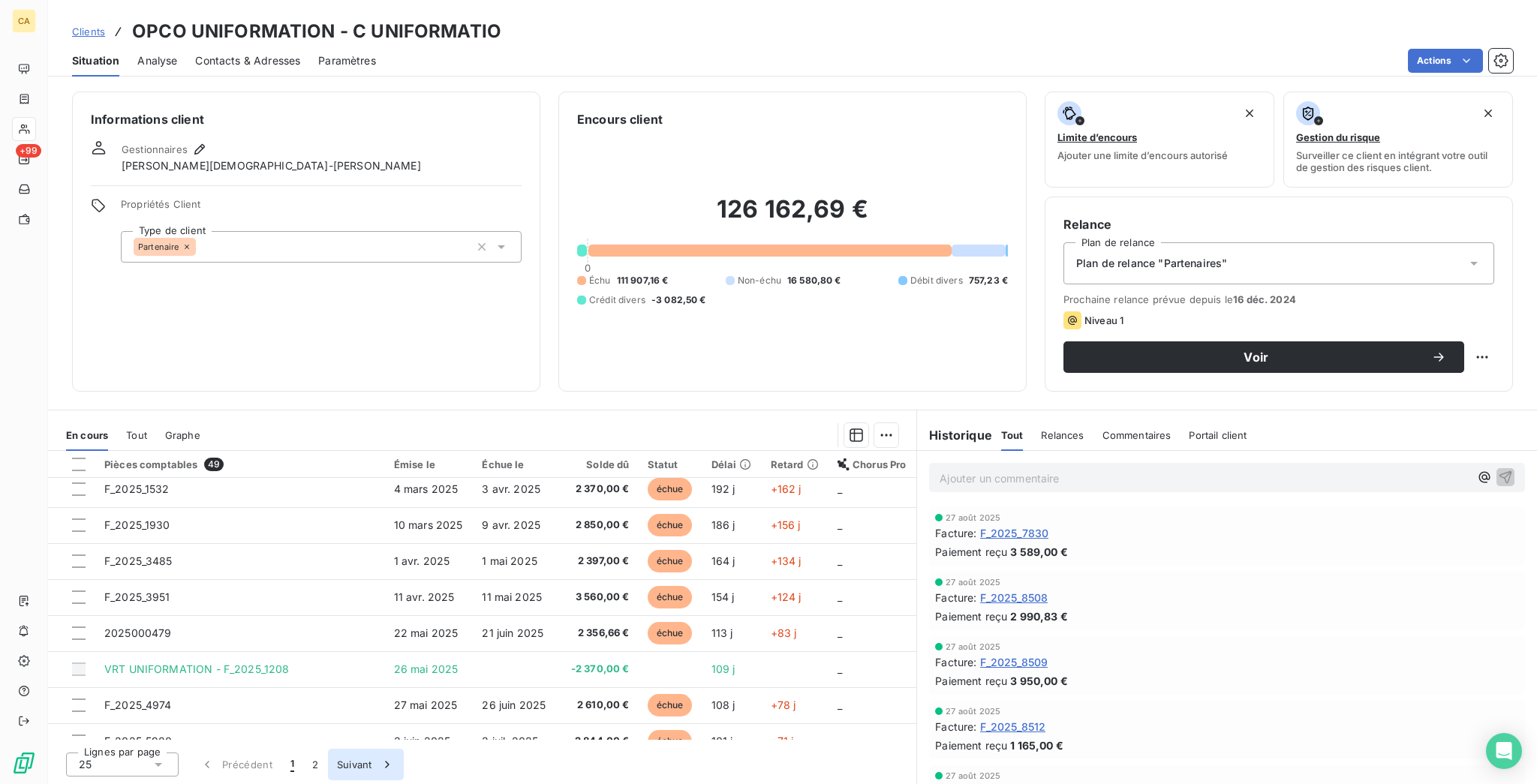
click at [328, 766] on button "Suivant" at bounding box center [365, 765] width 76 height 31
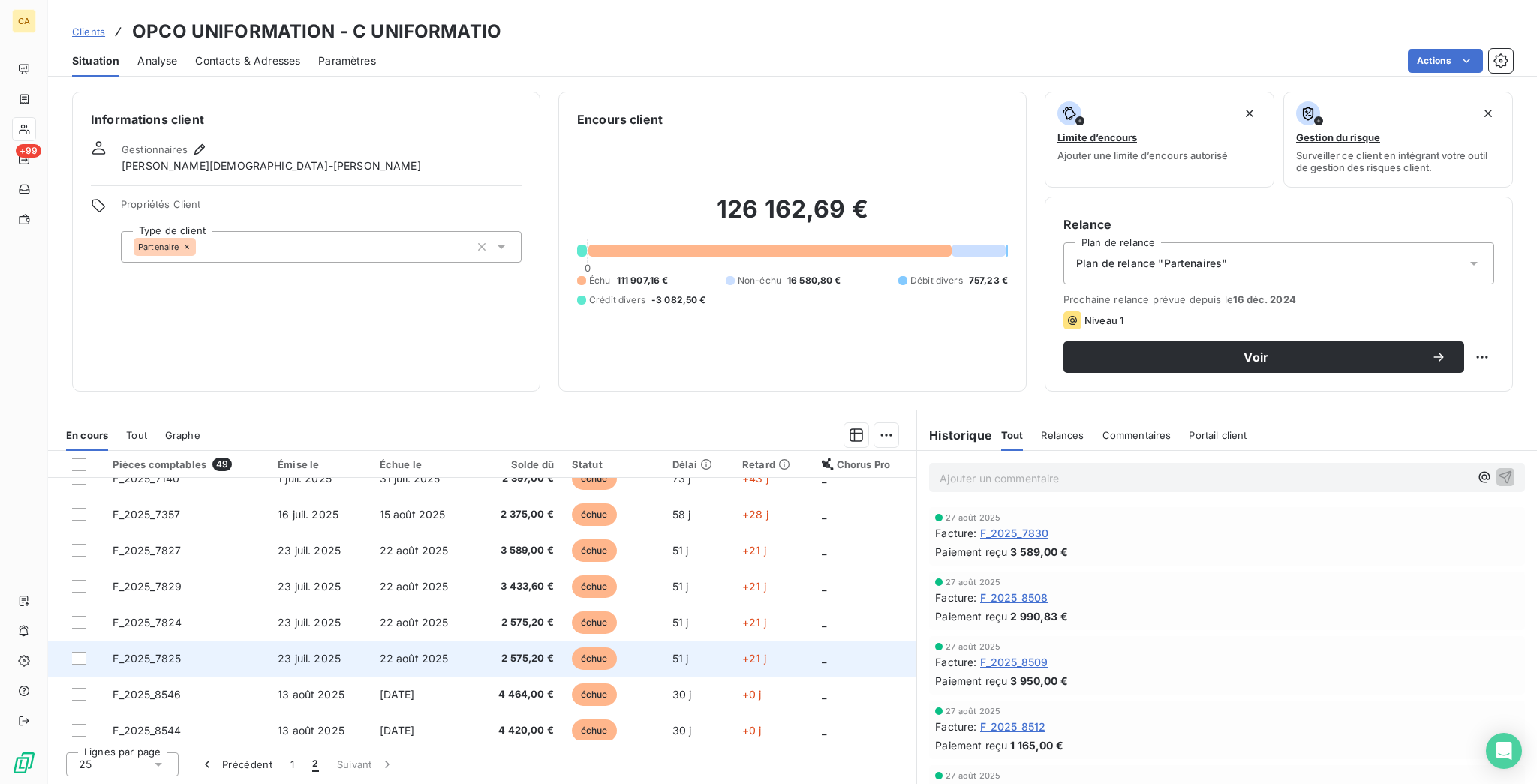
scroll to position [0, 0]
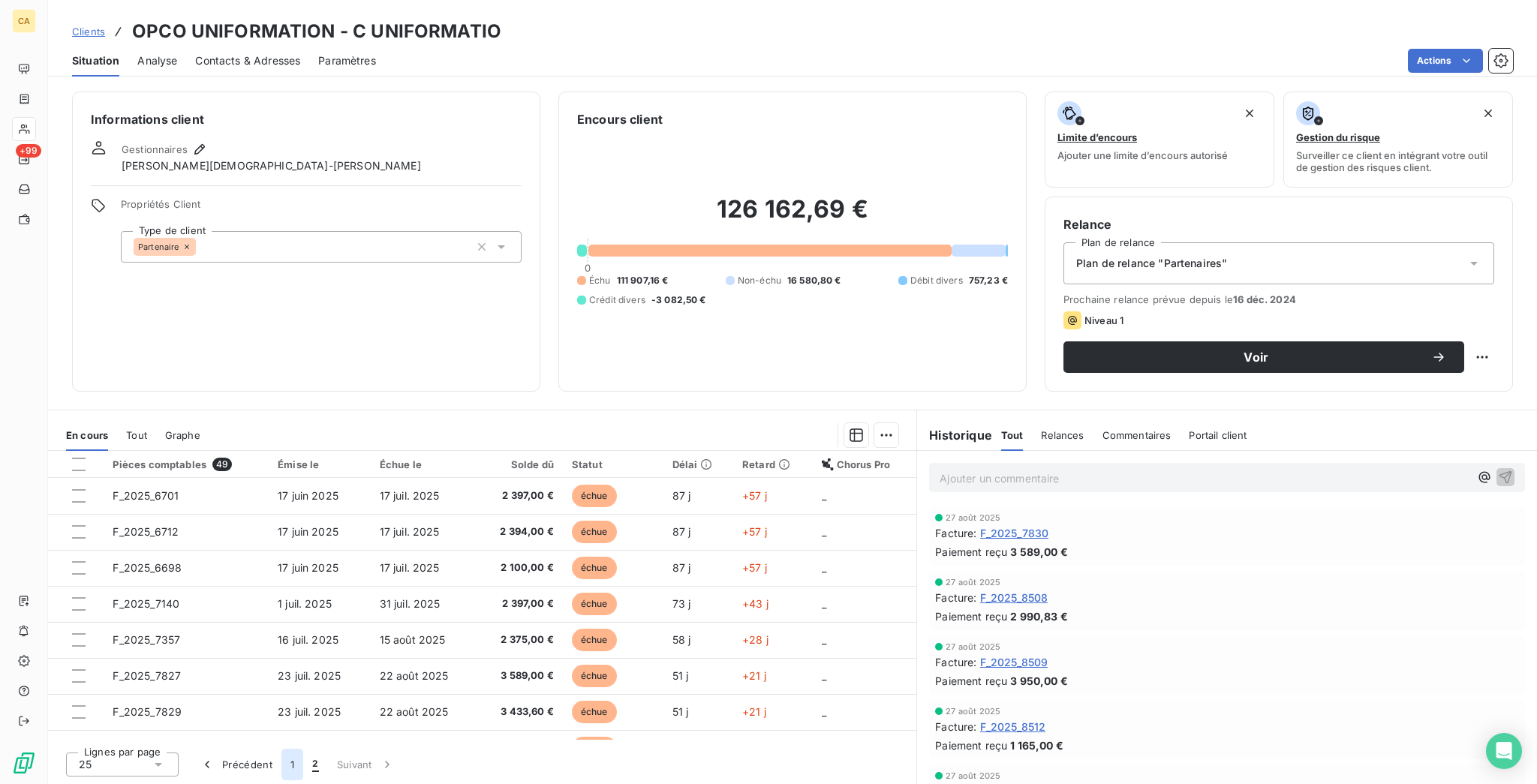
click at [281, 764] on button "1" at bounding box center [292, 765] width 22 height 31
